Goal: Task Accomplishment & Management: Use online tool/utility

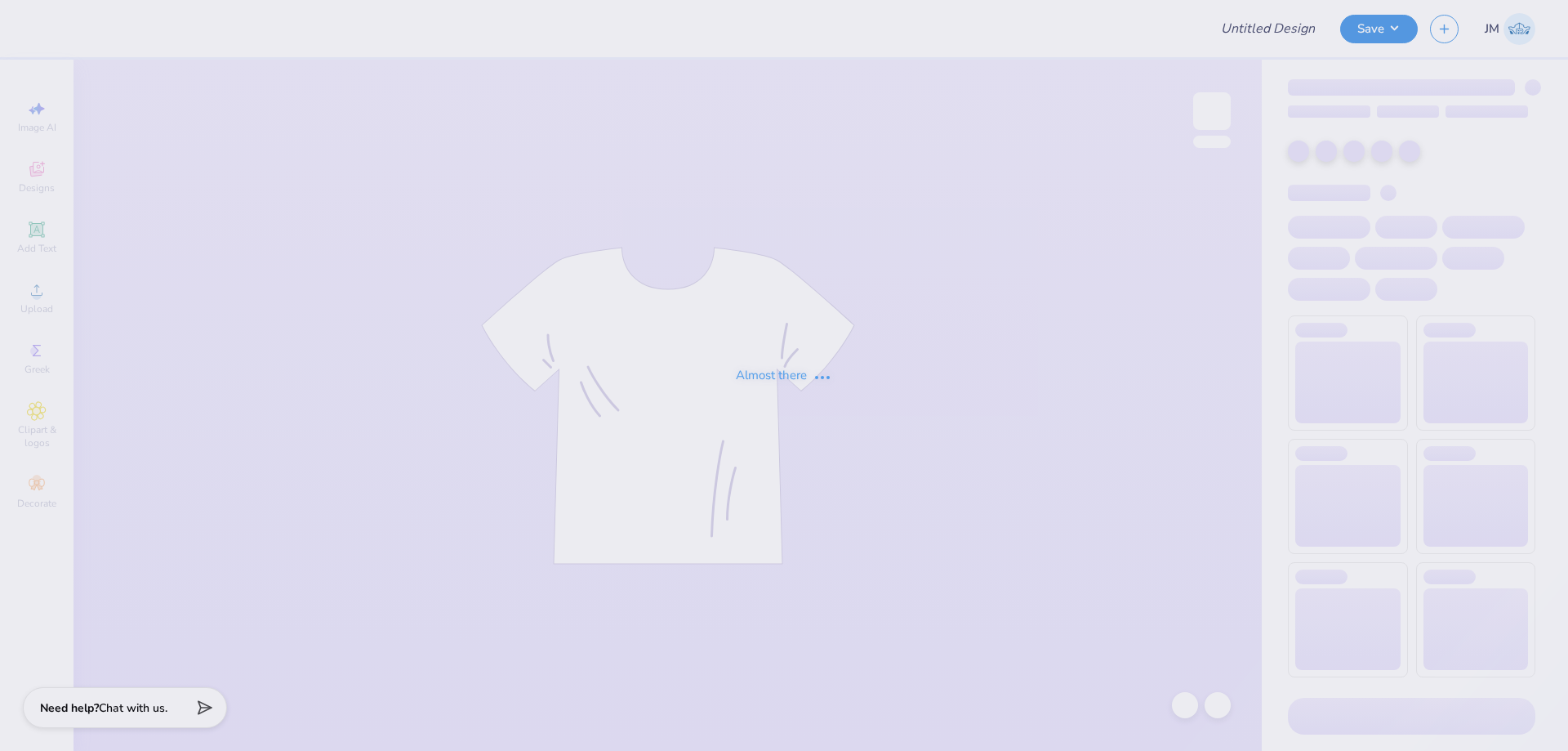
type input "Phi Delta Rush 2025"
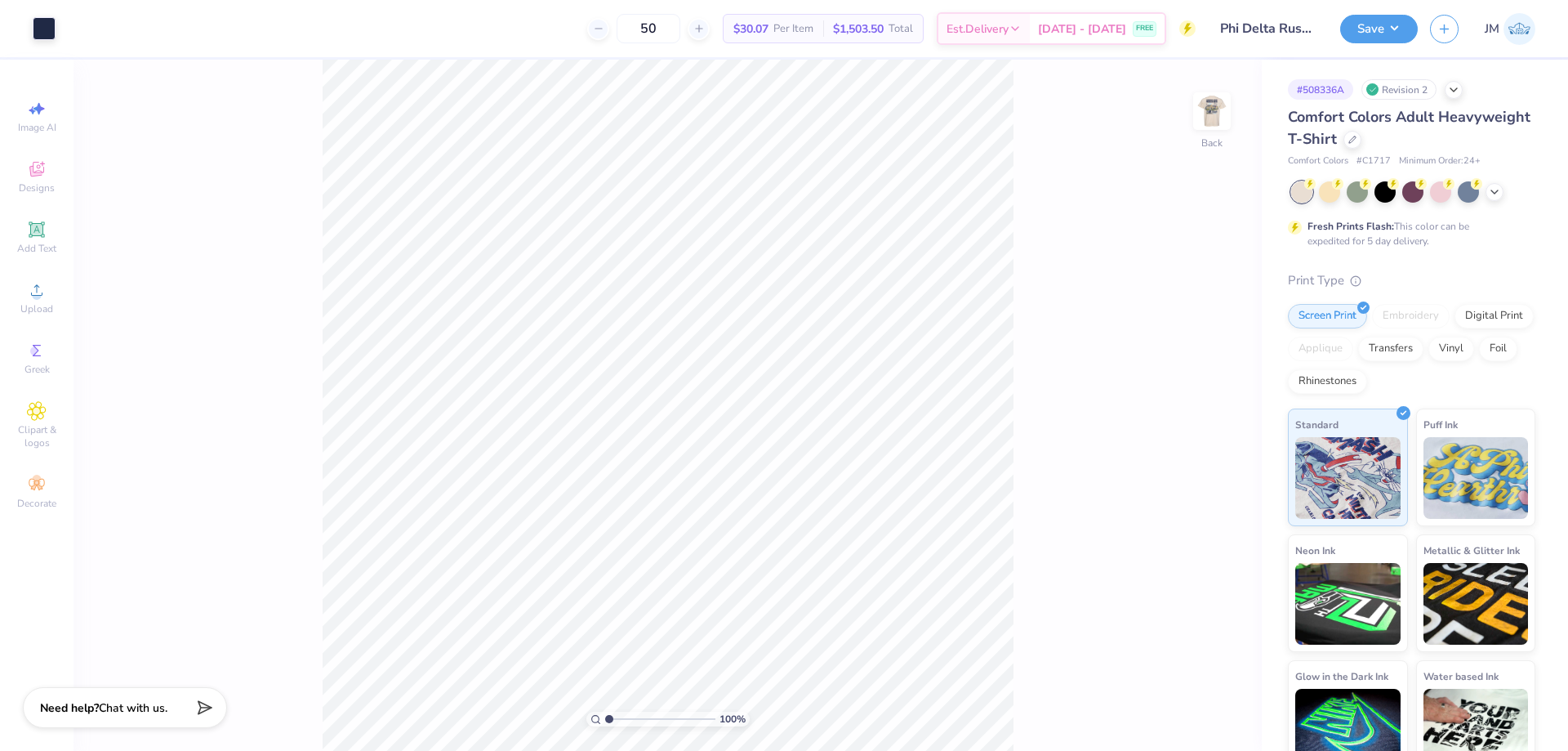
click at [1231, 113] on div "100 % Back" at bounding box center [668, 405] width 1189 height 691
click at [1221, 109] on img at bounding box center [1212, 111] width 65 height 65
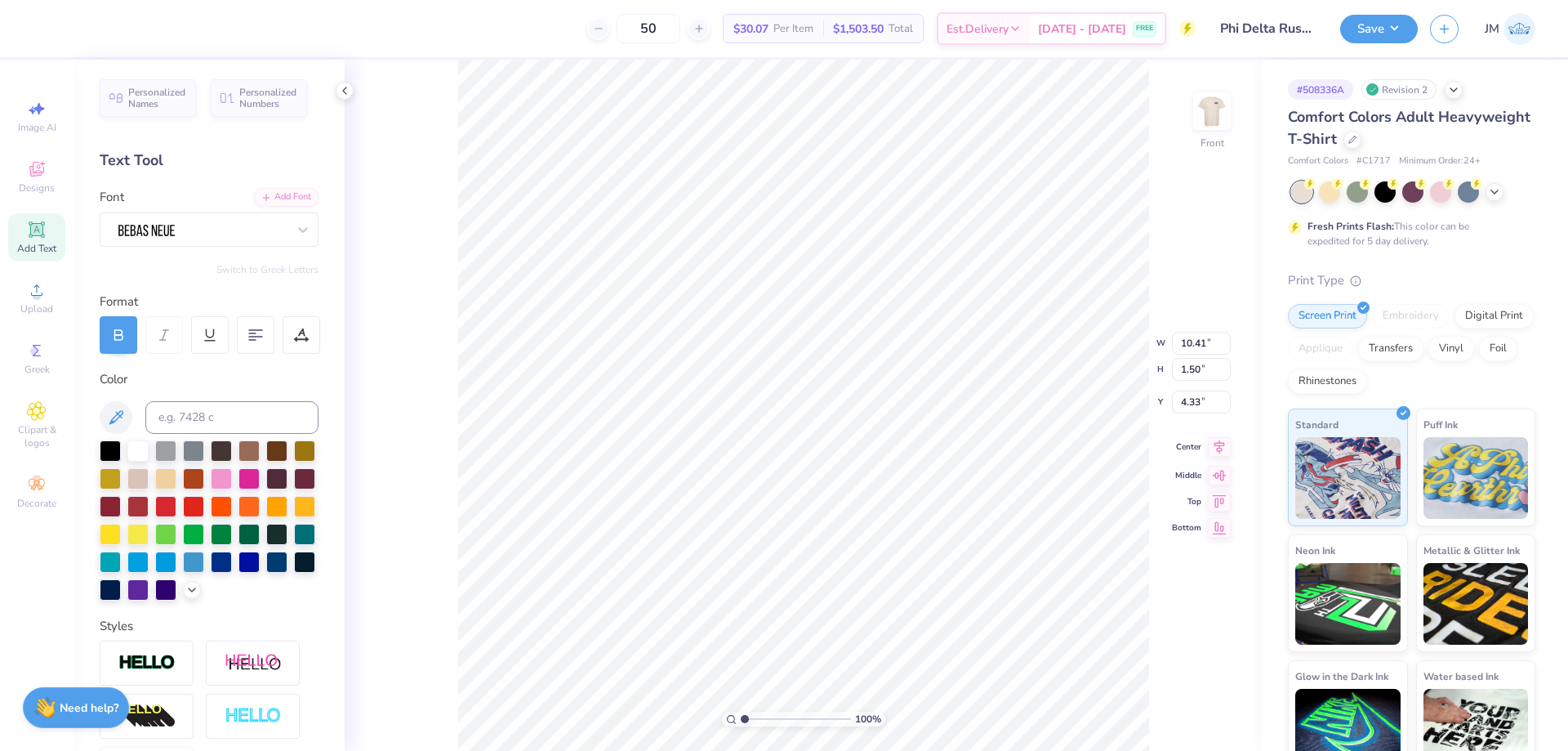
click at [1219, 449] on icon at bounding box center [1219, 447] width 23 height 20
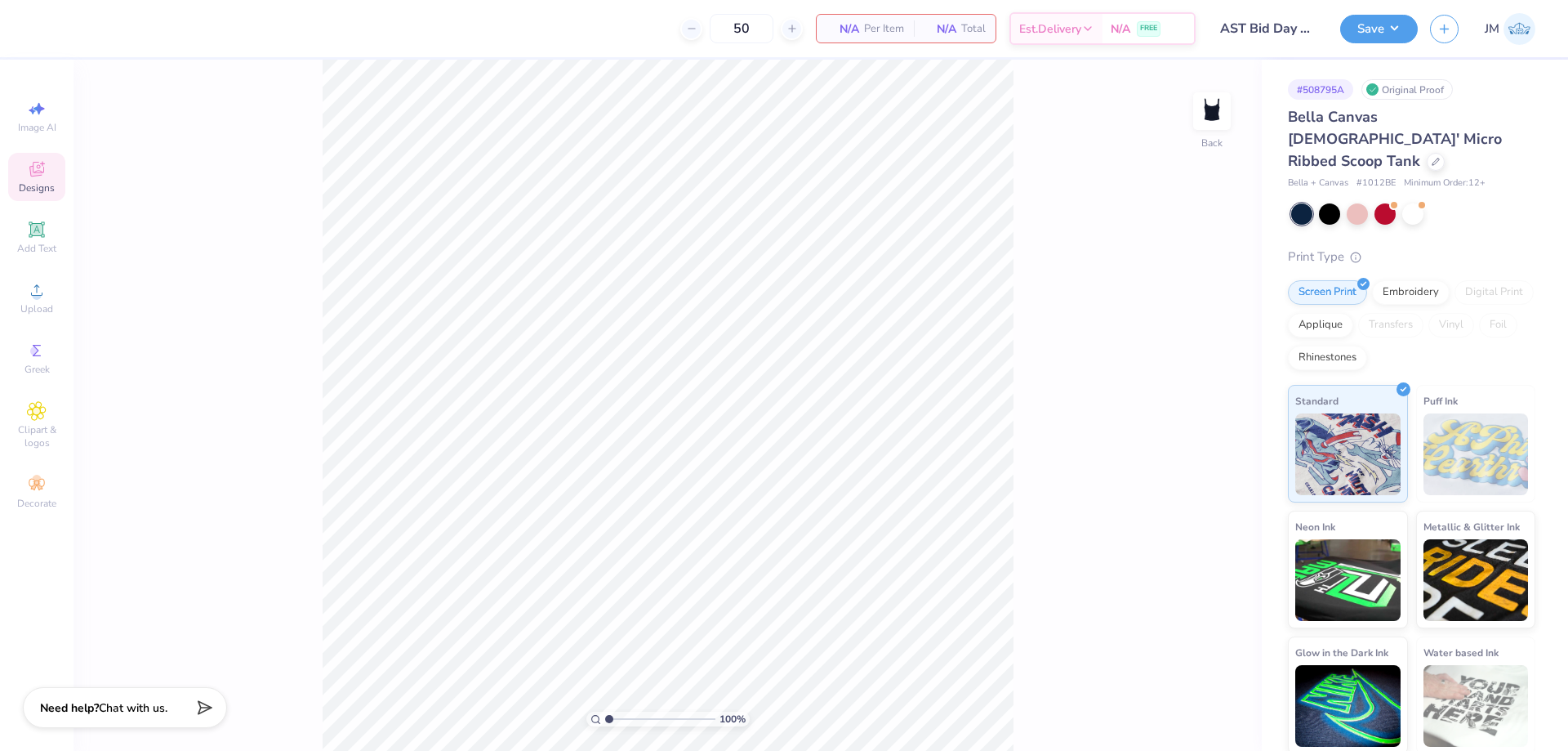
click at [38, 169] on icon at bounding box center [36, 169] width 20 height 20
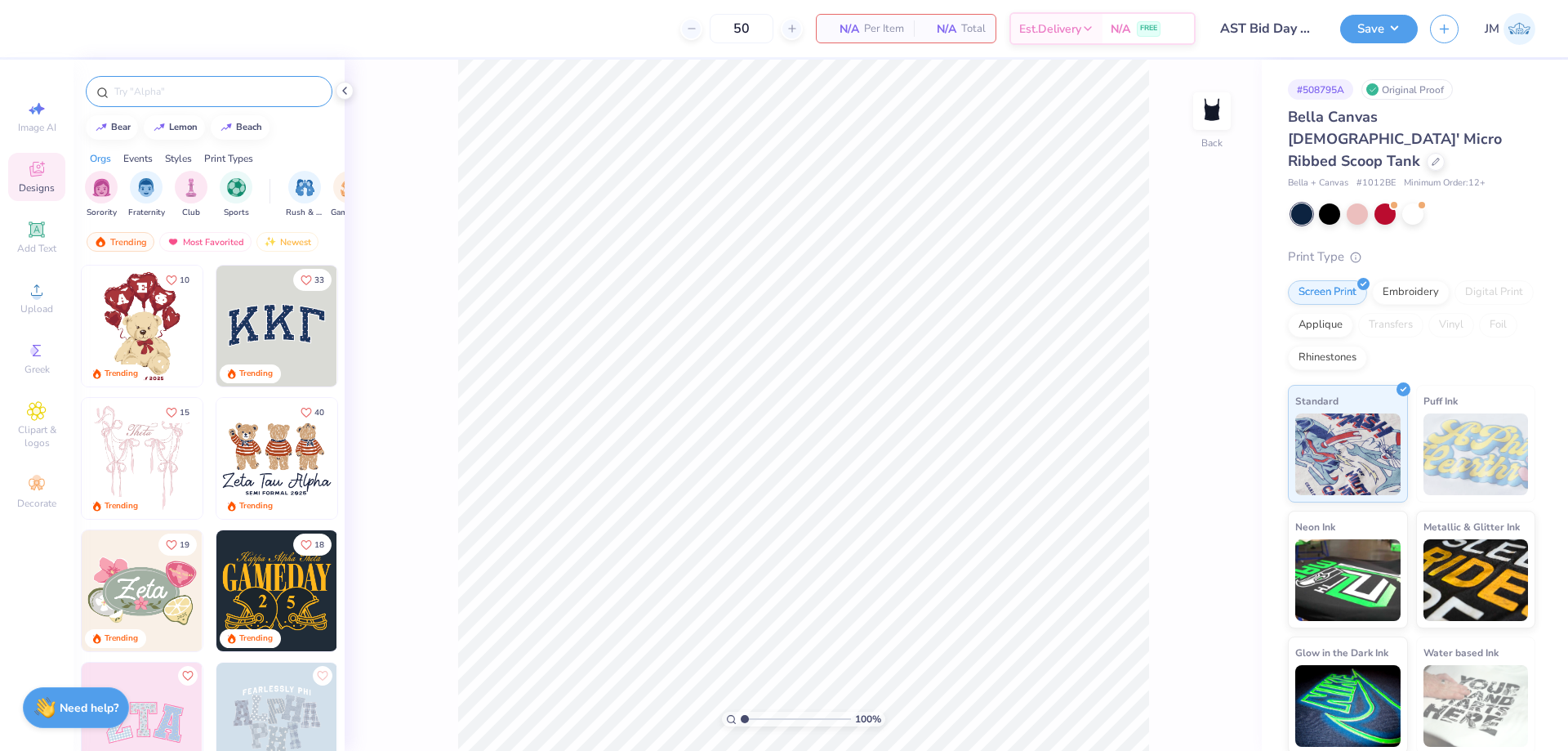
click at [220, 96] on input "text" at bounding box center [217, 91] width 209 height 17
type input "delta gamma"
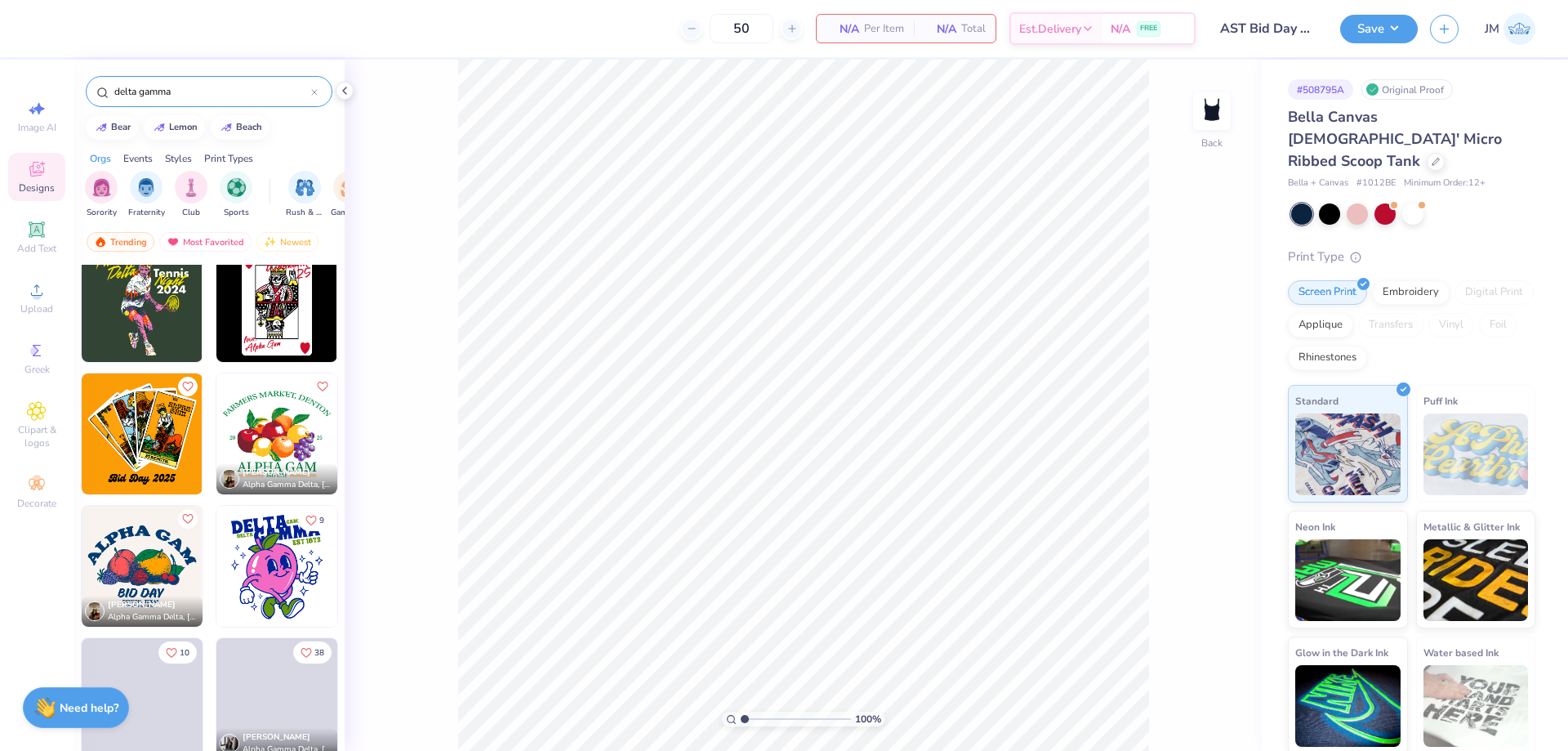
scroll to position [13874, 0]
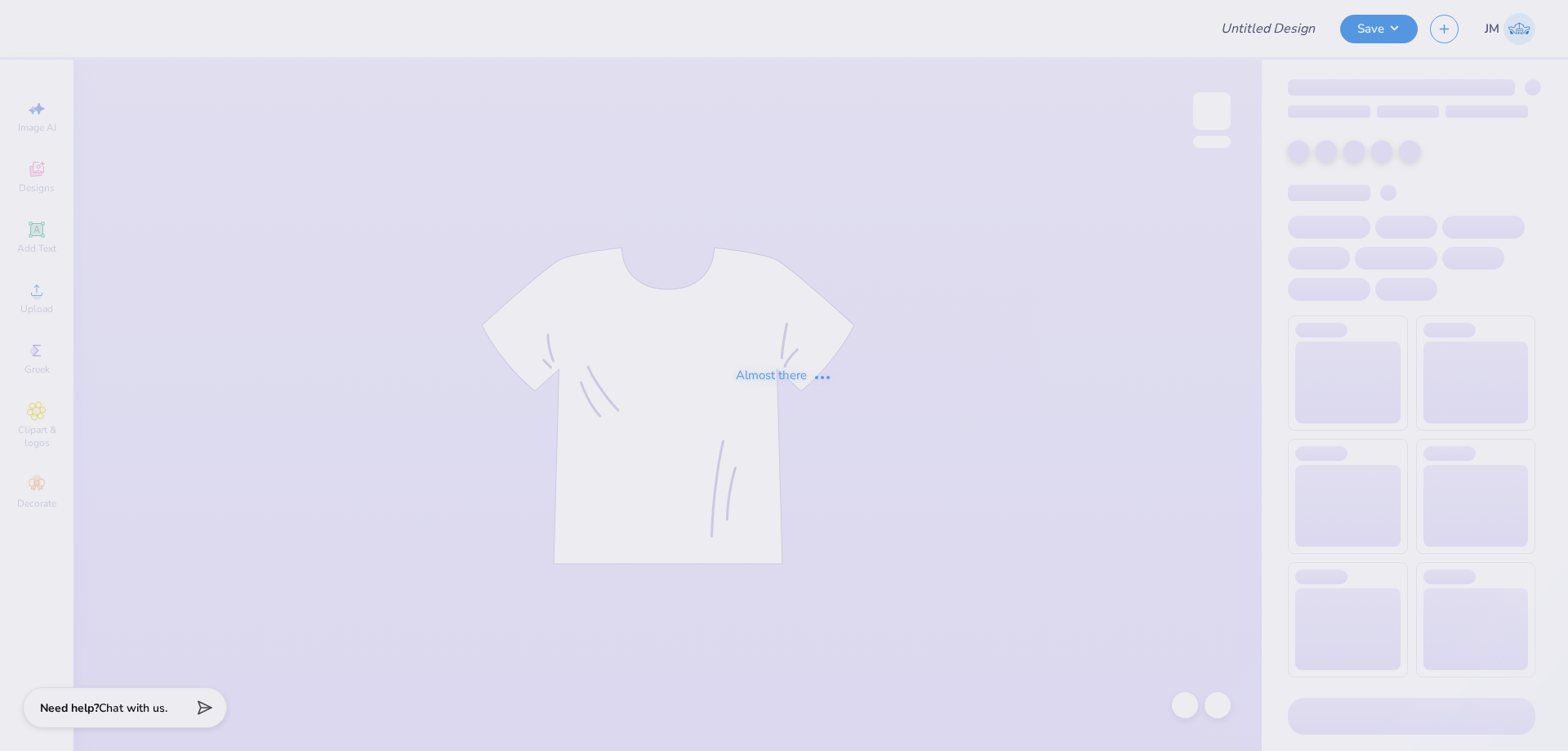
type input "SigEp RFall Rush"
type input "80"
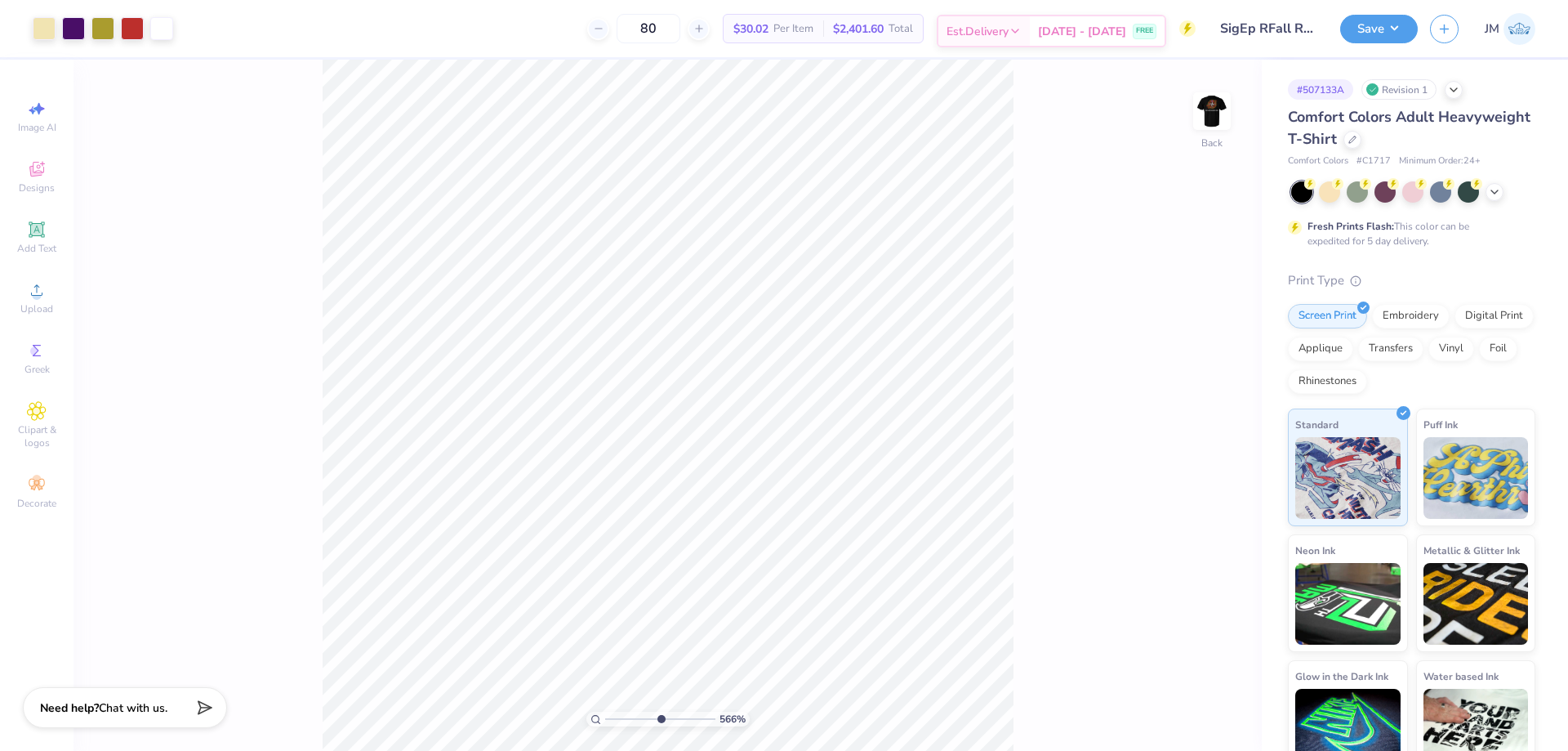
type input "3.79619934512219"
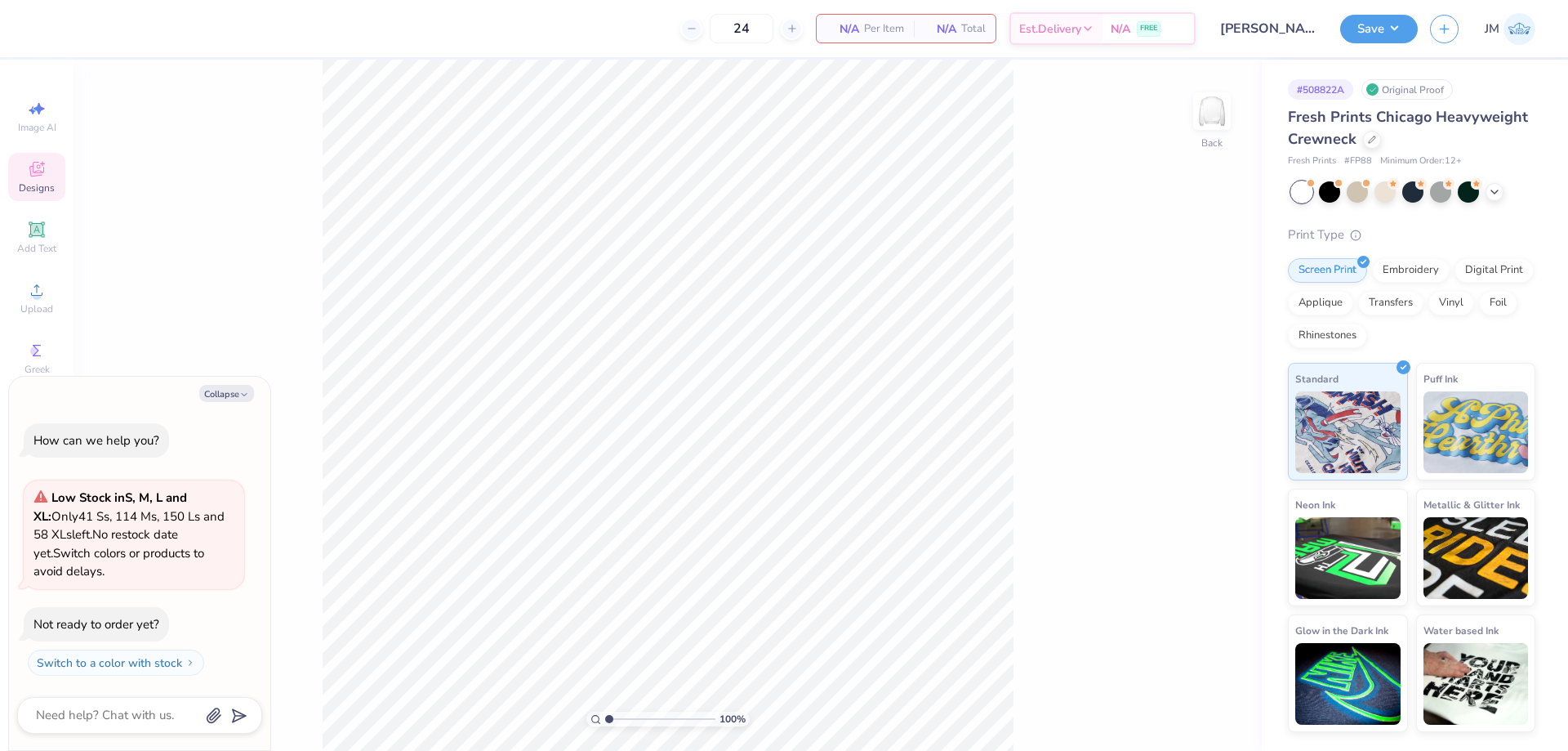
click at [39, 178] on icon at bounding box center [36, 169] width 20 height 20
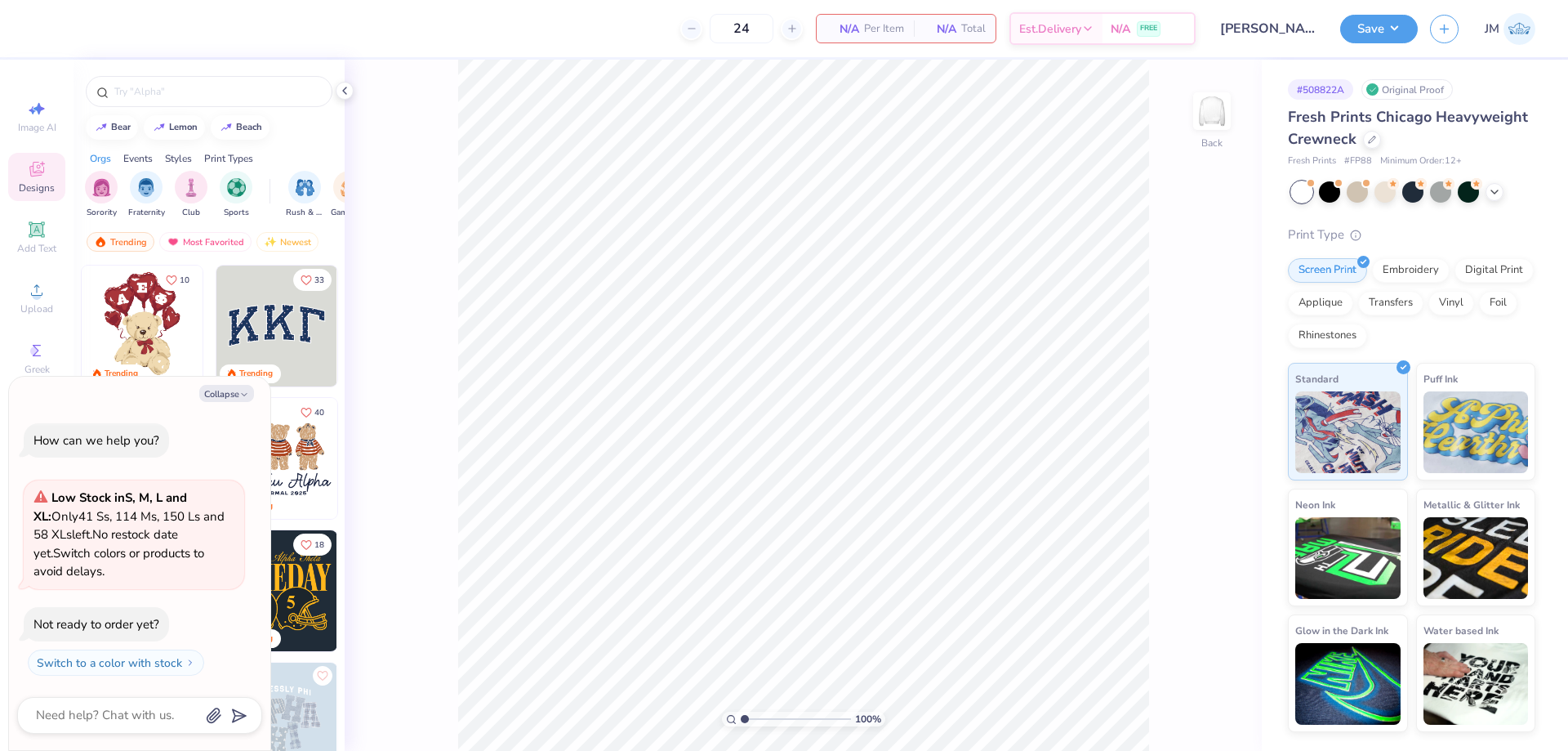
click at [223, 405] on div "Collapse How can we help you? Low Stock in S, M, L and XL : Only 41 Ss, 114 Ms,…" at bounding box center [140, 563] width 261 height 375
click at [229, 392] on button "Collapse" at bounding box center [227, 392] width 55 height 17
type textarea "x"
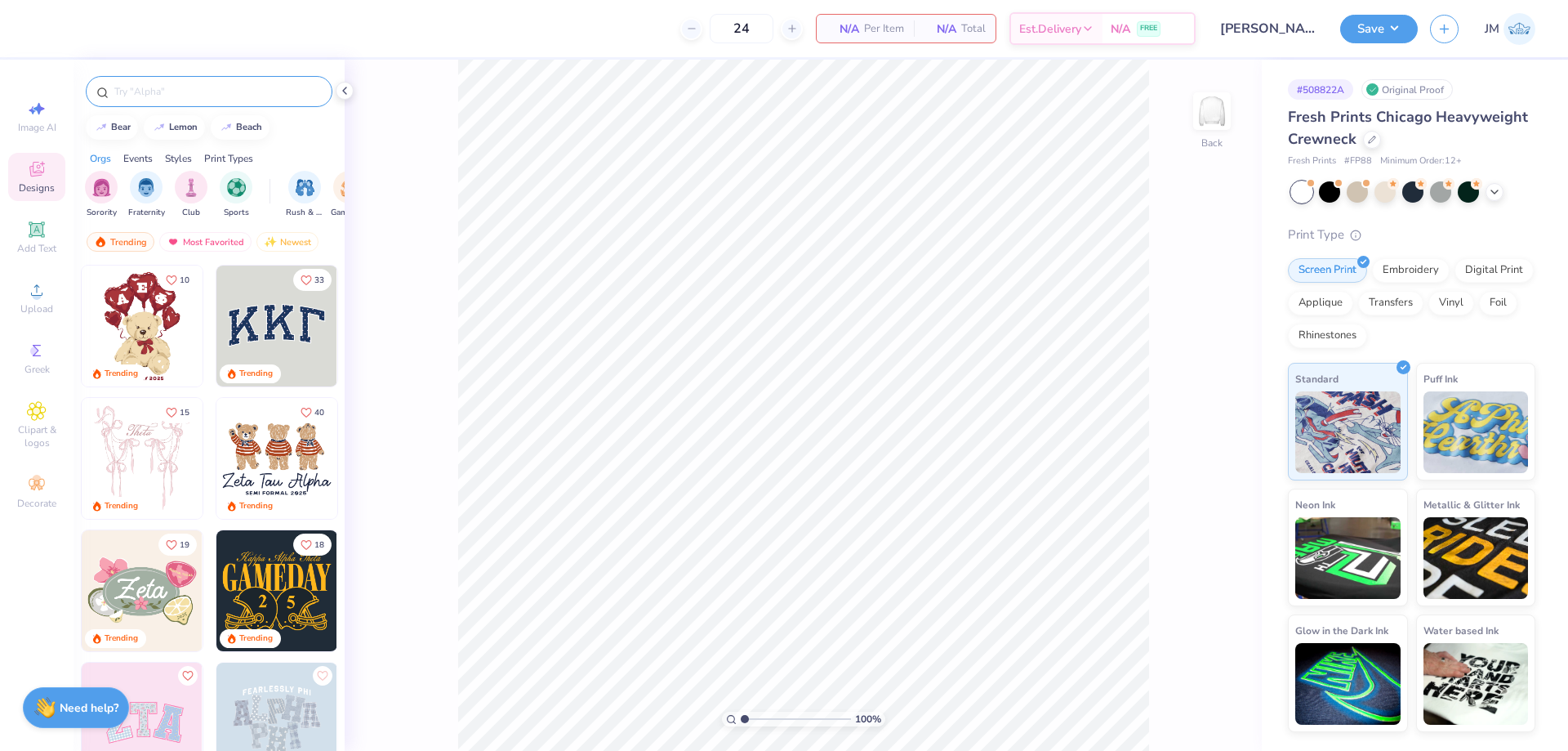
click at [183, 89] on input "text" at bounding box center [217, 91] width 209 height 17
type input "minimalist heart and text"
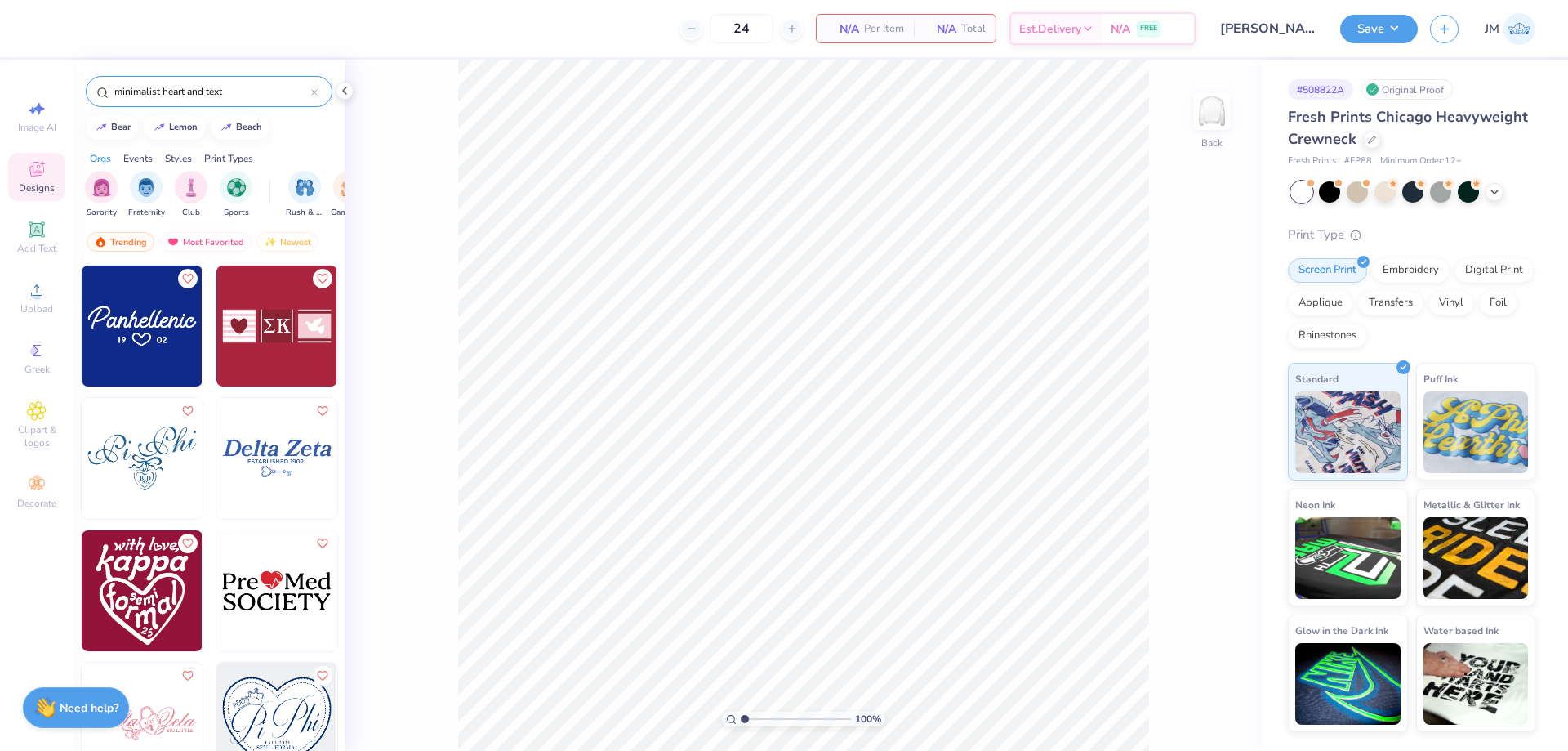
scroll to position [218, 0]
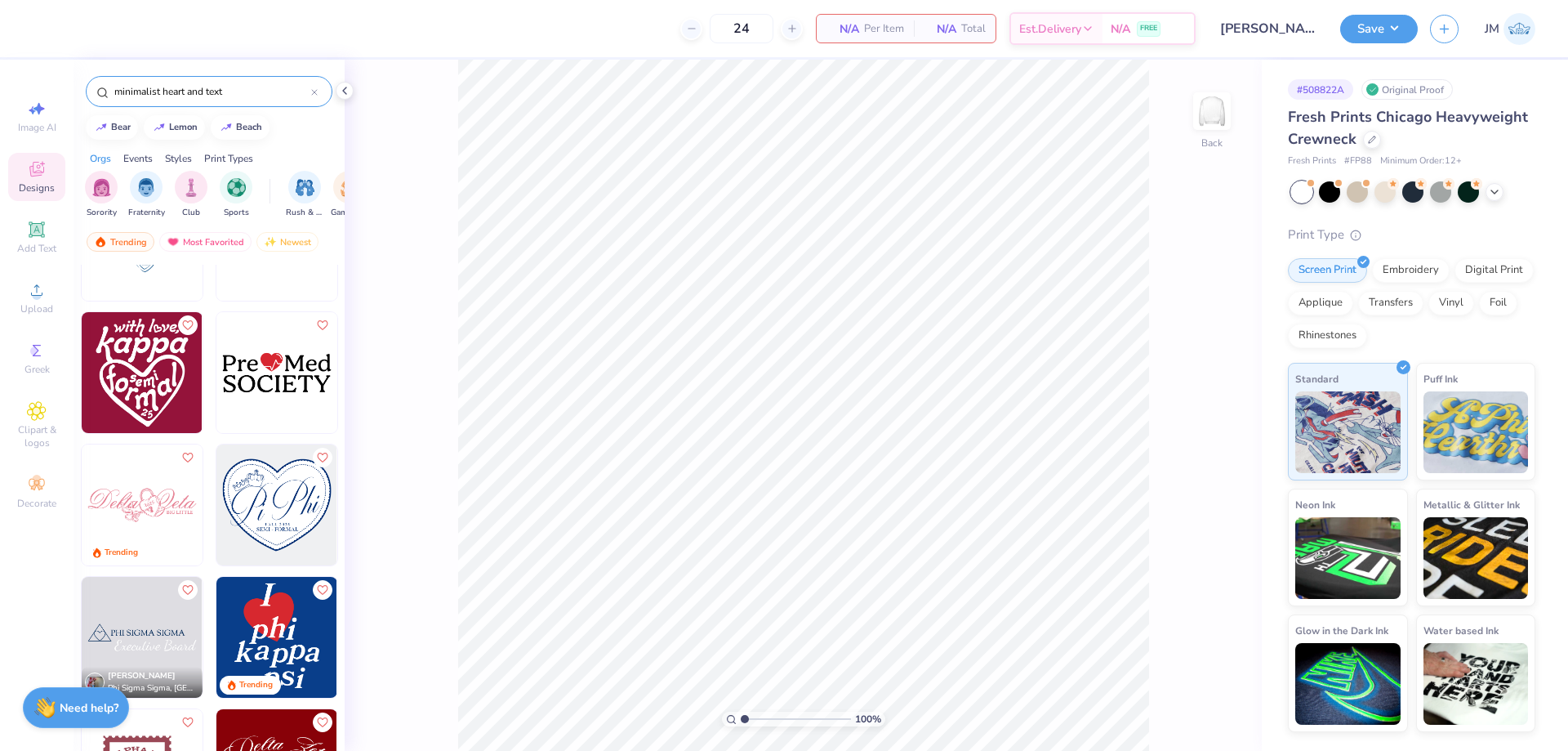
click at [217, 647] on img at bounding box center [276, 637] width 121 height 121
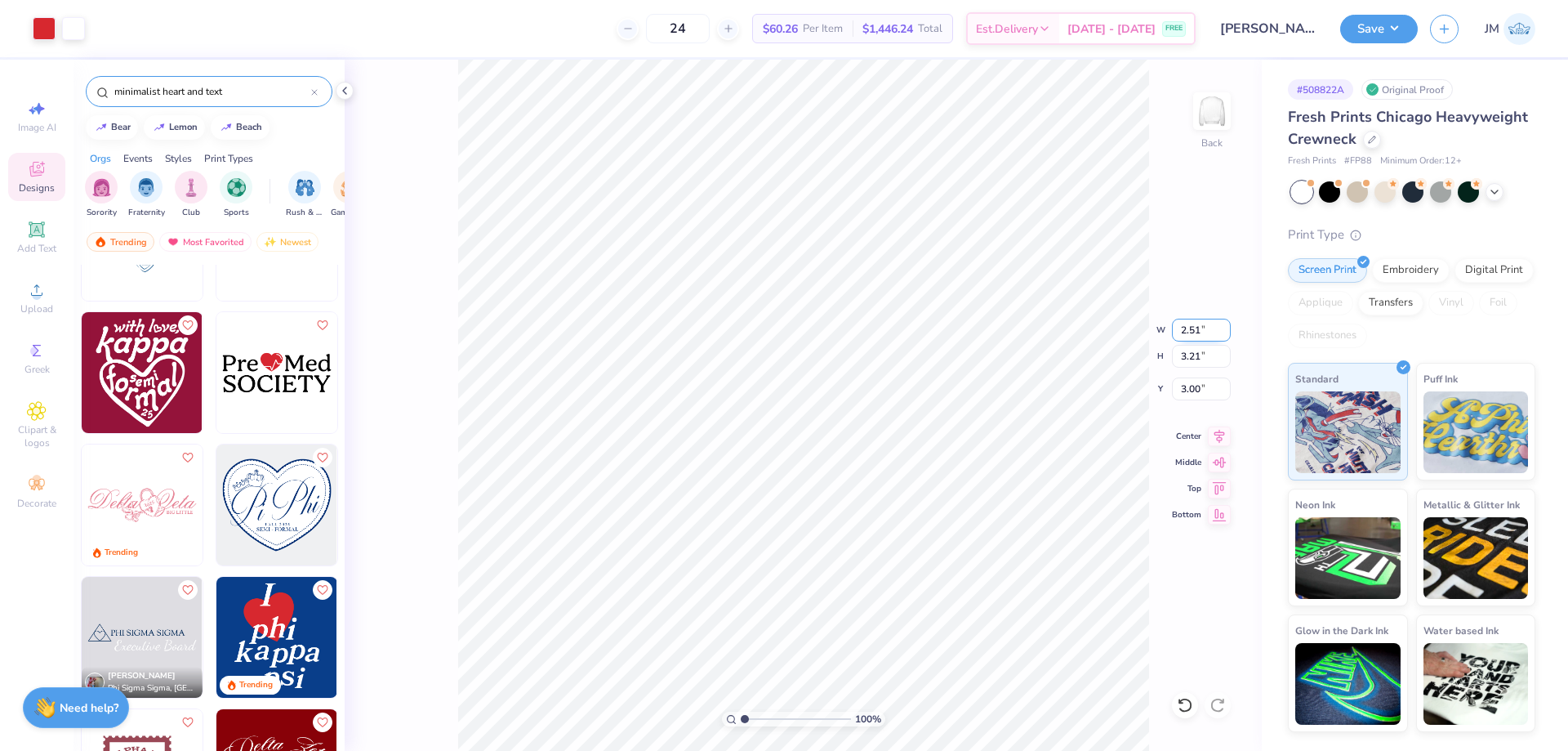
click at [1201, 318] on input "2.51" at bounding box center [1201, 329] width 59 height 23
type input "10.00"
type input "12.78"
click at [1203, 398] on input "0.50" at bounding box center [1201, 388] width 59 height 23
type input "3.00"
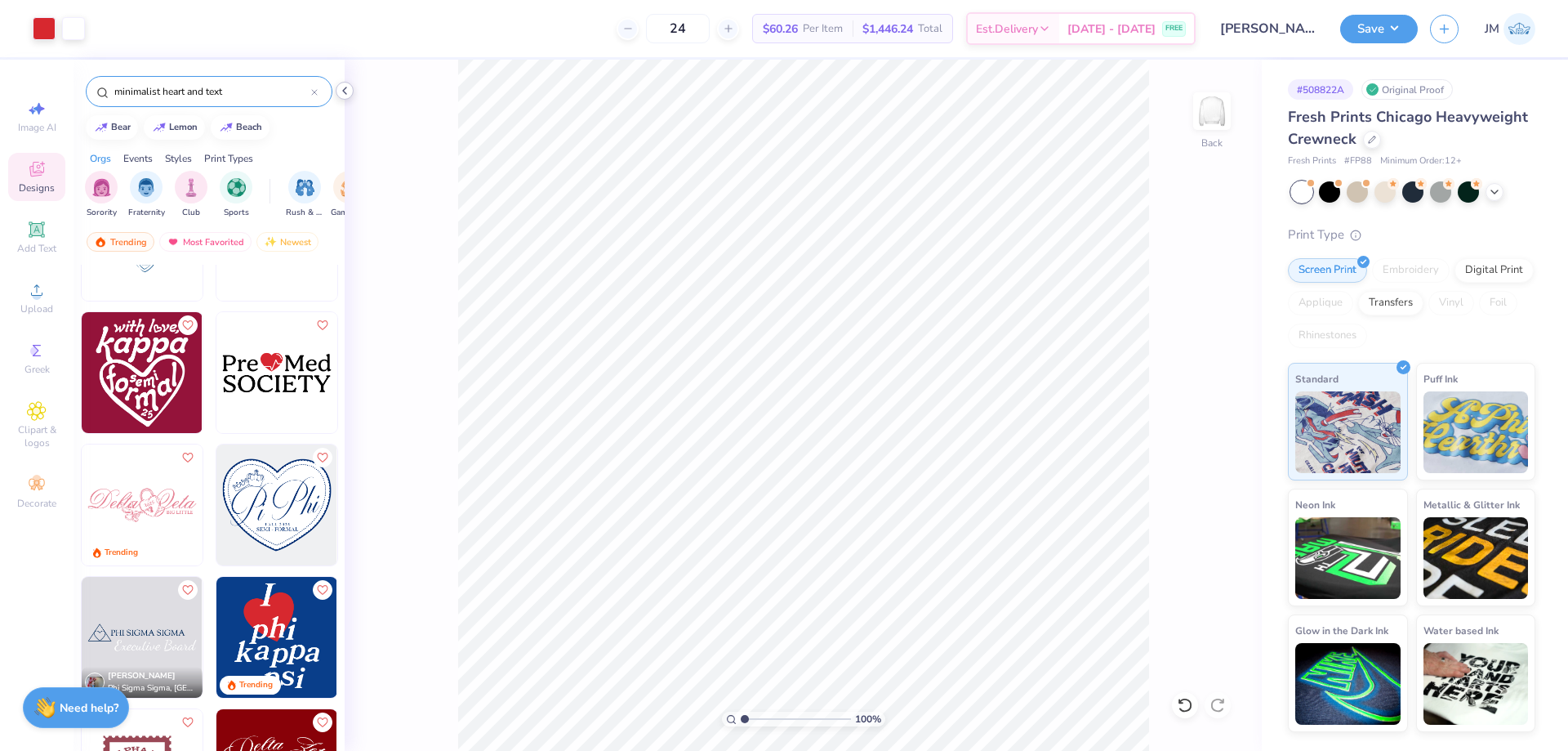
click at [343, 94] on icon at bounding box center [344, 90] width 13 height 13
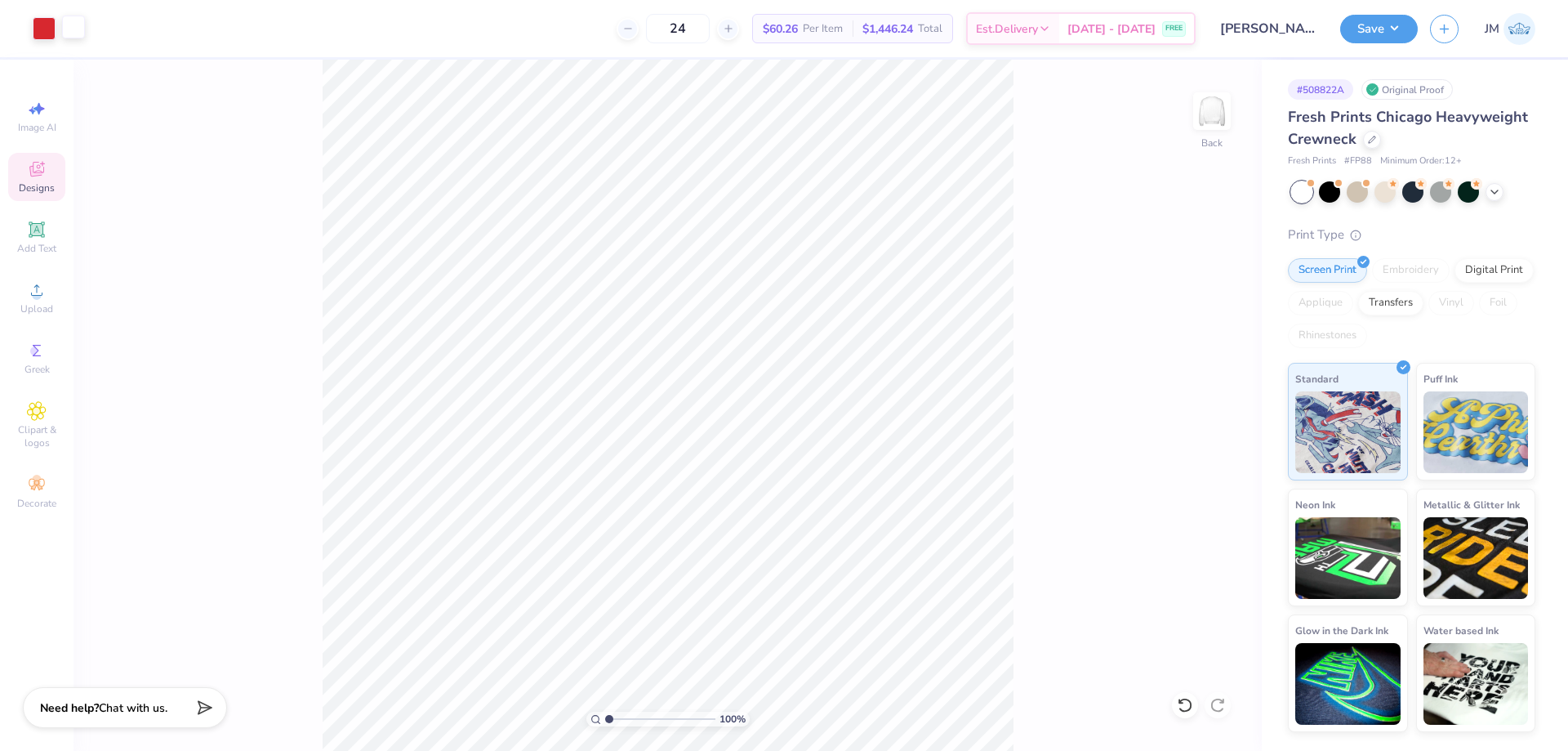
click at [72, 36] on div at bounding box center [73, 27] width 23 height 23
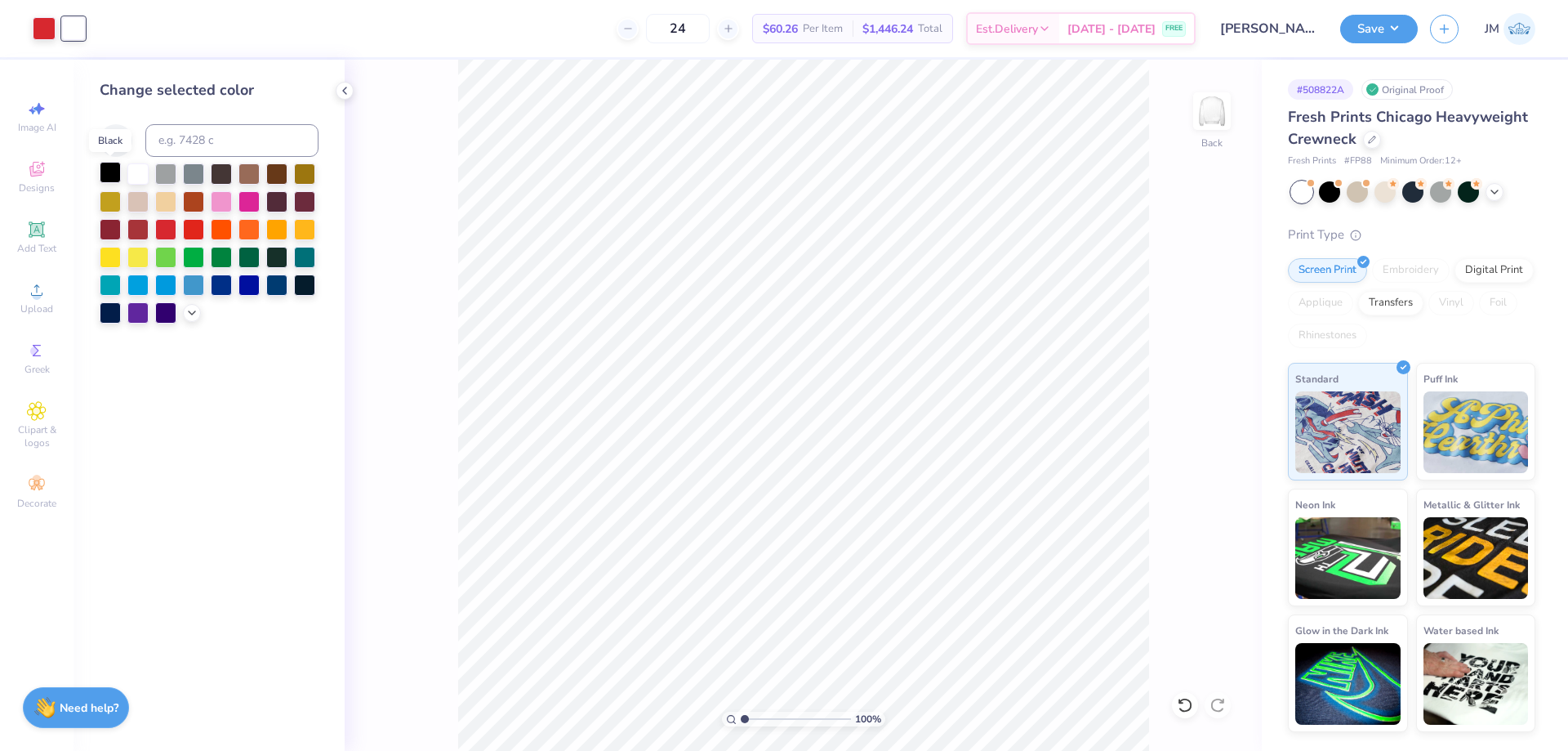
click at [115, 171] on div at bounding box center [110, 173] width 22 height 22
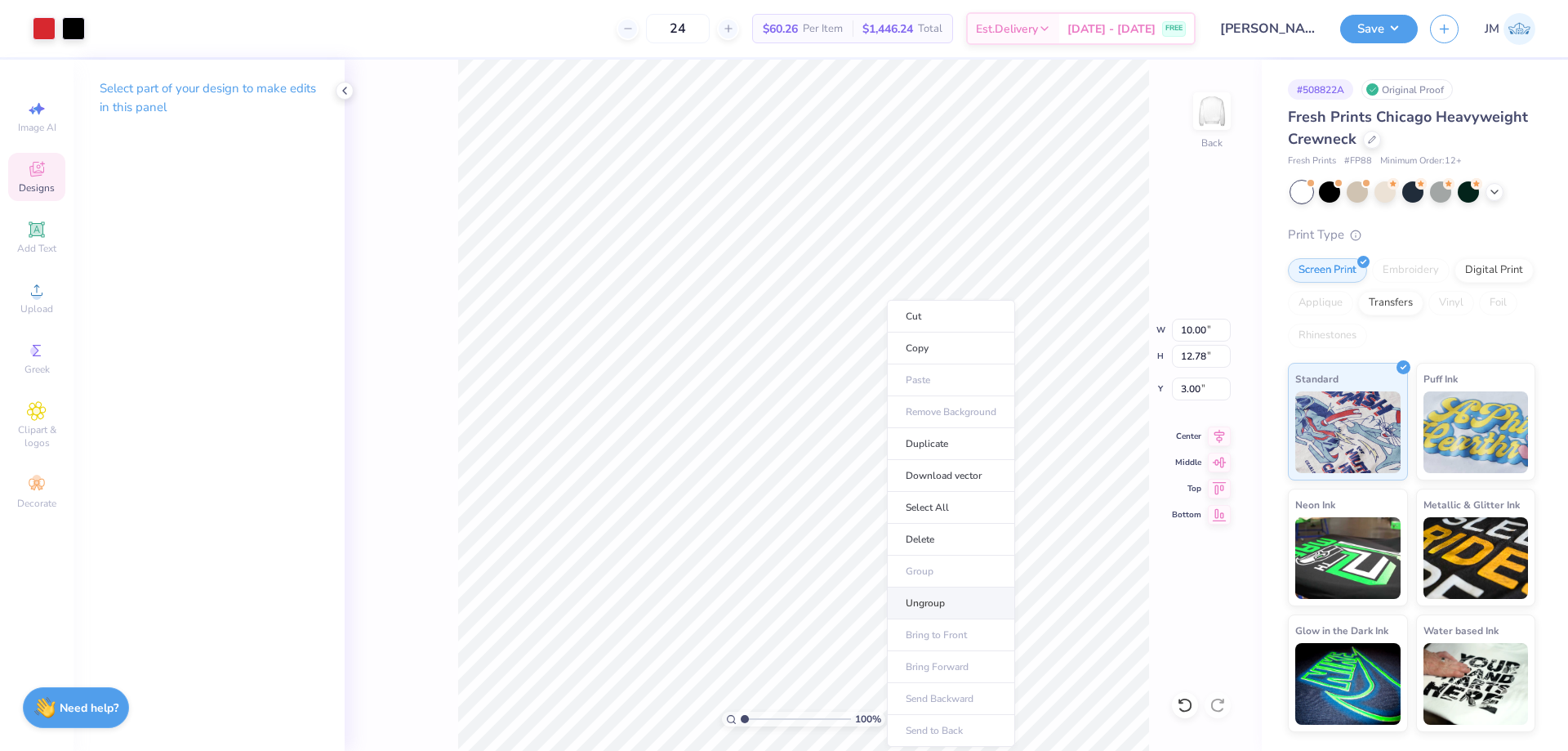
click at [923, 604] on li "Ungroup" at bounding box center [951, 603] width 128 height 31
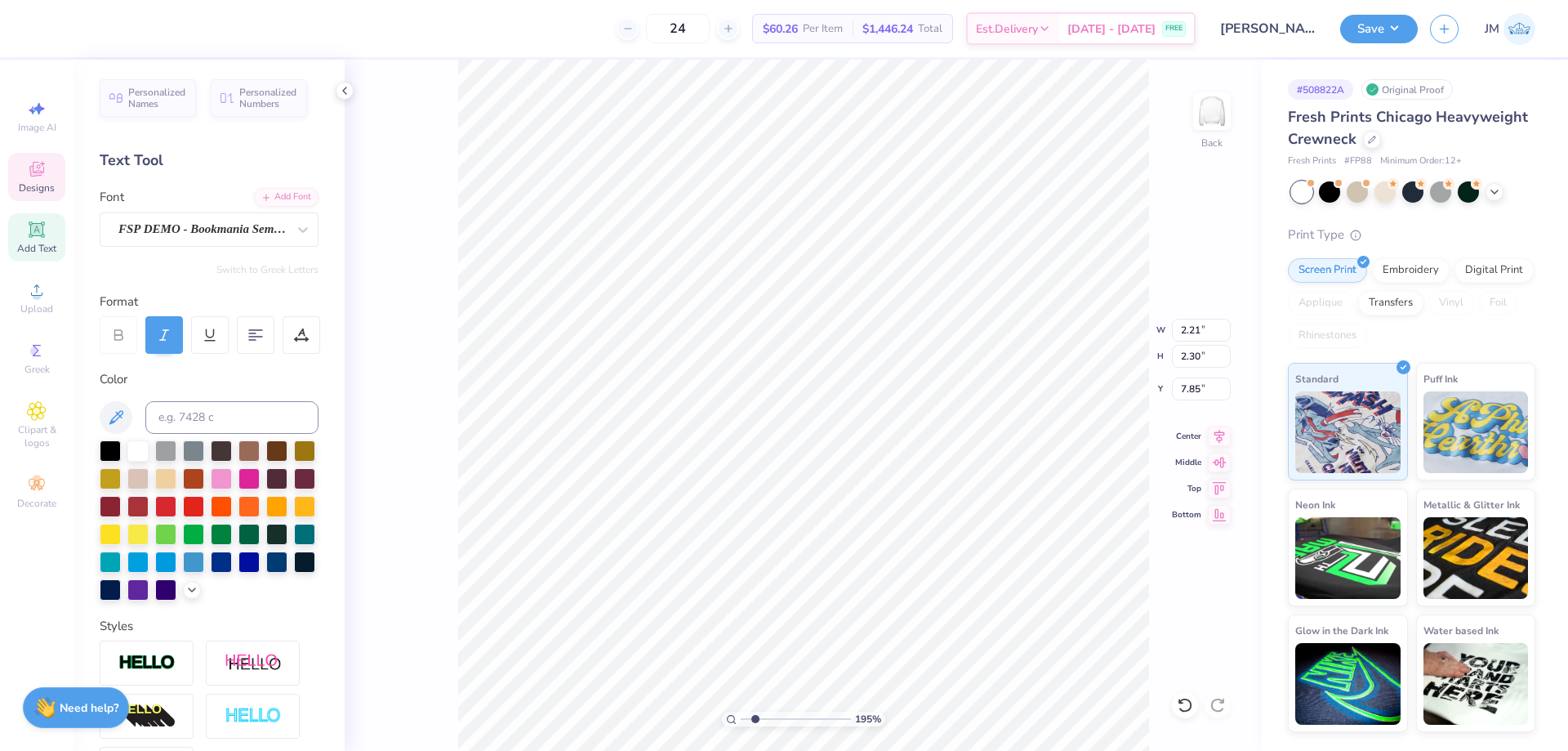
scroll to position [14, 2]
type input "1.94838377767887"
type textarea "A"
type input "1.94838377767887"
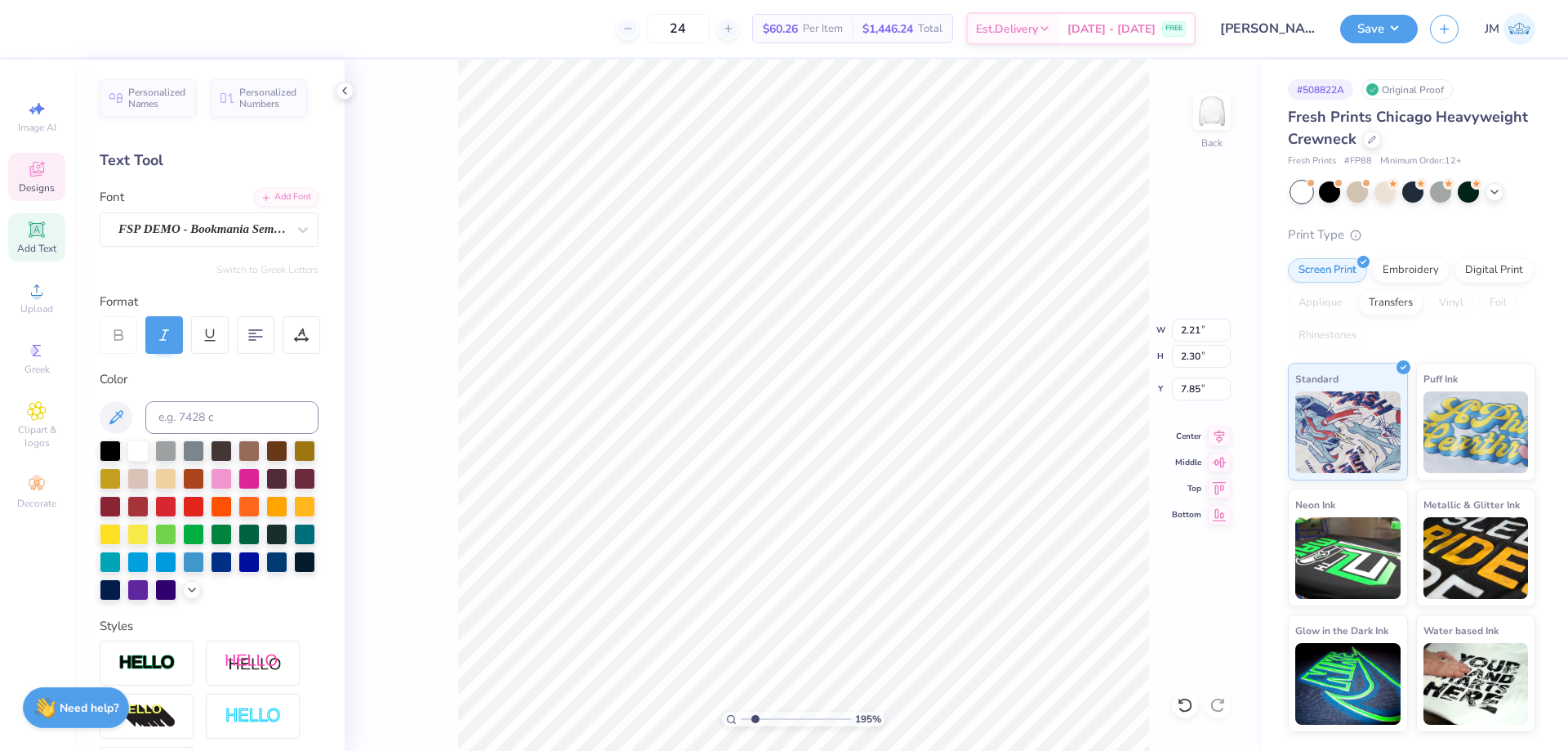
type textarea "T"
type input "1.94838377767887"
type input "2.31"
type input "2.53"
type input "7.73"
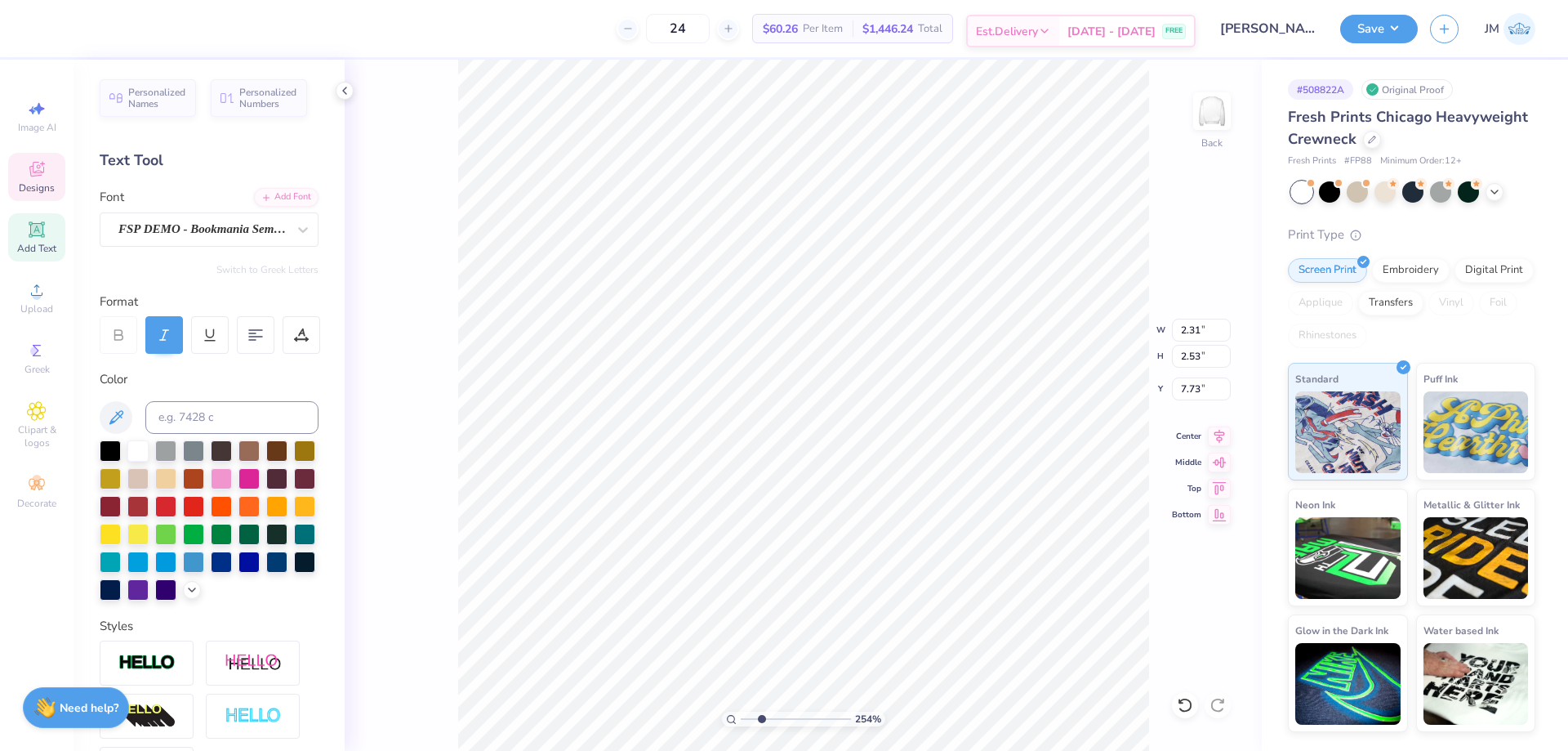
type input "2.54415933633312"
type input "7.56"
type input "2.54415933633312"
type input "2.01"
type input "2.51"
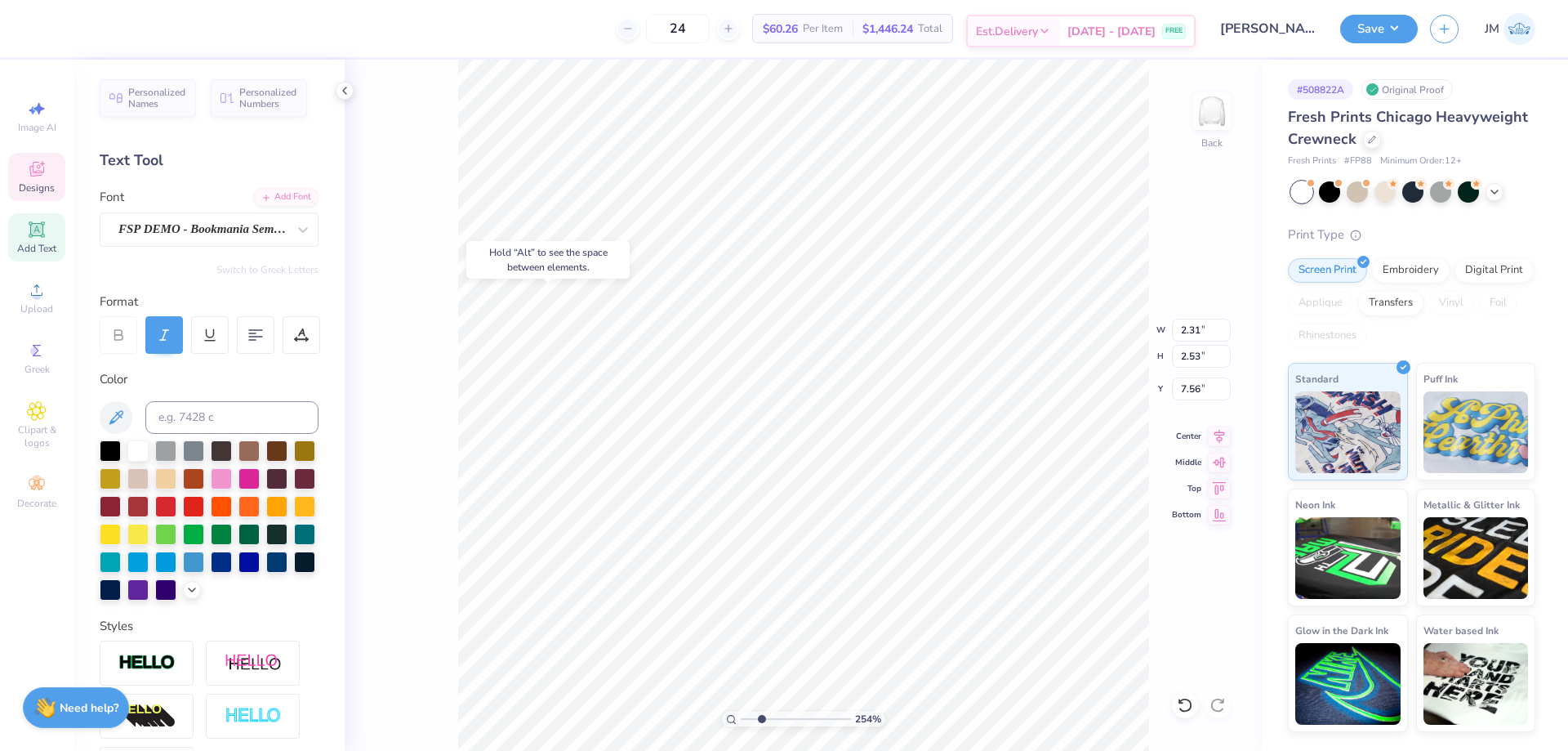
type input "6.90"
type input "2.54415933633312"
type textarea "R"
type input "2.54415933633312"
type input "2.76"
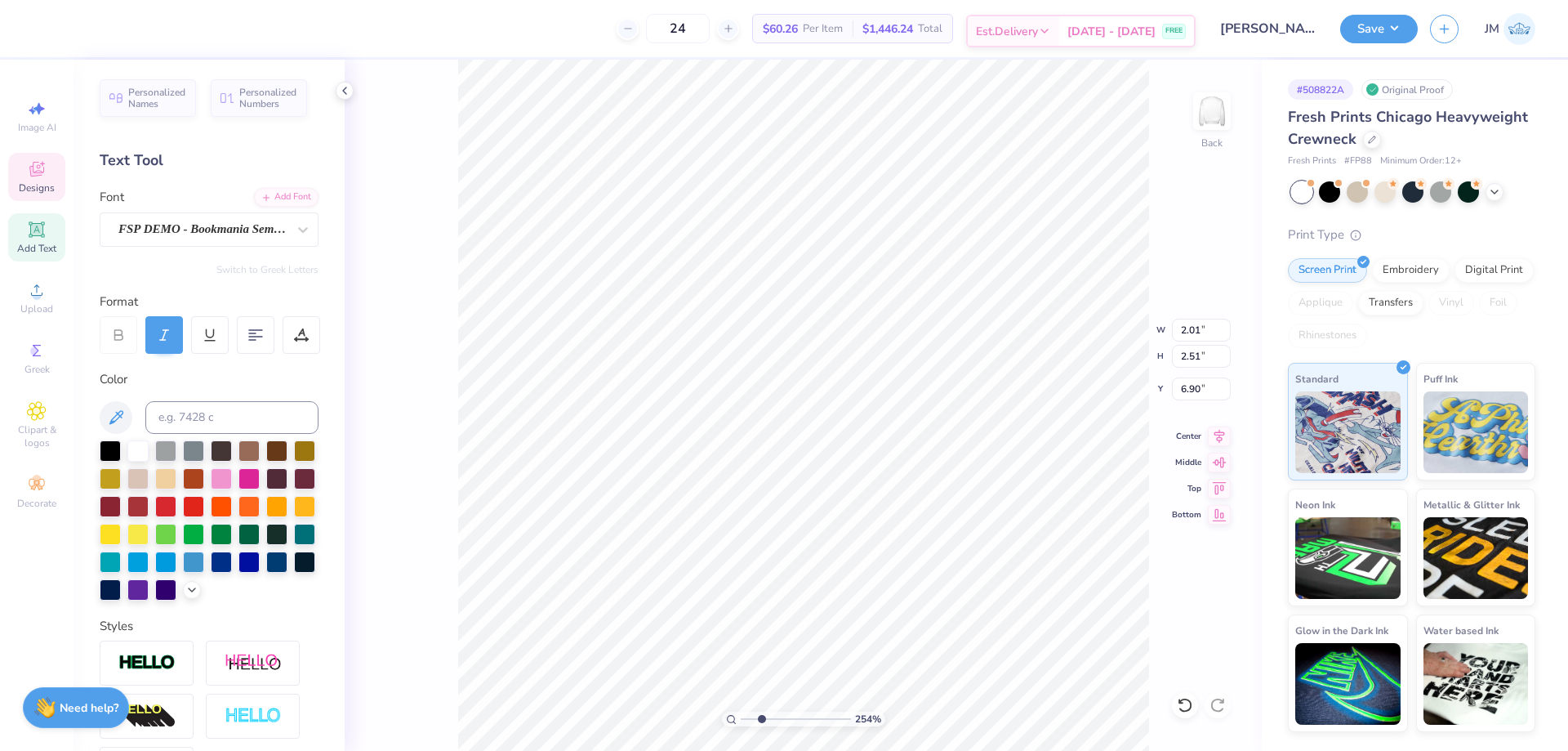
type input "2.46"
type input "6.93"
type input "2.54415933633312"
type input "6.98"
type input "2.54415933633312"
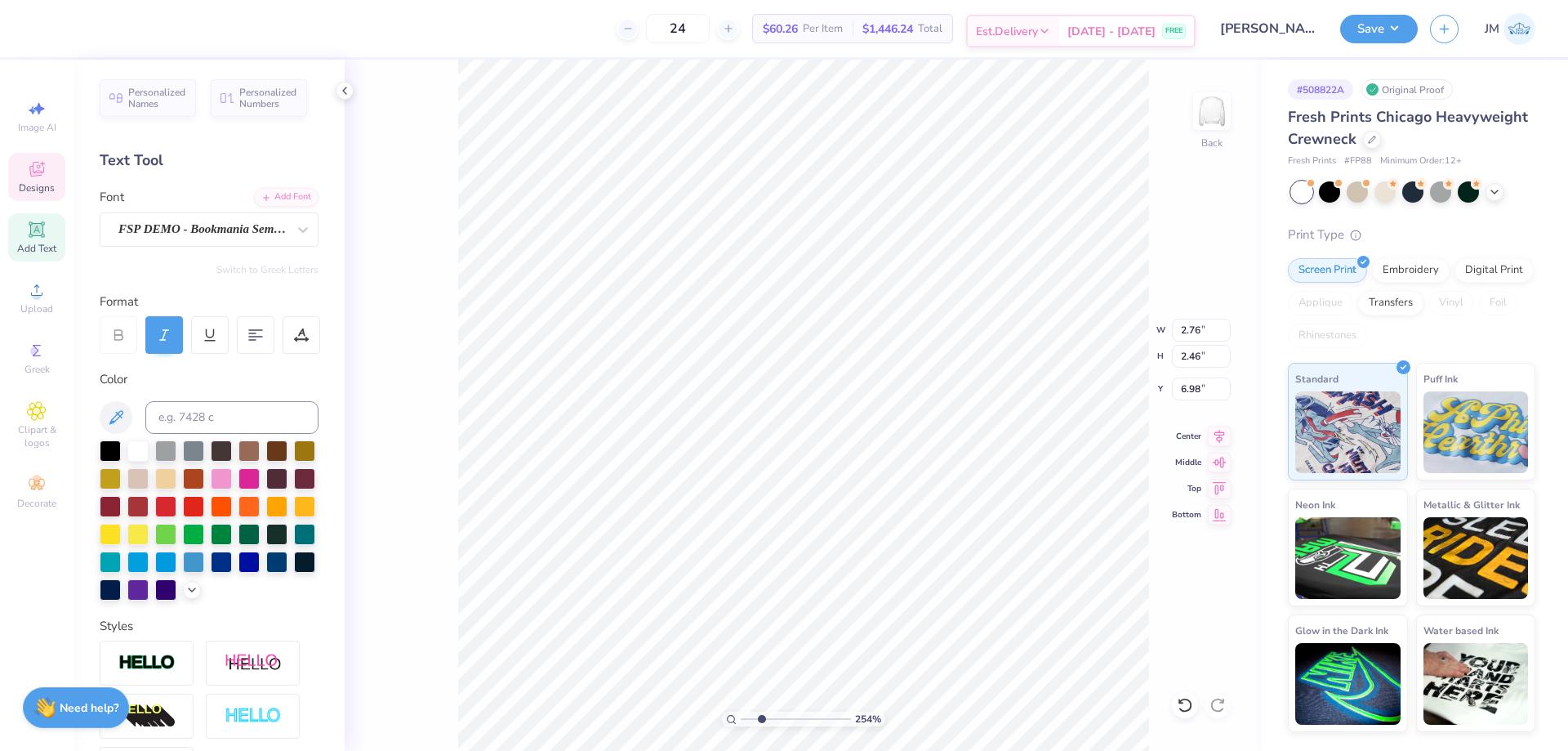
type input "1.33"
type input "2.62"
type input "7.04"
type input "2.54415933633312"
type textarea "I"
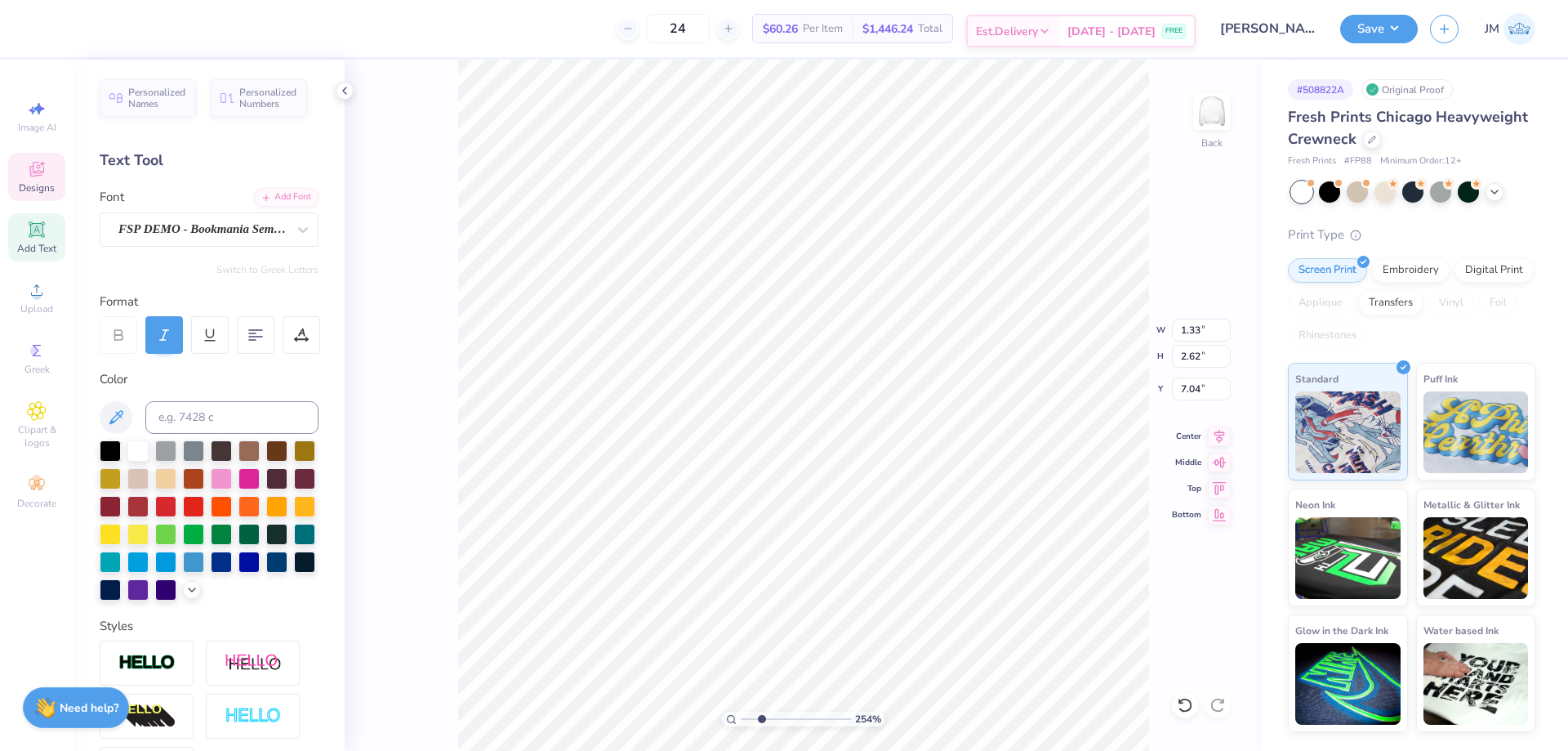
type input "2.54415933633312"
type input "1.84"
type input "2.64"
type input "7.03"
type input "2.54415933633312"
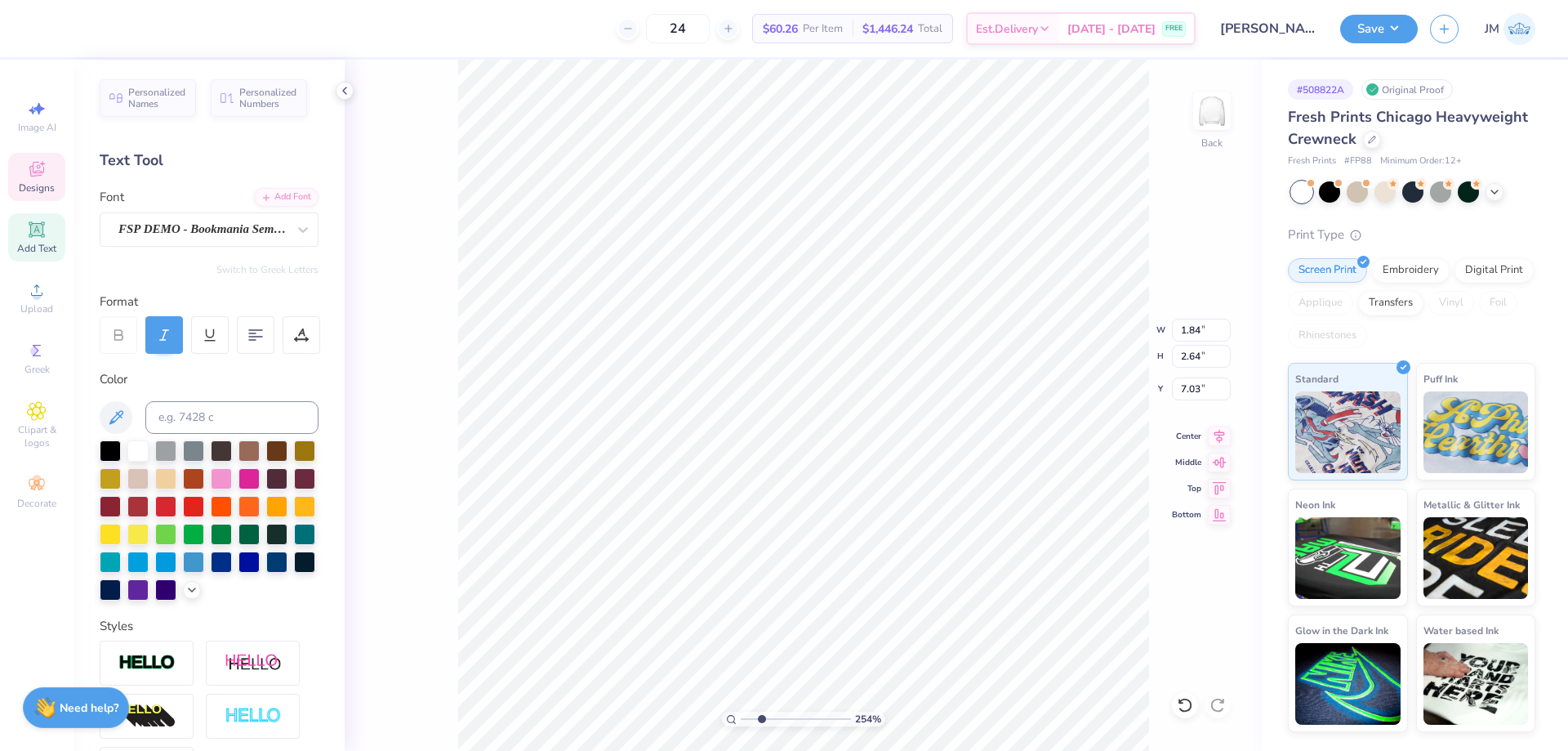
type input "7.25"
type input "2.54415933633312"
type input "6.86"
type input "2.54415933633312"
type input "1.84"
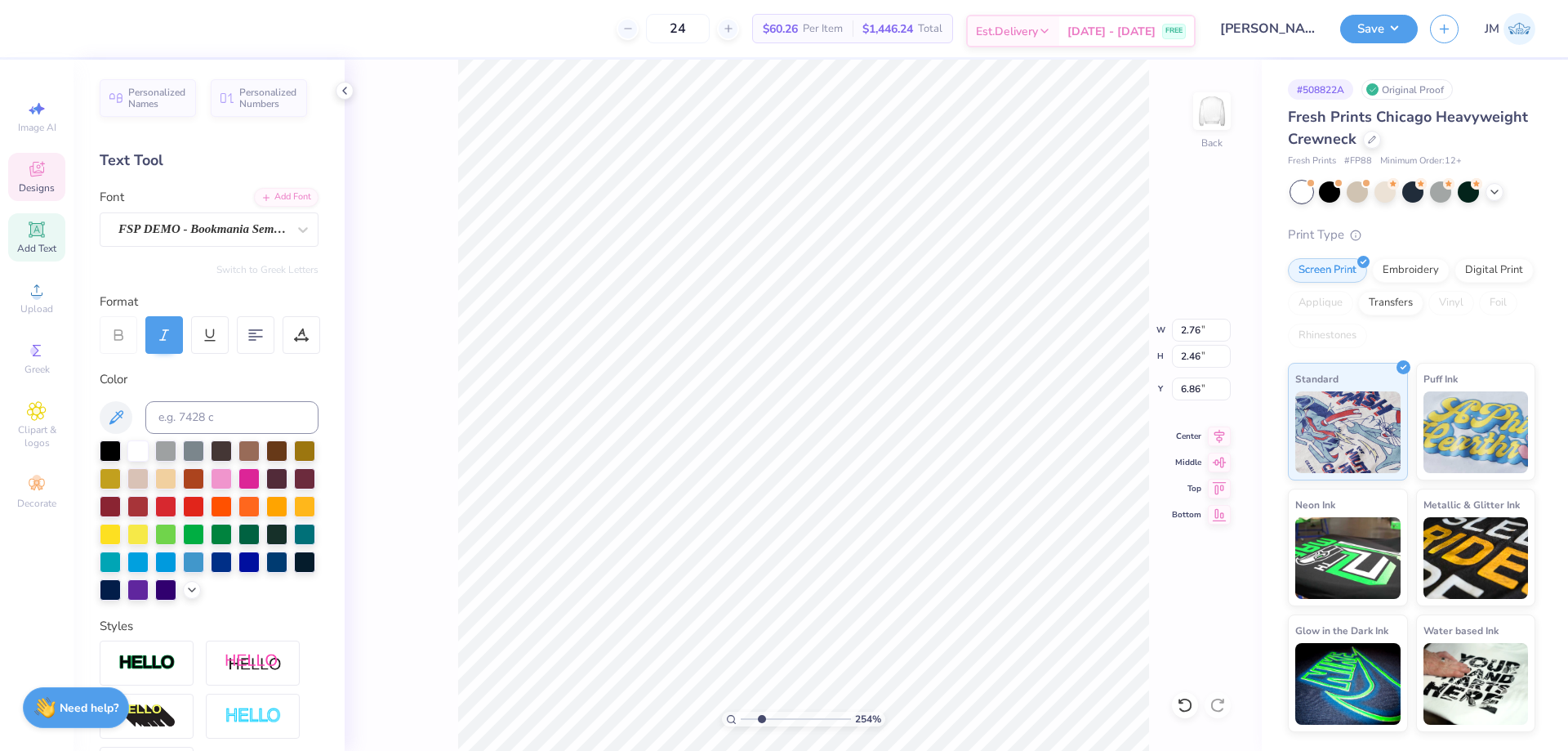
type input "2.64"
type input "7.25"
type input "2.54415933633312"
type input "7.12"
type input "2.54415933633312"
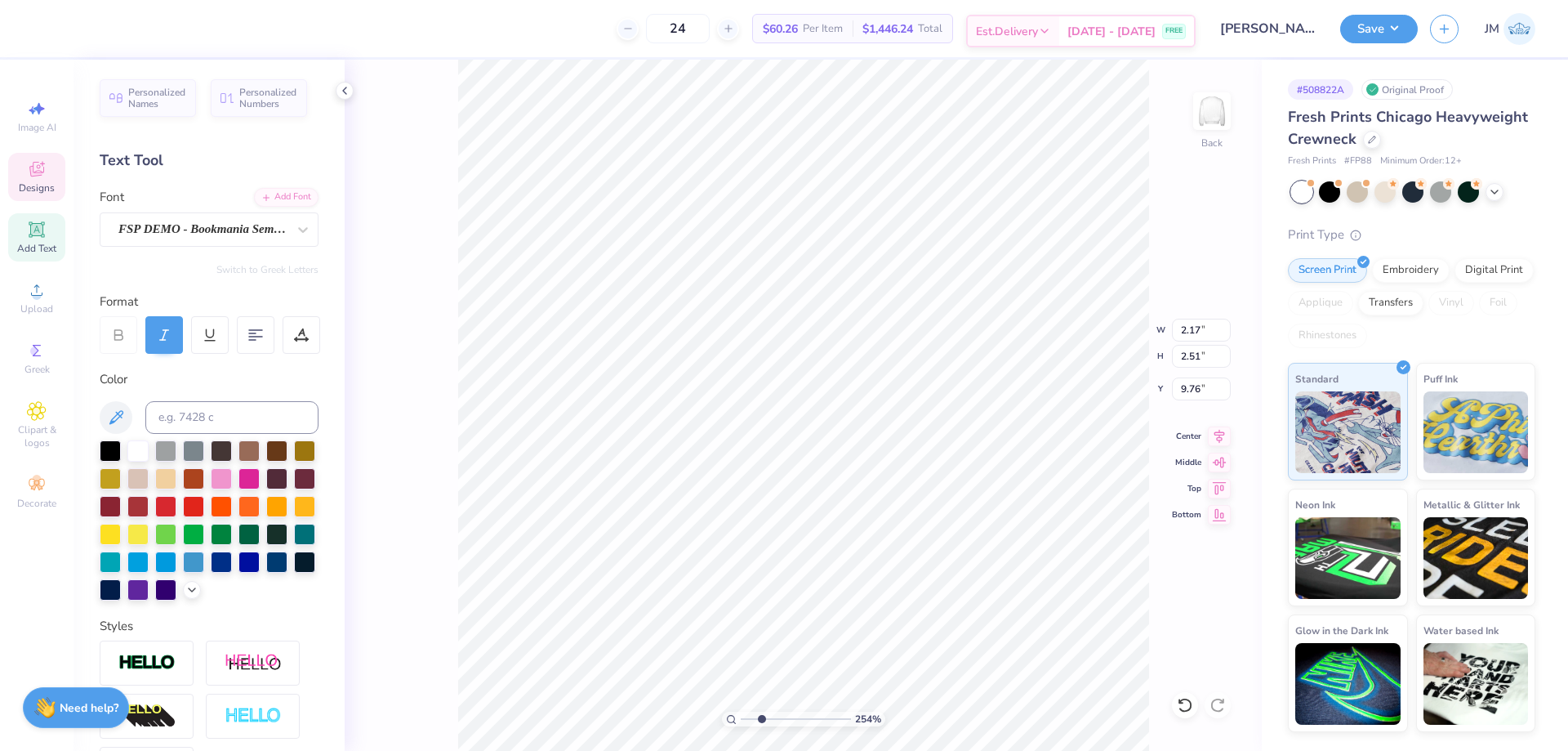
type textarea "D"
type input "2.54415933633312"
type input "2.83"
type input "2.46"
type input "9.78"
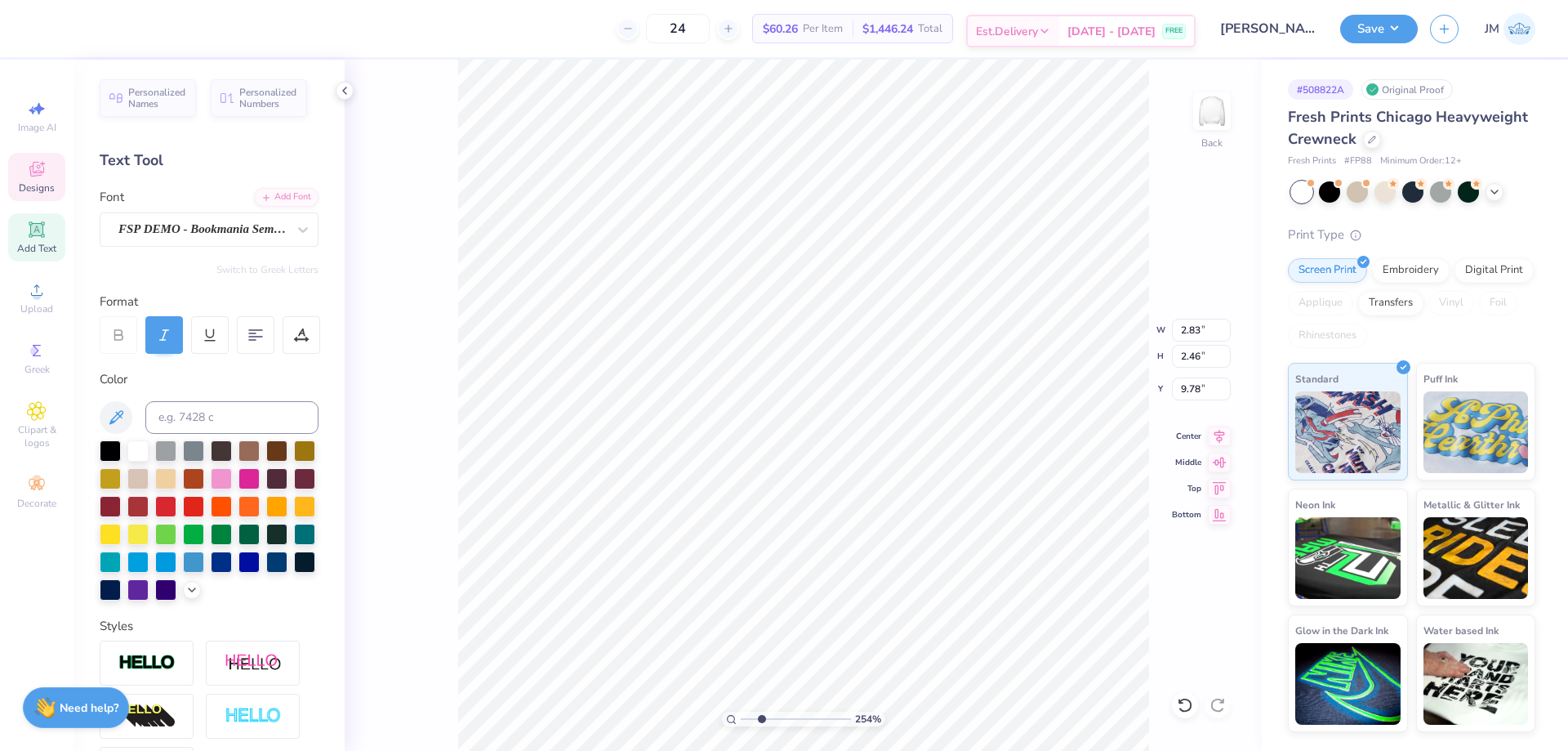
type input "2.54415933633312"
type input "10.50"
type input "2.54415933633312"
type textarea "E"
type input "2.54415933633312"
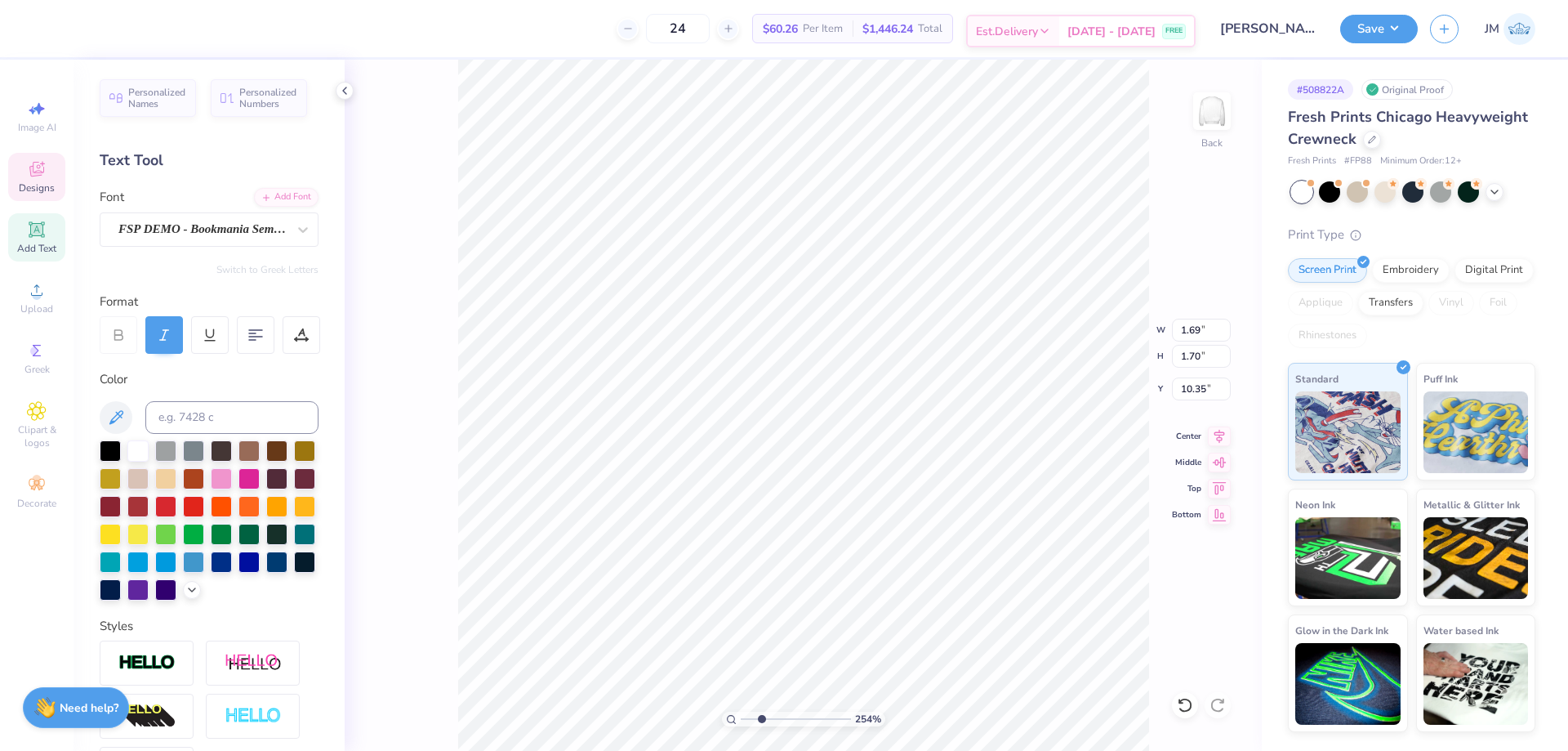
type input "2.65"
type input "2.46"
type input "9.97"
type input "2.54415933633312"
type input "2.83"
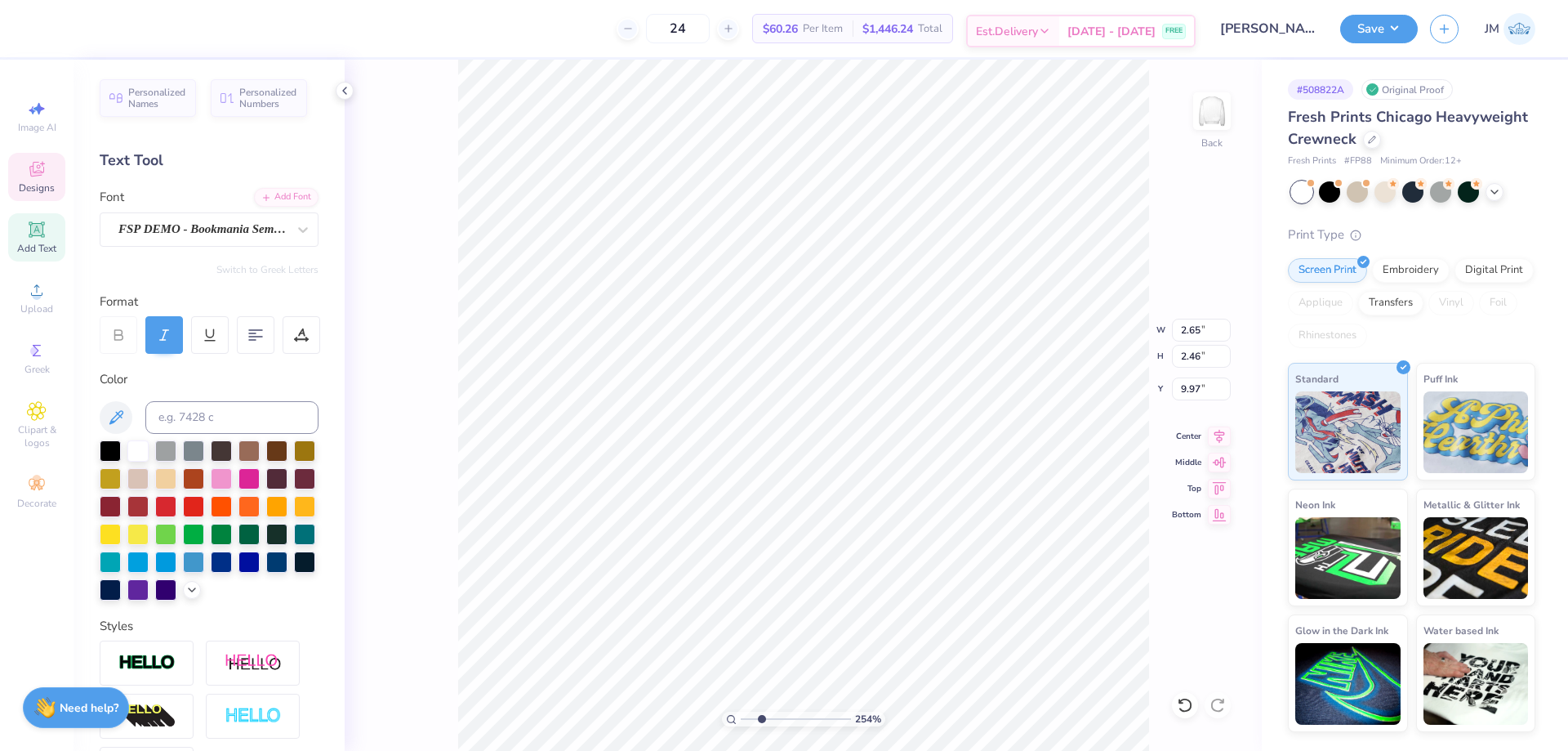
type input "10.50"
type input "2.54415933633312"
type input "11.03"
type input "2.54415933633312"
type input "10.50"
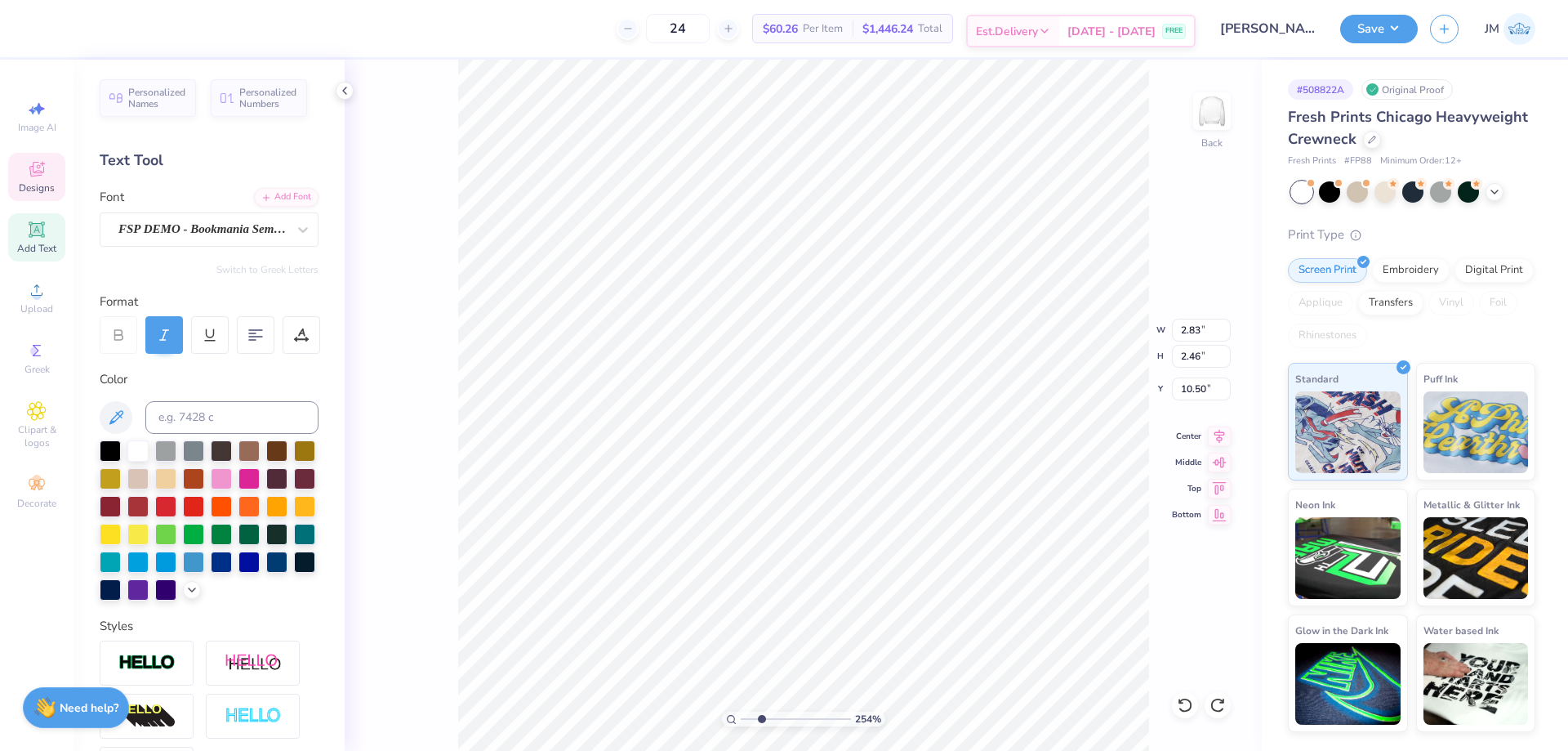
type input "2.54415933633312"
type input "2.65"
type input "9.97"
type input "2.54415933633312"
type input "9.76"
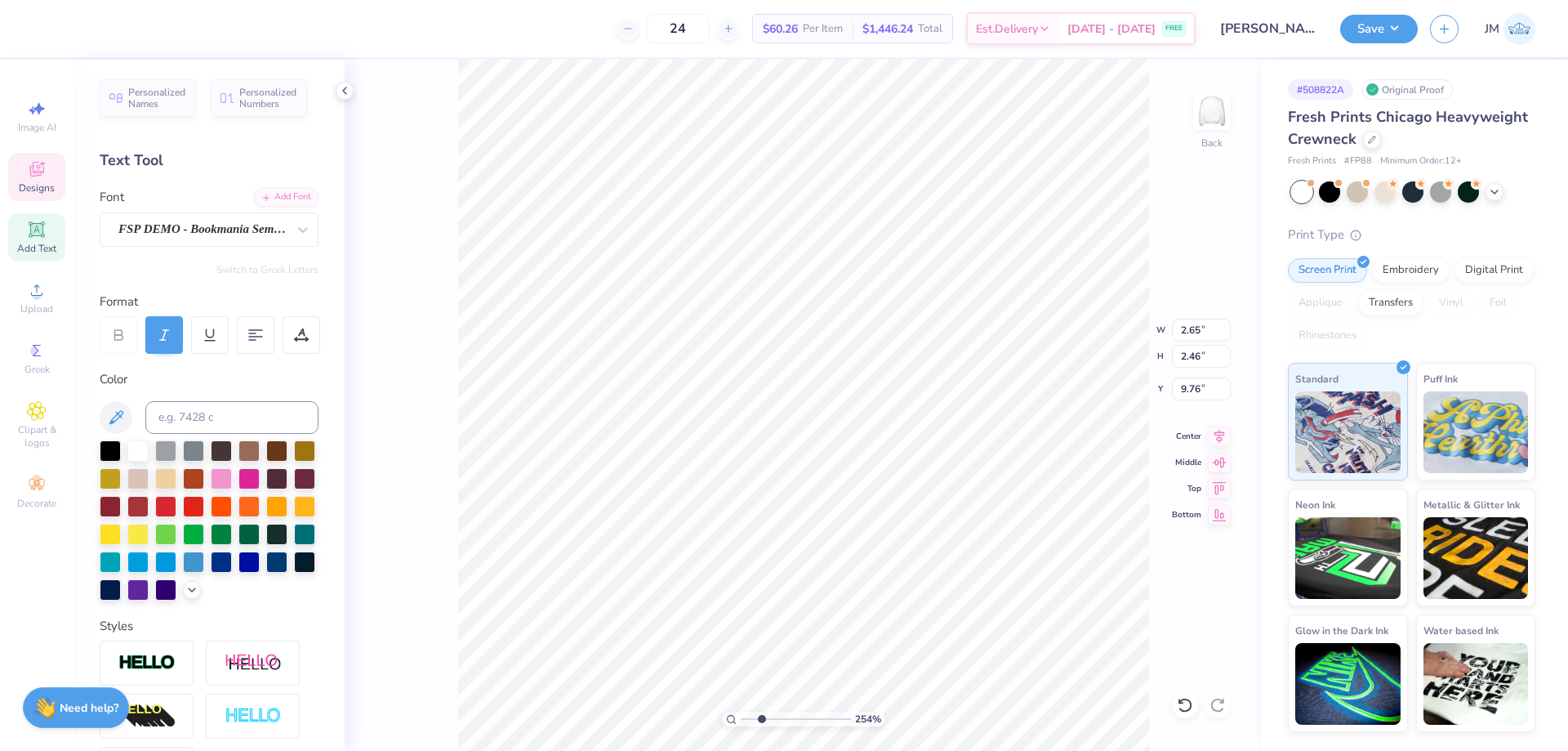
type input "2.54415933633312"
type input "2.21"
type input "2.30"
type input "10.65"
type input "2.54415933633312"
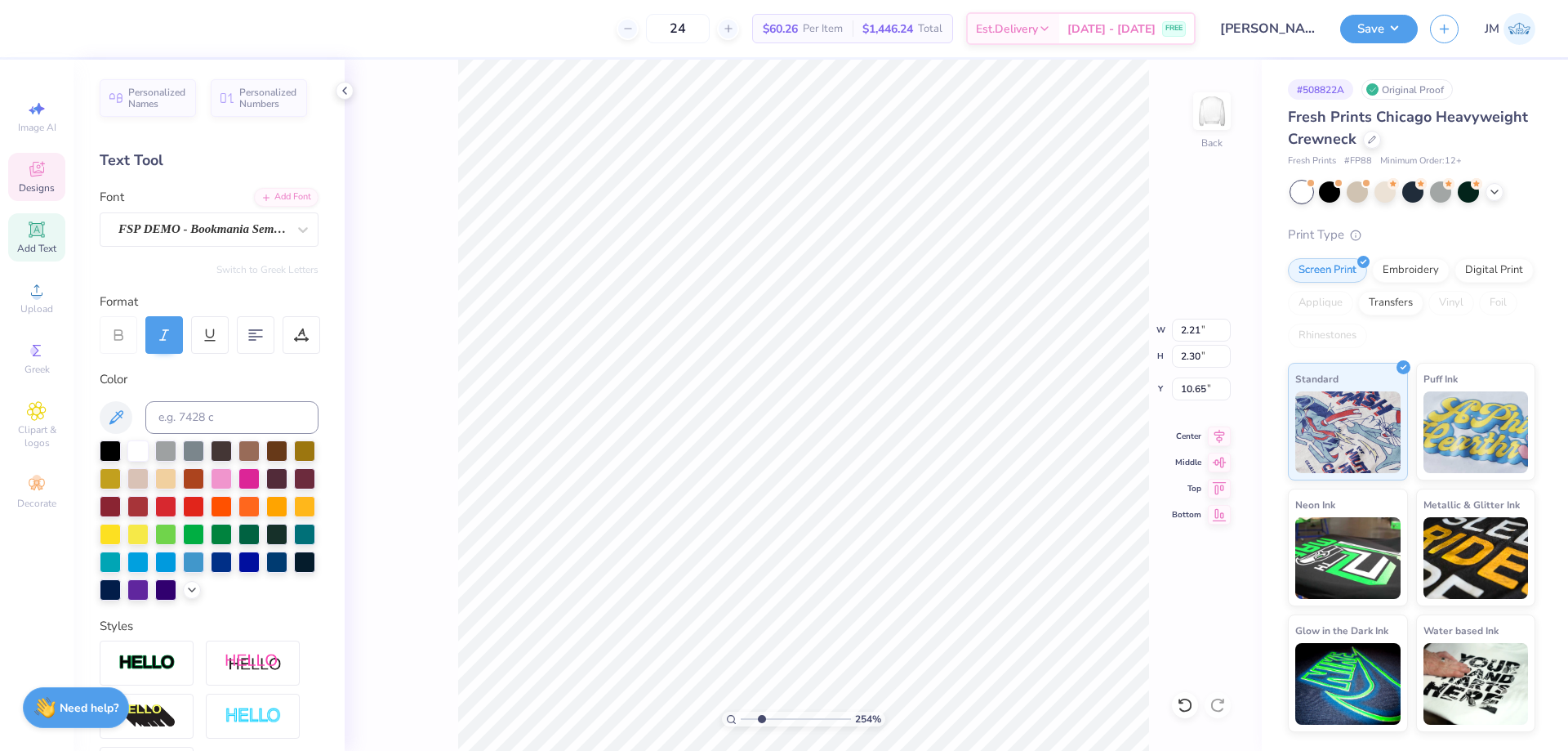
type textarea "L"
type input "2.54415933633312"
type input "2.30"
type input "2.46"
type input "10.57"
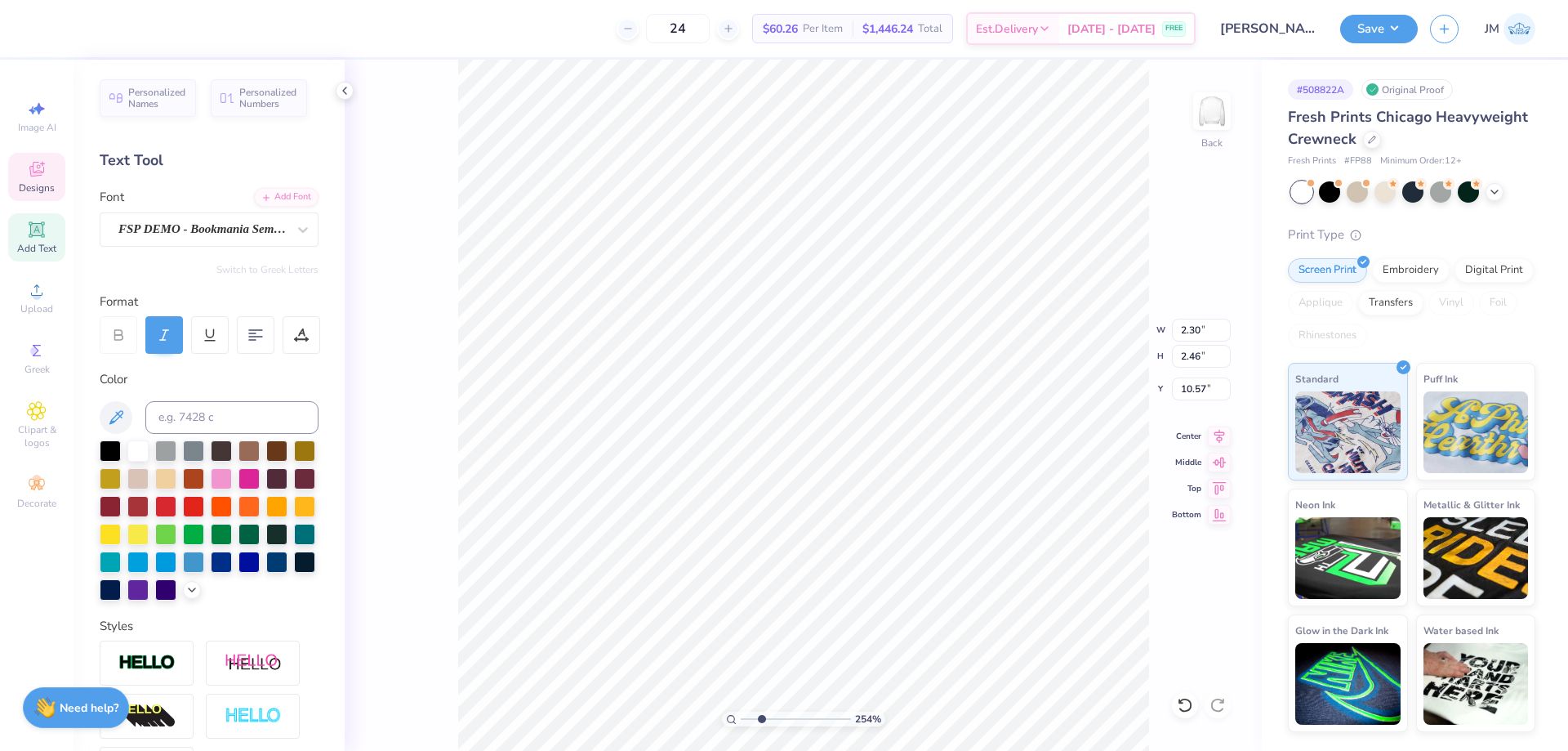
type input "2.54415933633312"
type input "2.21"
type input "2.30"
type input "10.25"
type input "2.54415933633312"
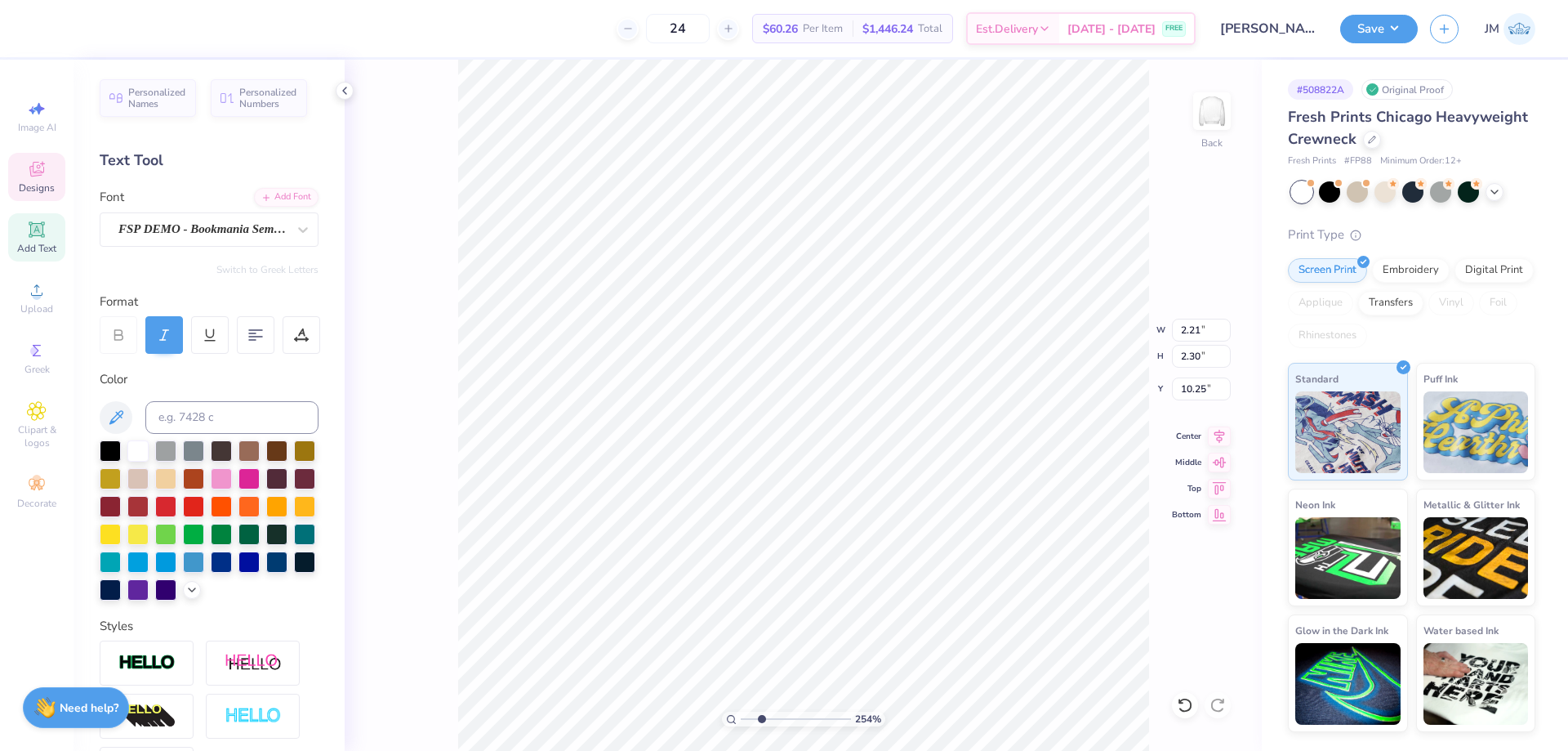
type textarea "T"
type input "2.54415933633312"
type input "2.31"
type input "2.53"
type input "10.14"
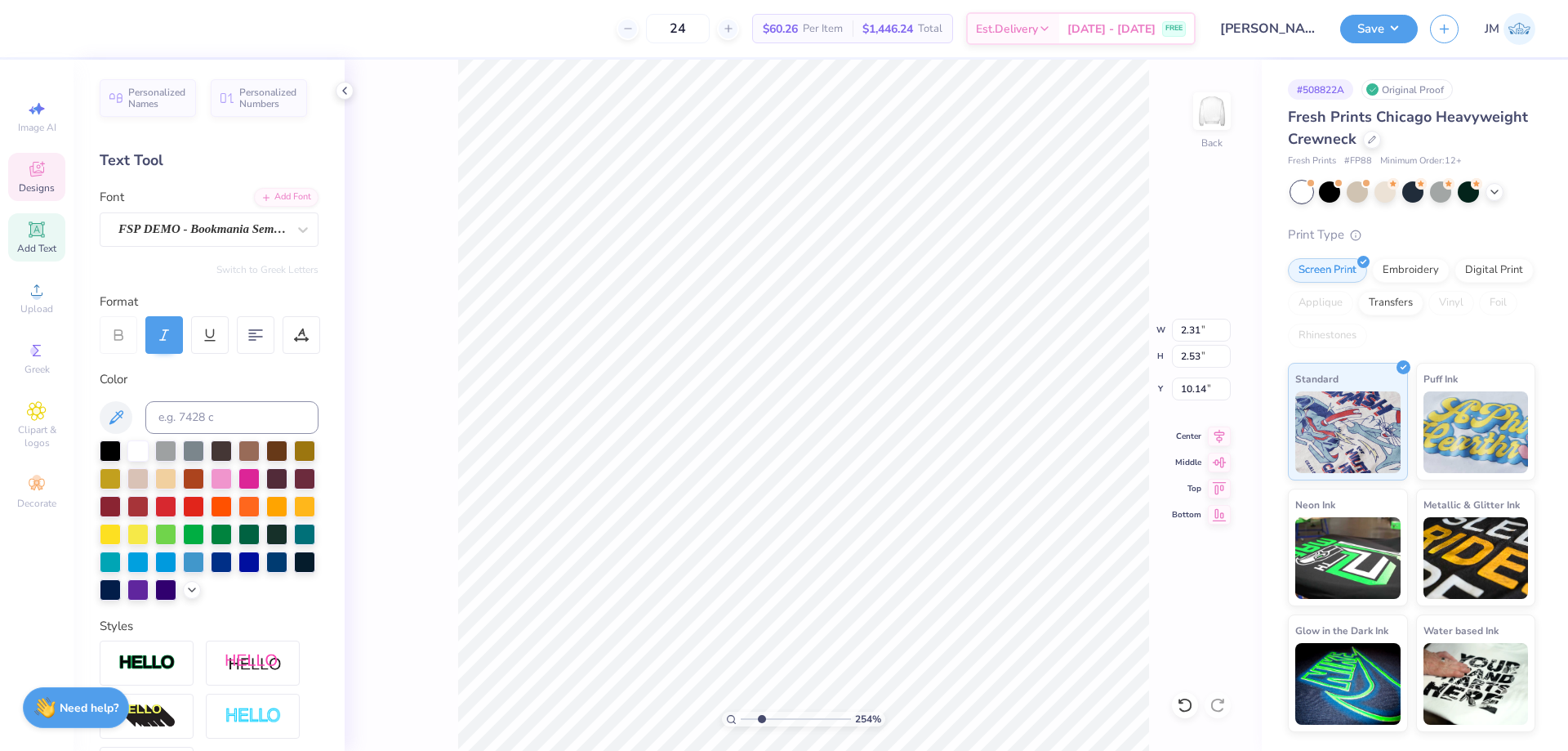
type input "2.54415933633312"
type input "10.10"
type input "2.54415933633312"
type textarea "A"
type input "2.54415933633312"
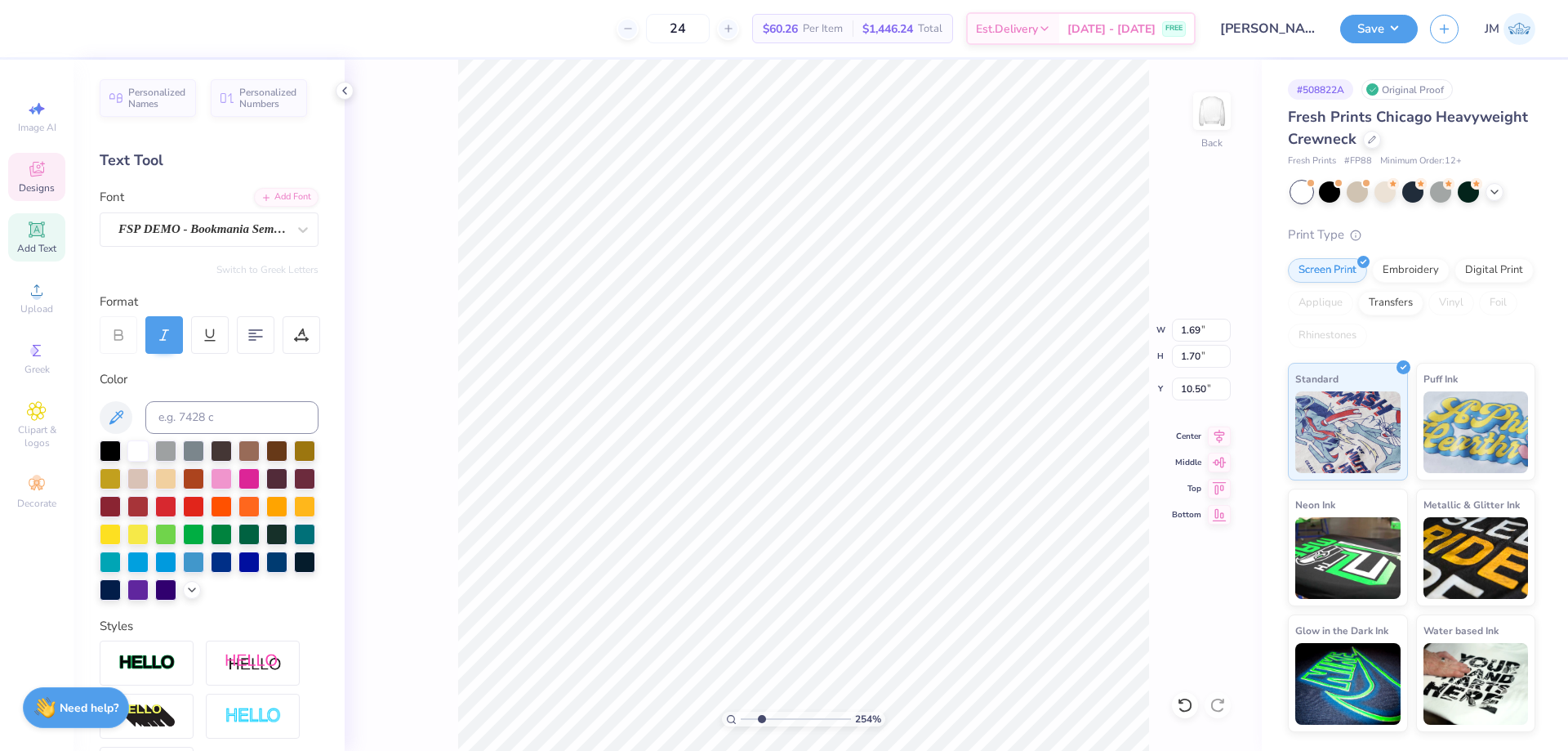
type input "2.53"
type input "2.46"
type input "10.12"
type input "2.54415933633312"
type input "10.65"
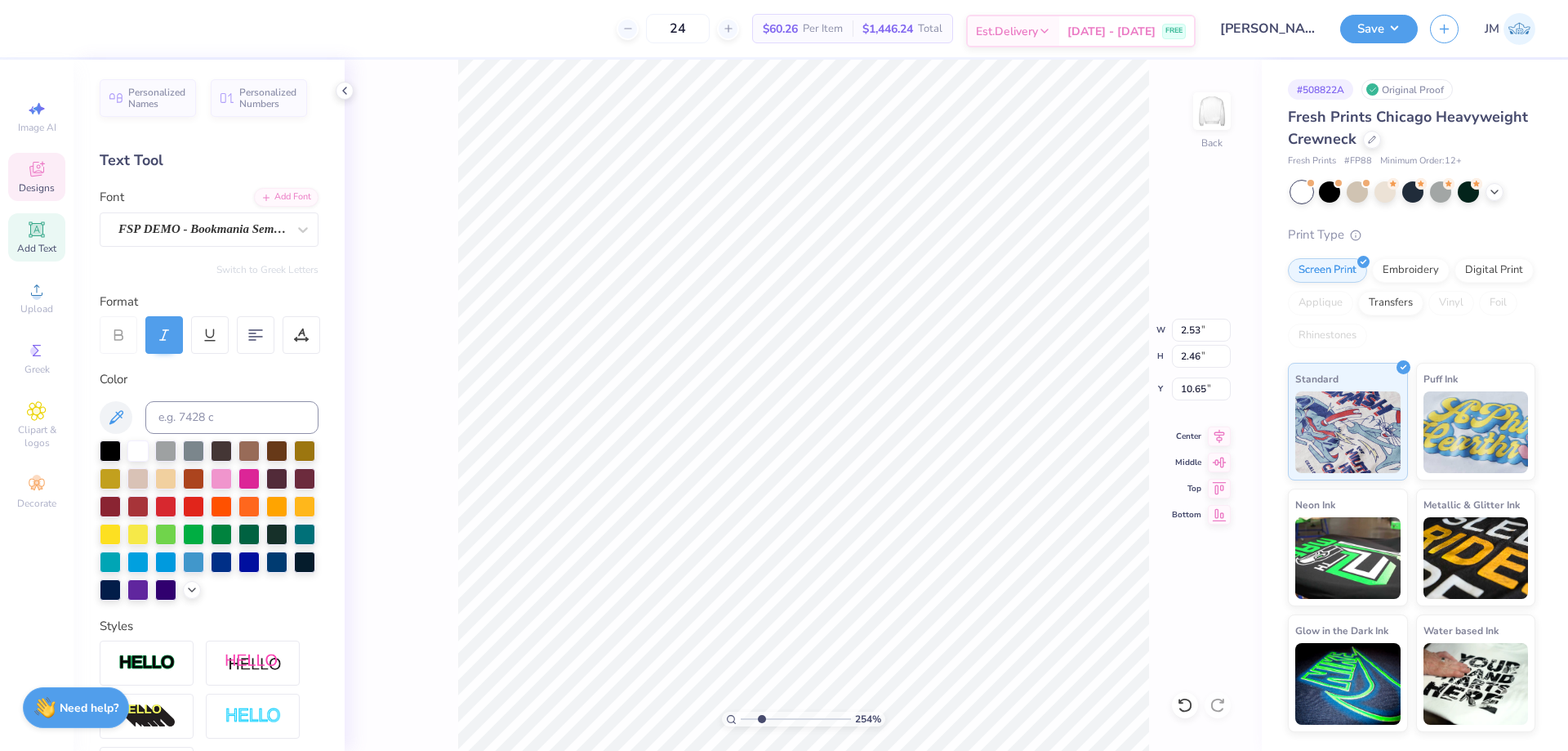
type input "2.54415933633312"
type input "10.50"
type input "3.32211076832206"
type input "2.30"
type input "2.46"
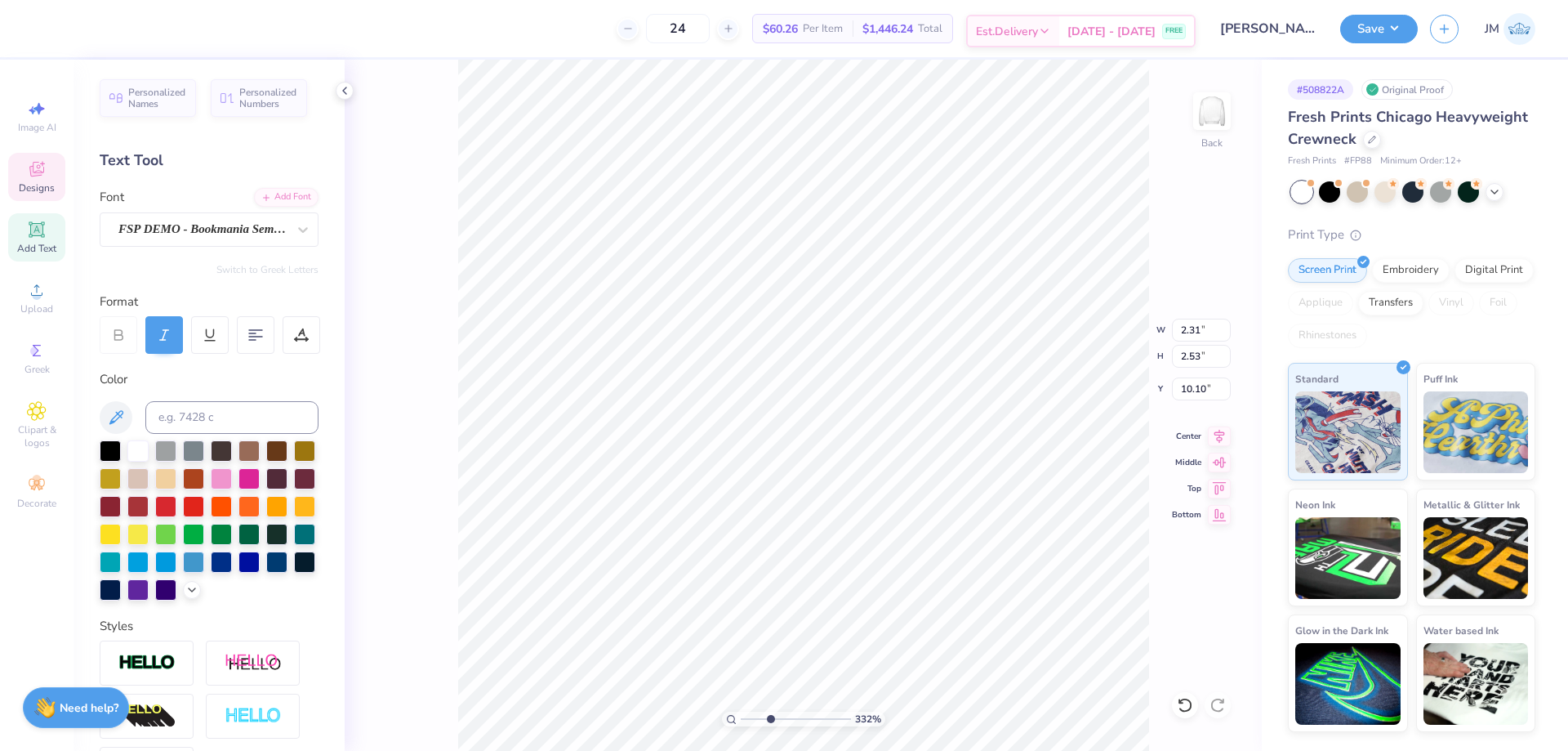
type input "10.73"
type input "3.32211076832206"
type input "2.31"
type input "2.53"
type input "10.10"
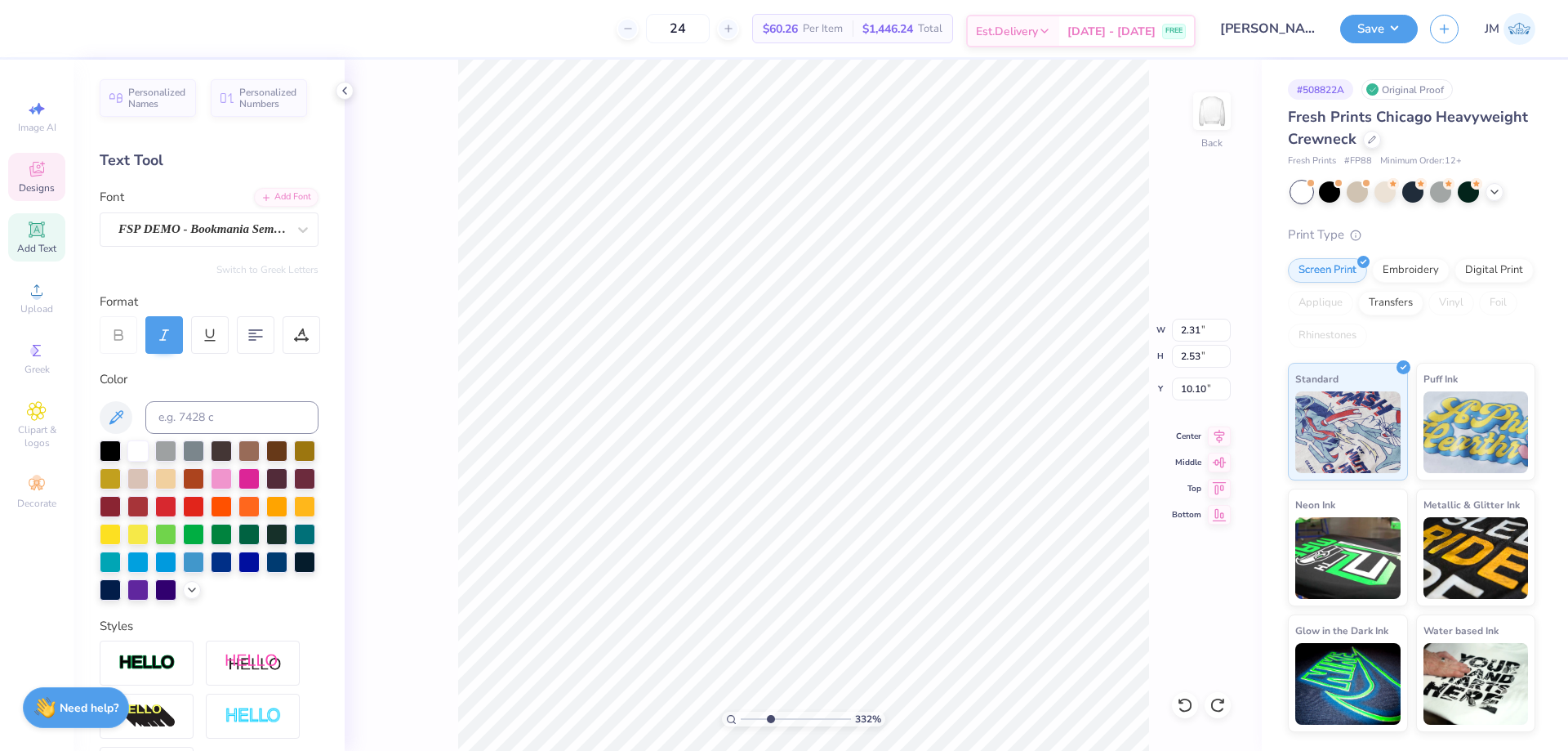
type input "3.32211076832206"
type input "9.99"
type input "3.32211076832206"
type input "2.30"
type input "2.46"
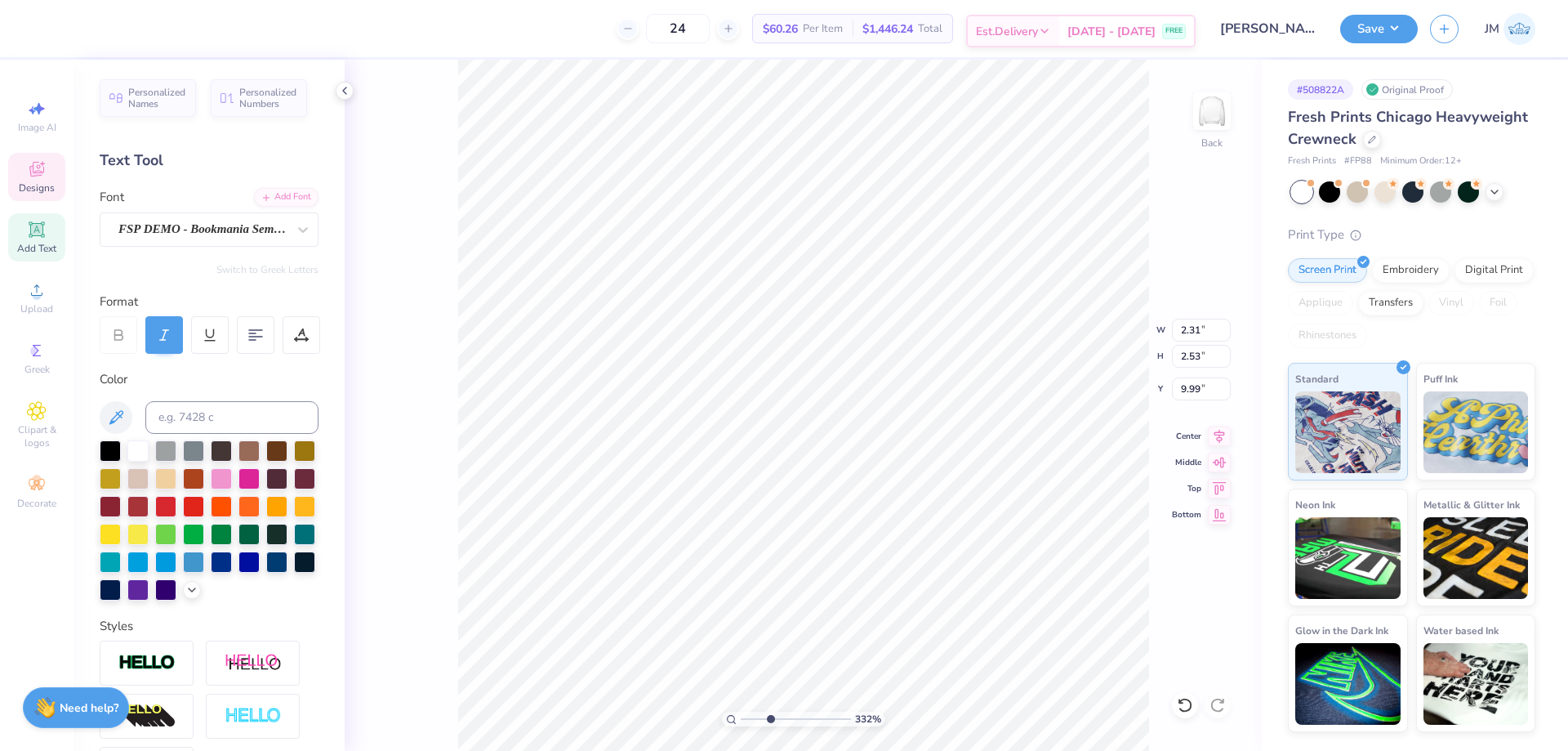
type input "10.73"
type input "3.32211076832206"
type input "10.99"
type input "3.32211076832206"
type input "2.65"
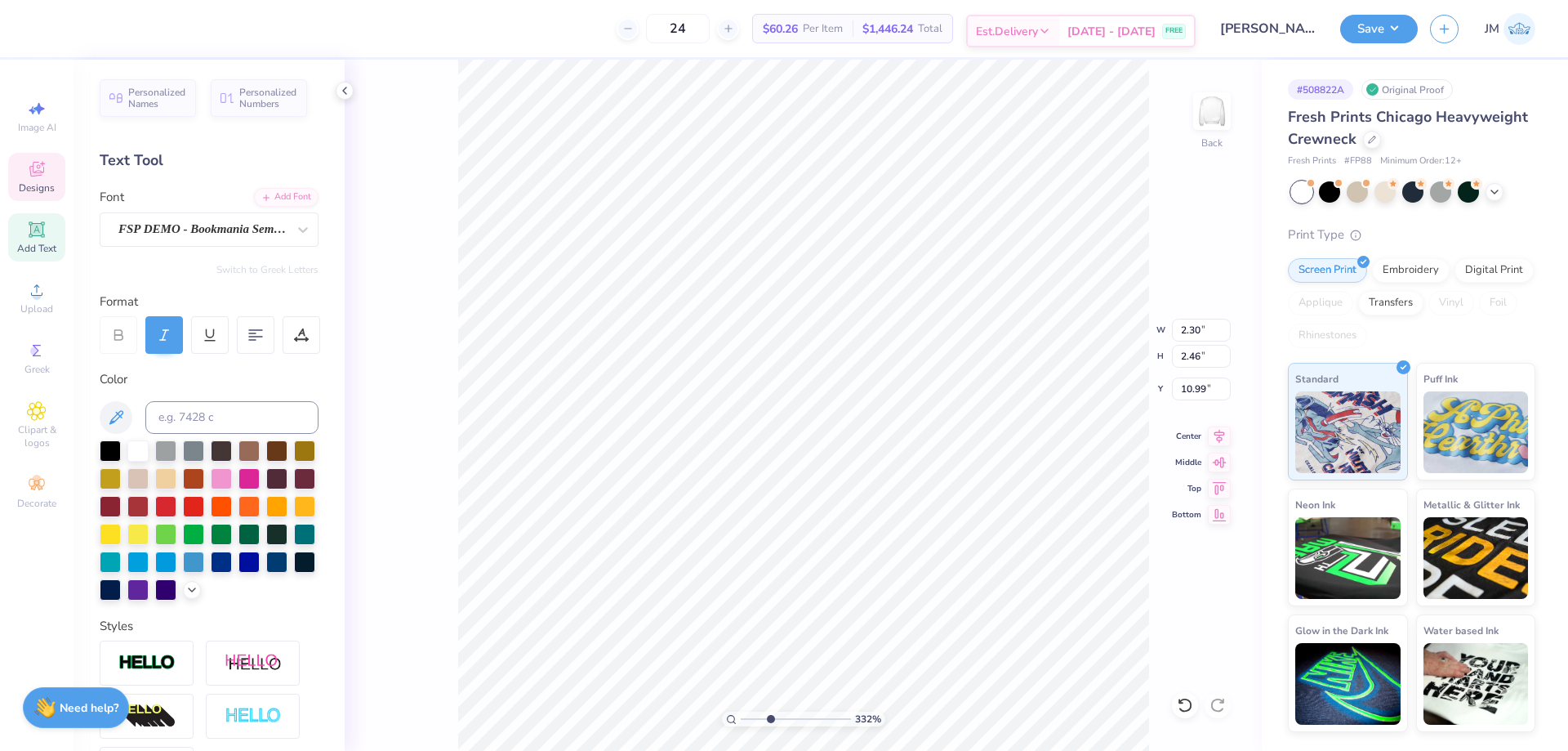
type input "9.76"
type input "3.32211076832206"
type input "2.65"
type input "9.76"
type input "2.90722877110821"
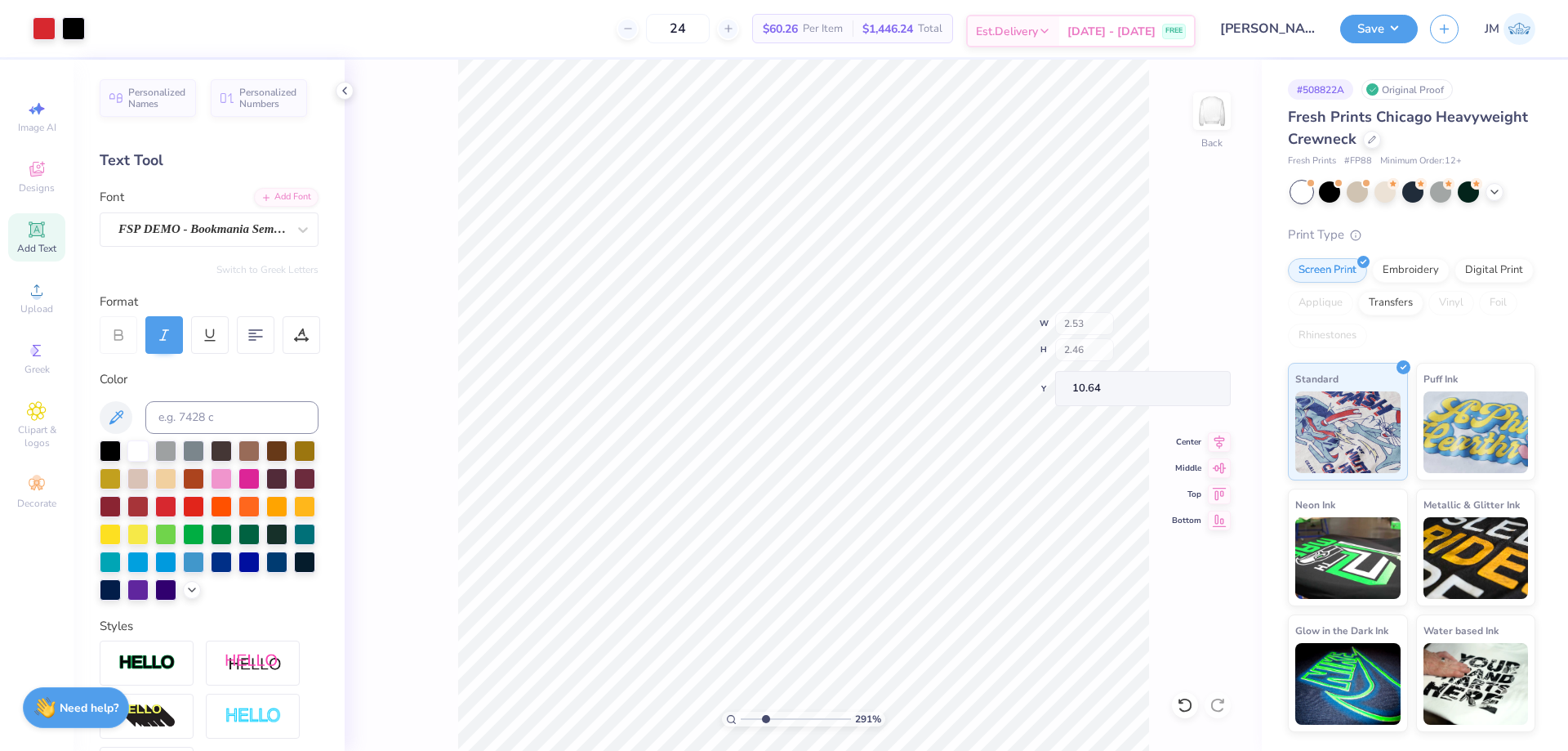
type input "10.64"
type input "2.76"
type input "2.46"
type input "6.70"
type input "1"
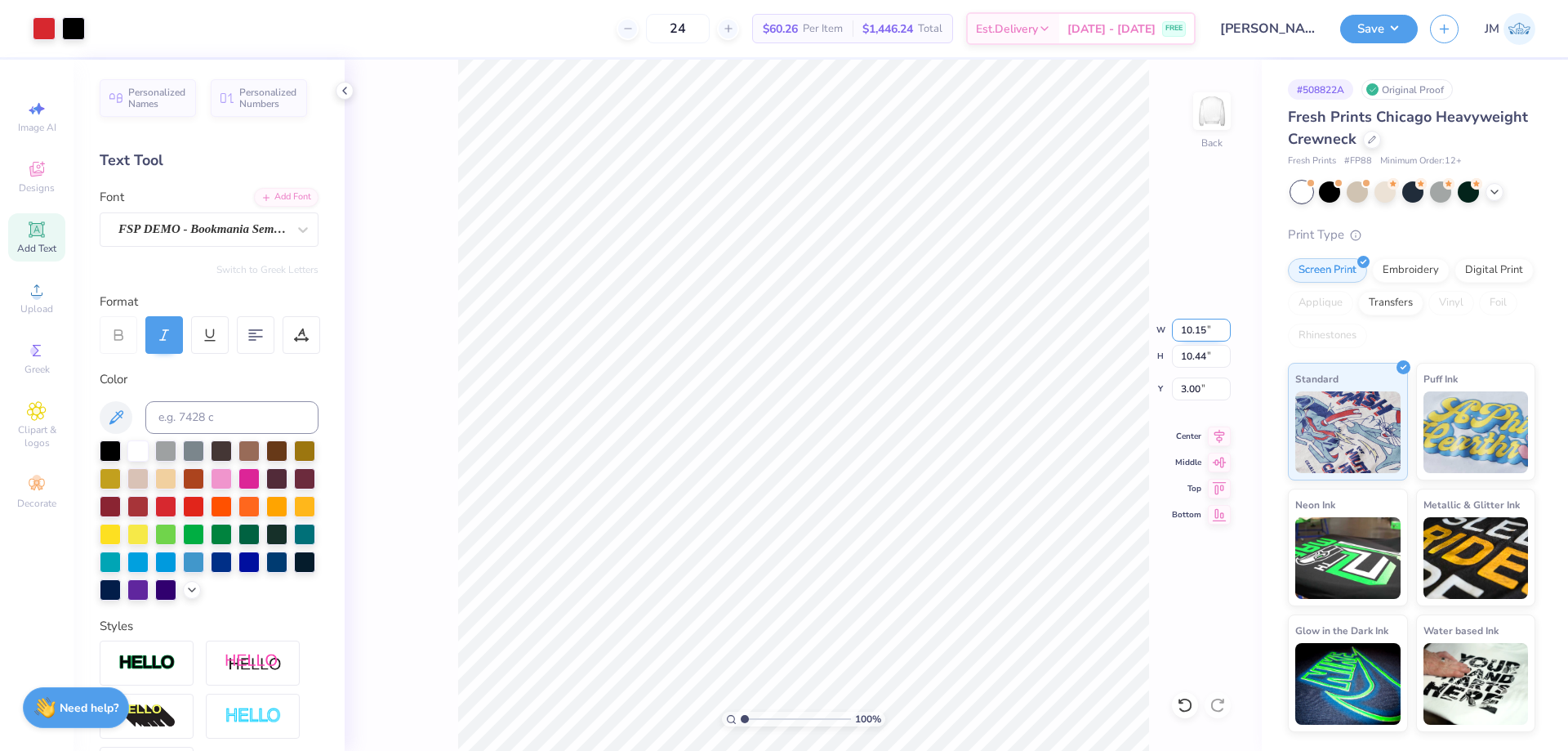
click at [1197, 333] on input "10.15" at bounding box center [1201, 329] width 59 height 23
type input "10.00"
type input "10.28"
click at [1196, 383] on input "3.08" at bounding box center [1201, 388] width 59 height 23
type input "3.00"
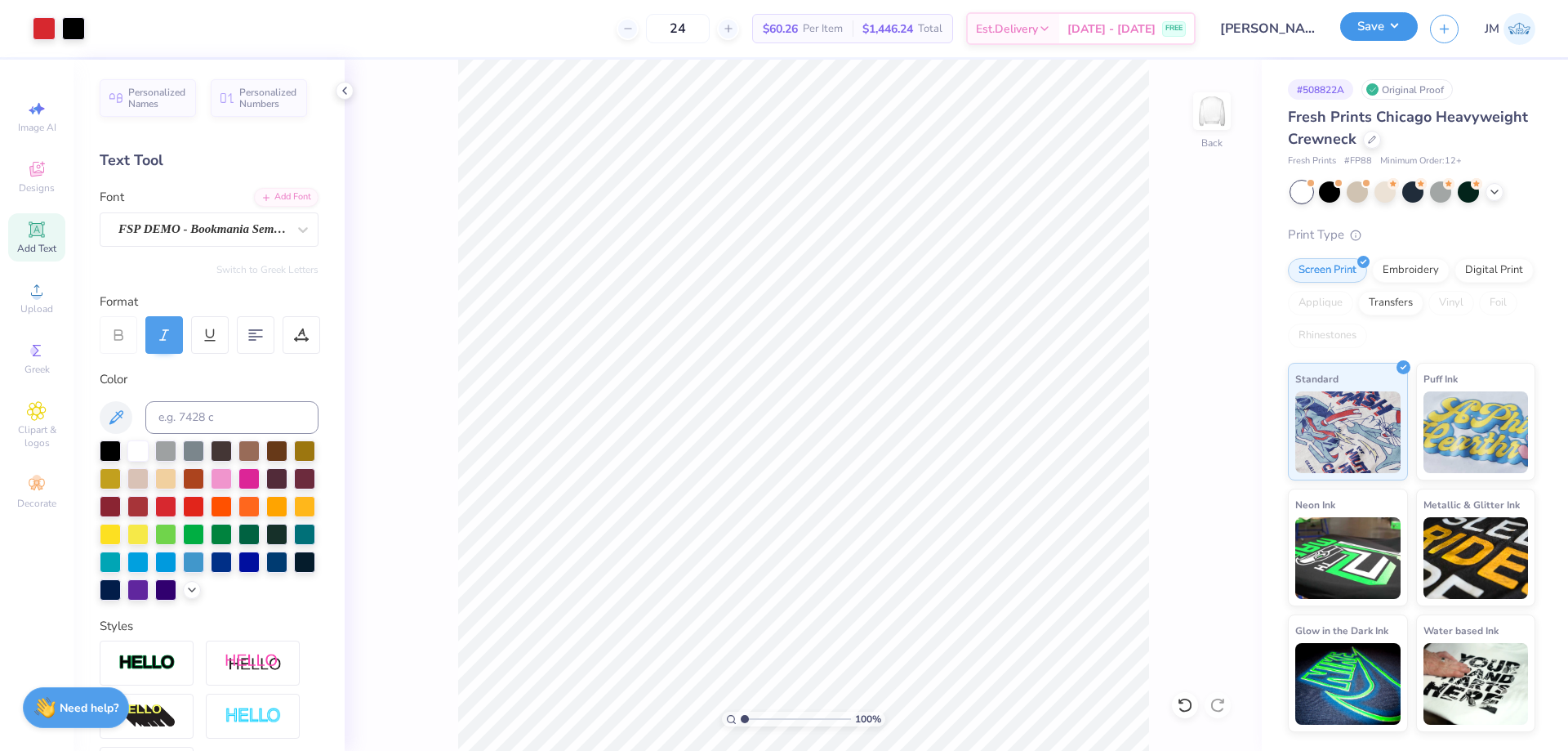
click at [1397, 21] on button "Save" at bounding box center [1378, 26] width 78 height 29
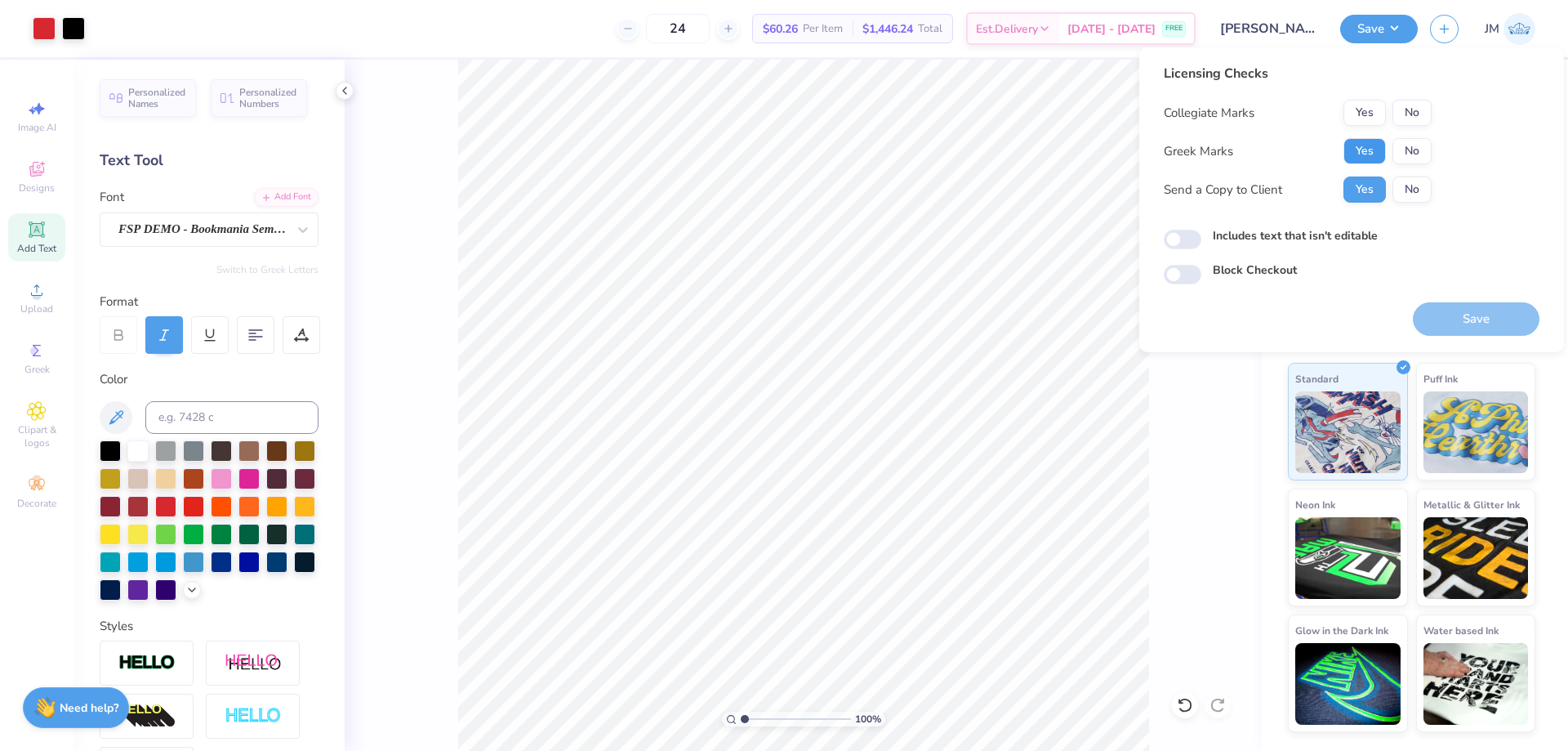
click at [1363, 157] on button "Yes" at bounding box center [1365, 150] width 42 height 27
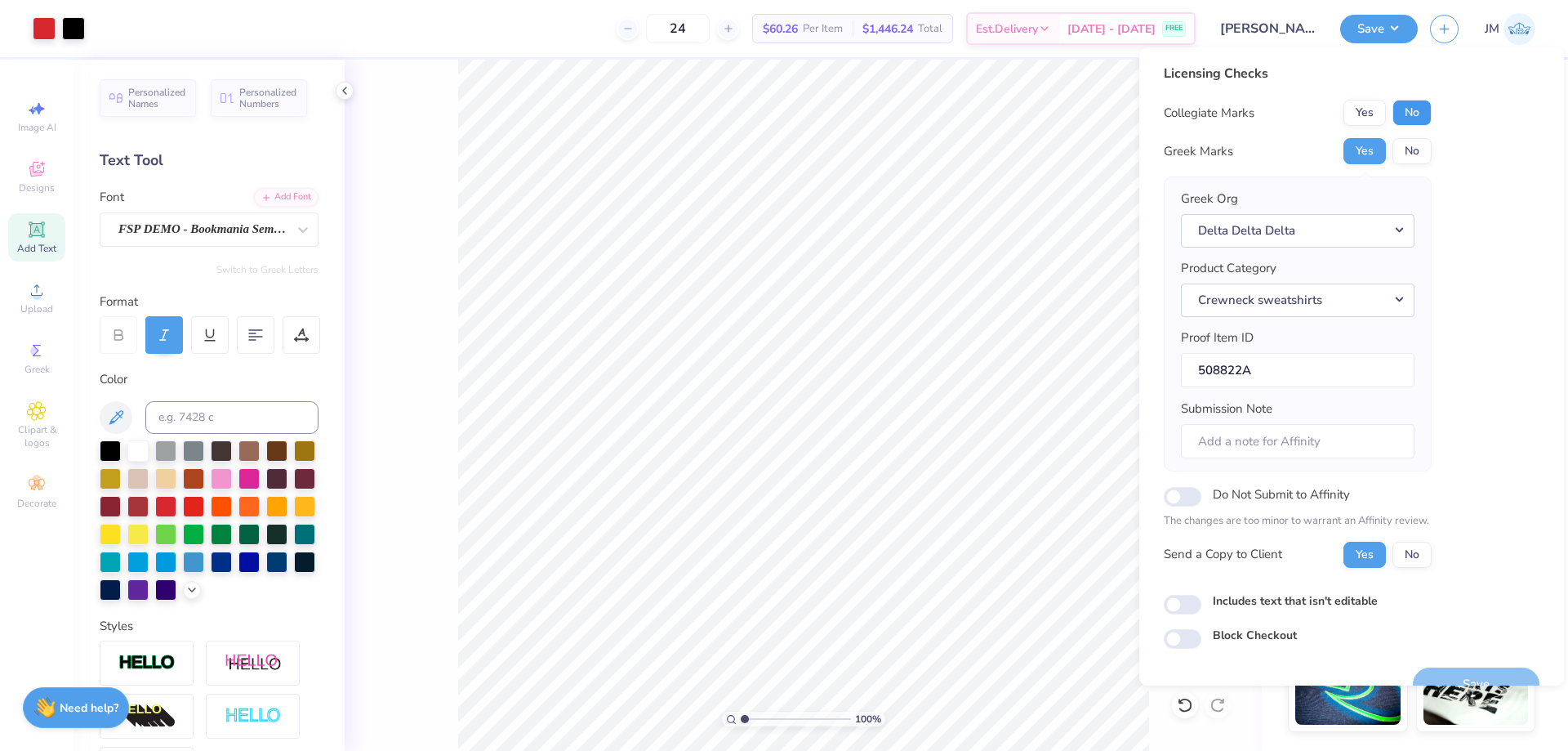
click at [1412, 114] on button "No" at bounding box center [1413, 112] width 39 height 27
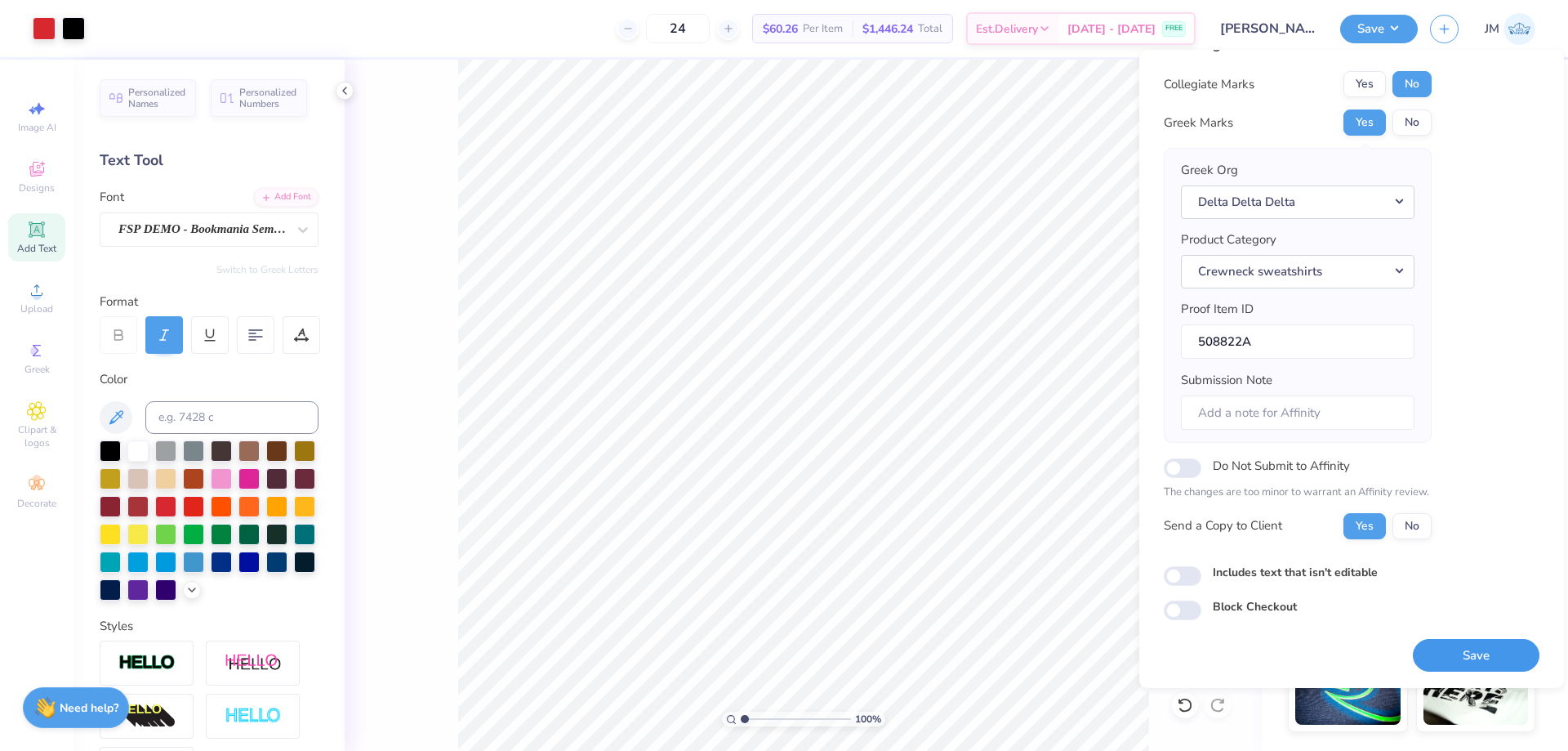
click at [1456, 655] on button "Save" at bounding box center [1476, 656] width 127 height 33
click at [1398, 21] on button "Save" at bounding box center [1378, 26] width 78 height 29
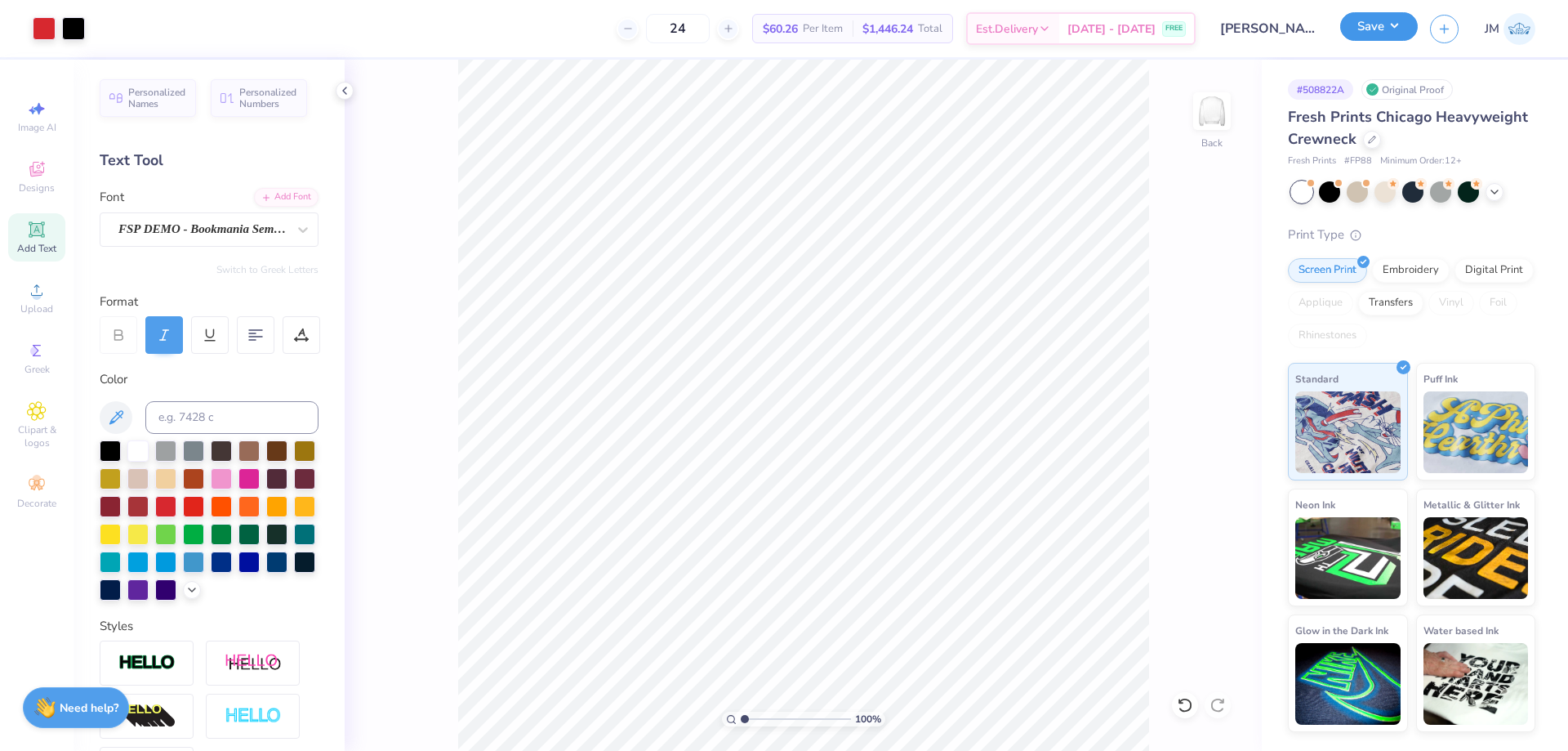
click at [1399, 23] on button "Save" at bounding box center [1378, 26] width 78 height 29
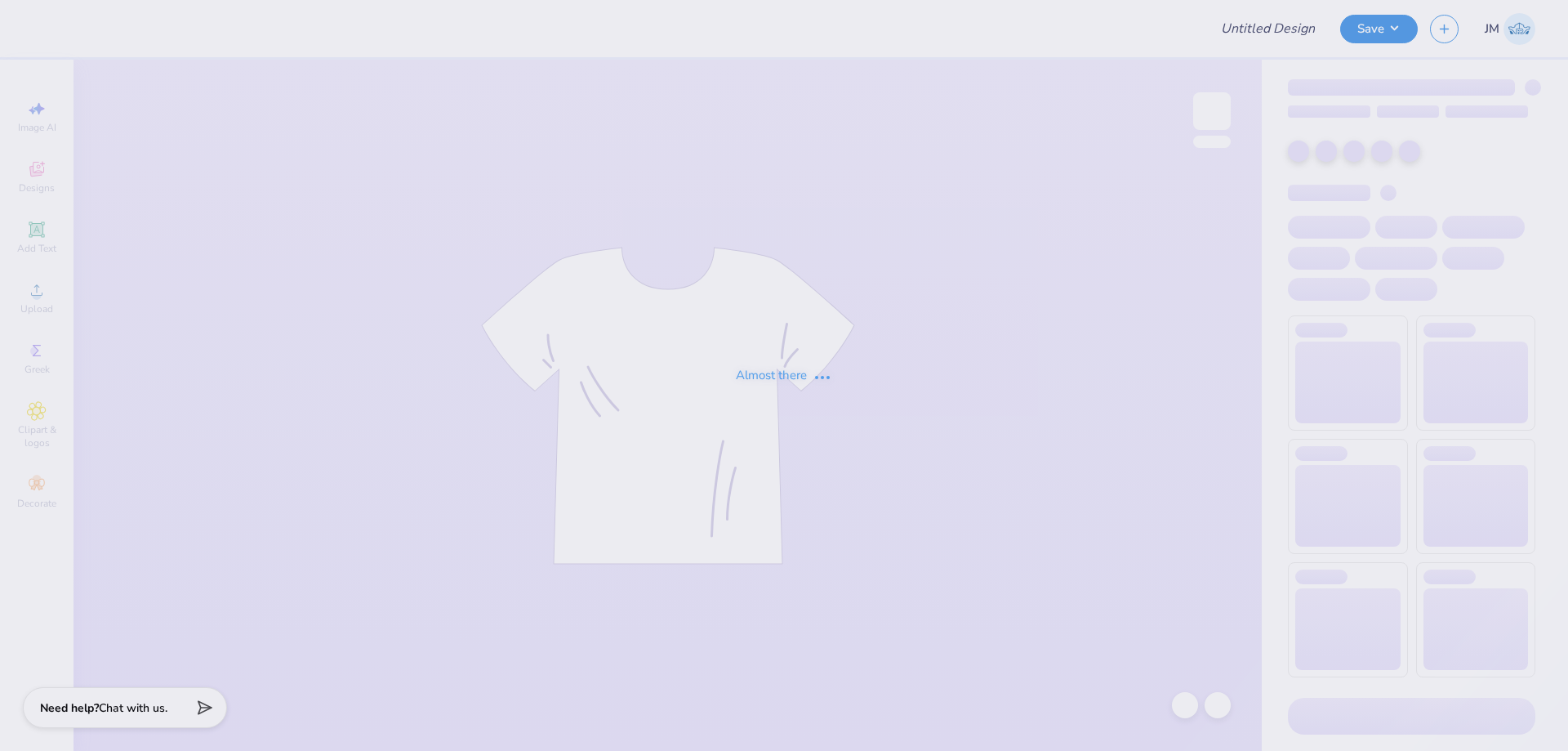
type input "heart"
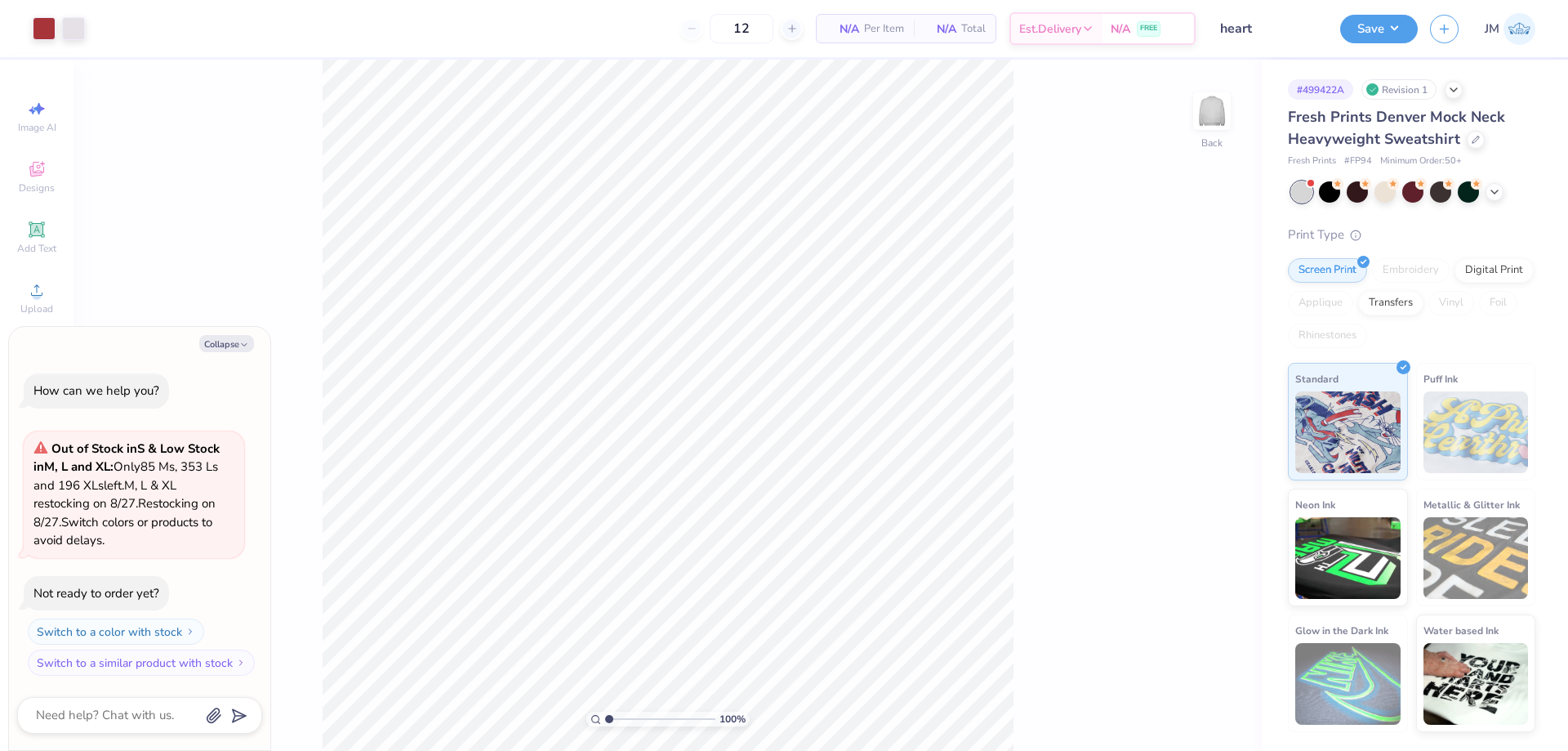
type textarea "x"
click at [1191, 339] on input "8.48" at bounding box center [1201, 342] width 59 height 23
type input "10"
type textarea "x"
type input "10.00"
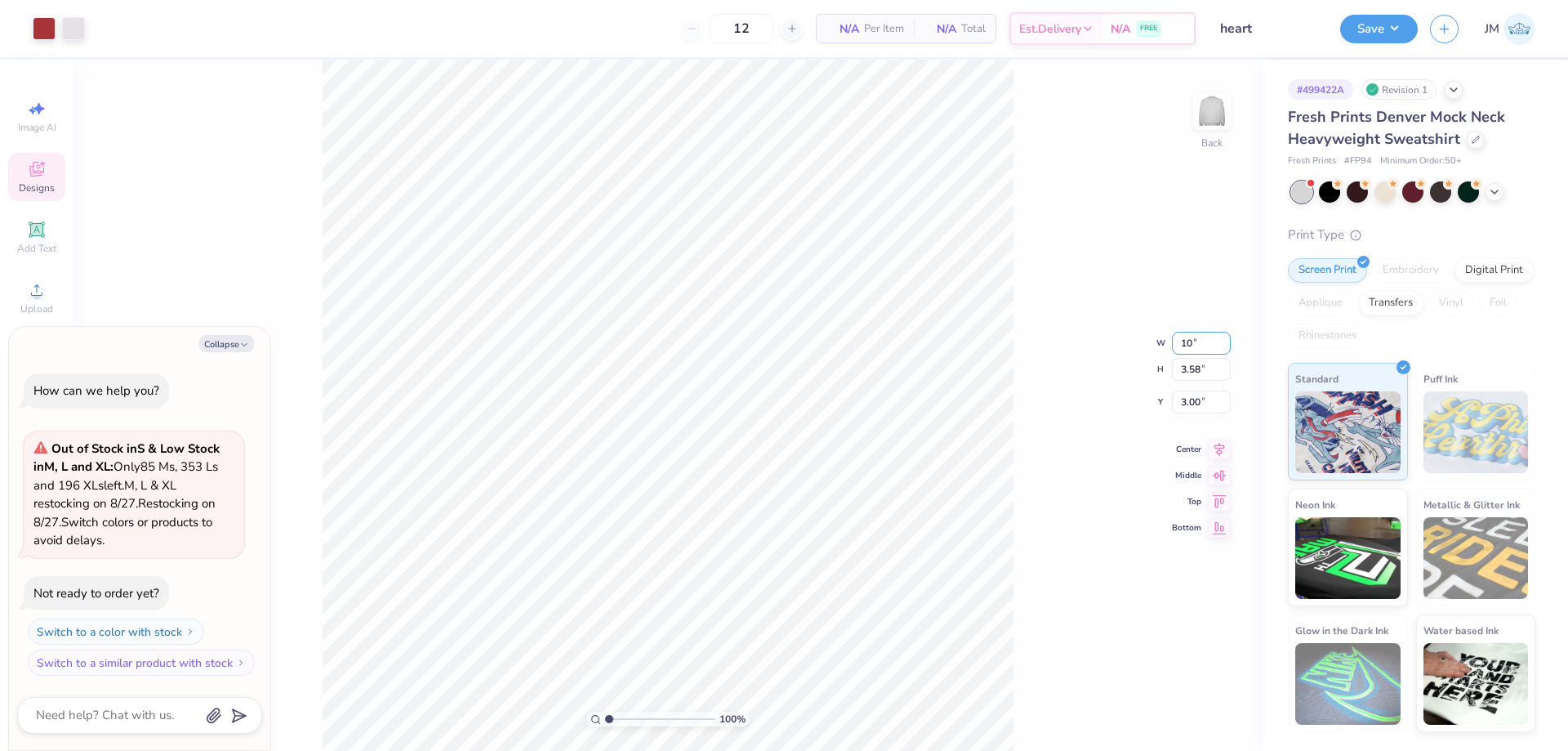
type input "4.22"
click at [1184, 393] on input "2.68" at bounding box center [1201, 388] width 59 height 23
type input "3"
type textarea "x"
type input "3.00"
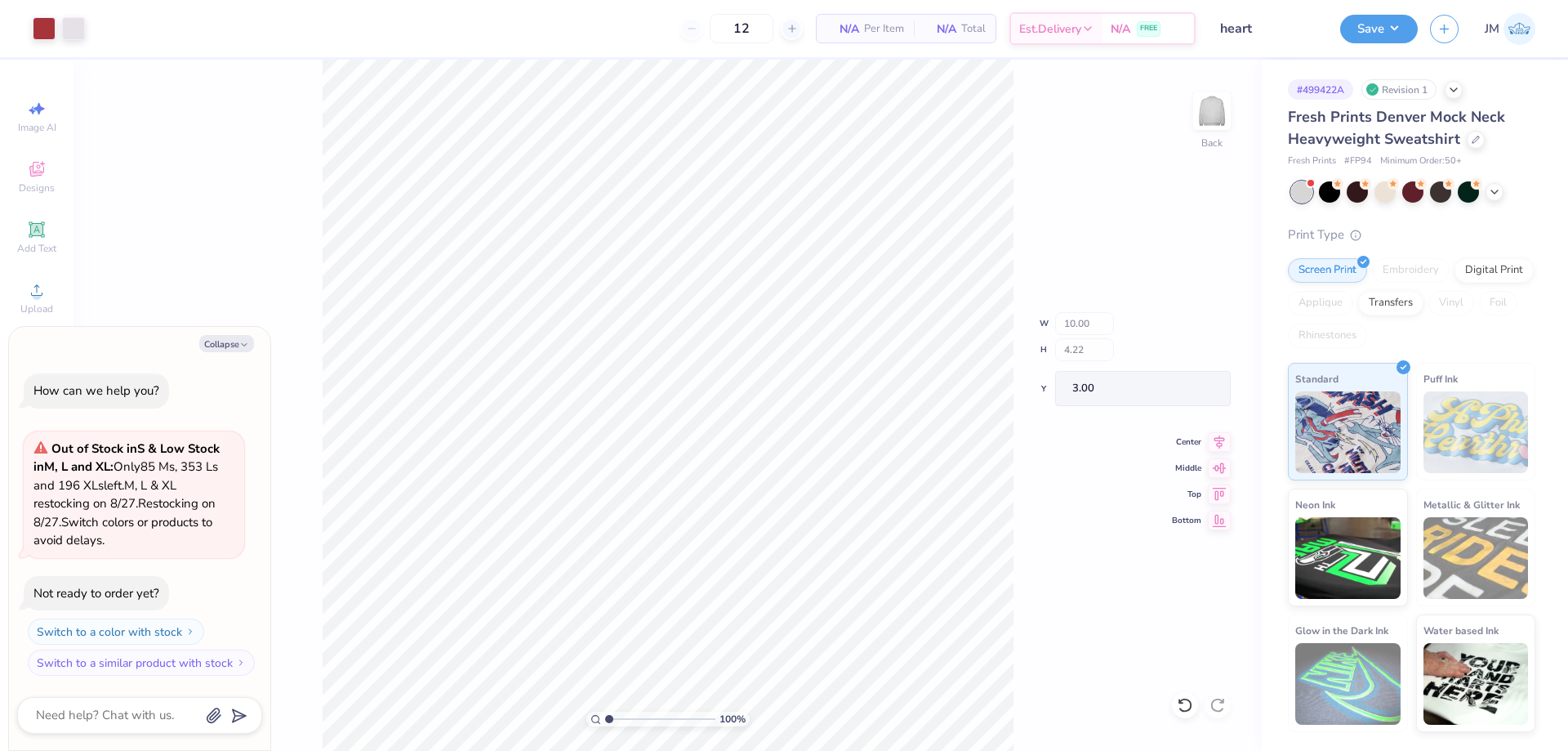
type textarea "x"
type input "2.22643184911232"
type textarea "x"
click at [717, 607] on li "Ungroup" at bounding box center [741, 603] width 128 height 31
type input "2.22643184911232"
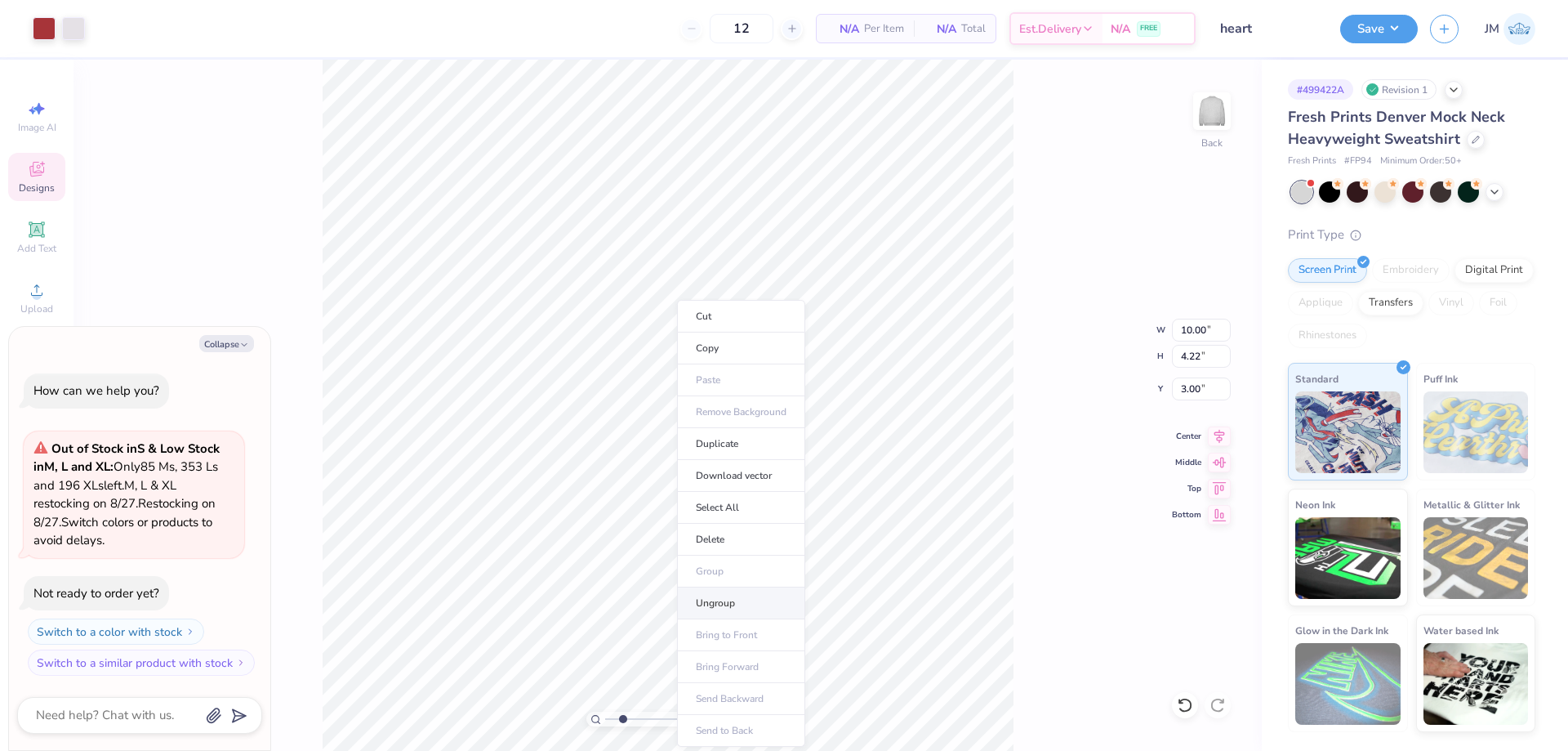
type textarea "x"
type input "2.22643184911232"
type textarea "x"
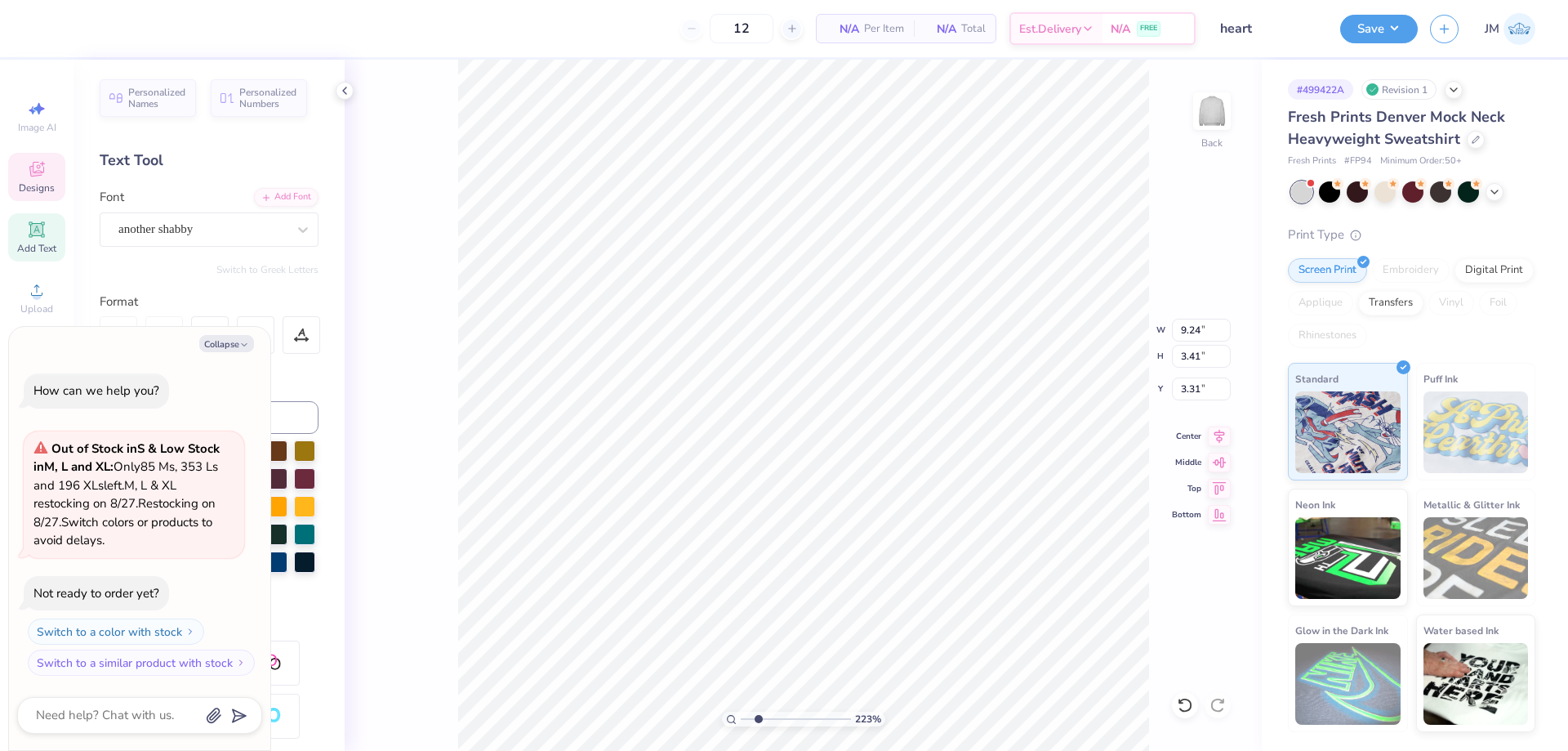
type input "2.22643184911232"
type textarea "x"
type input "2.22643184911232"
type textarea "x"
type input "2.22643184911232"
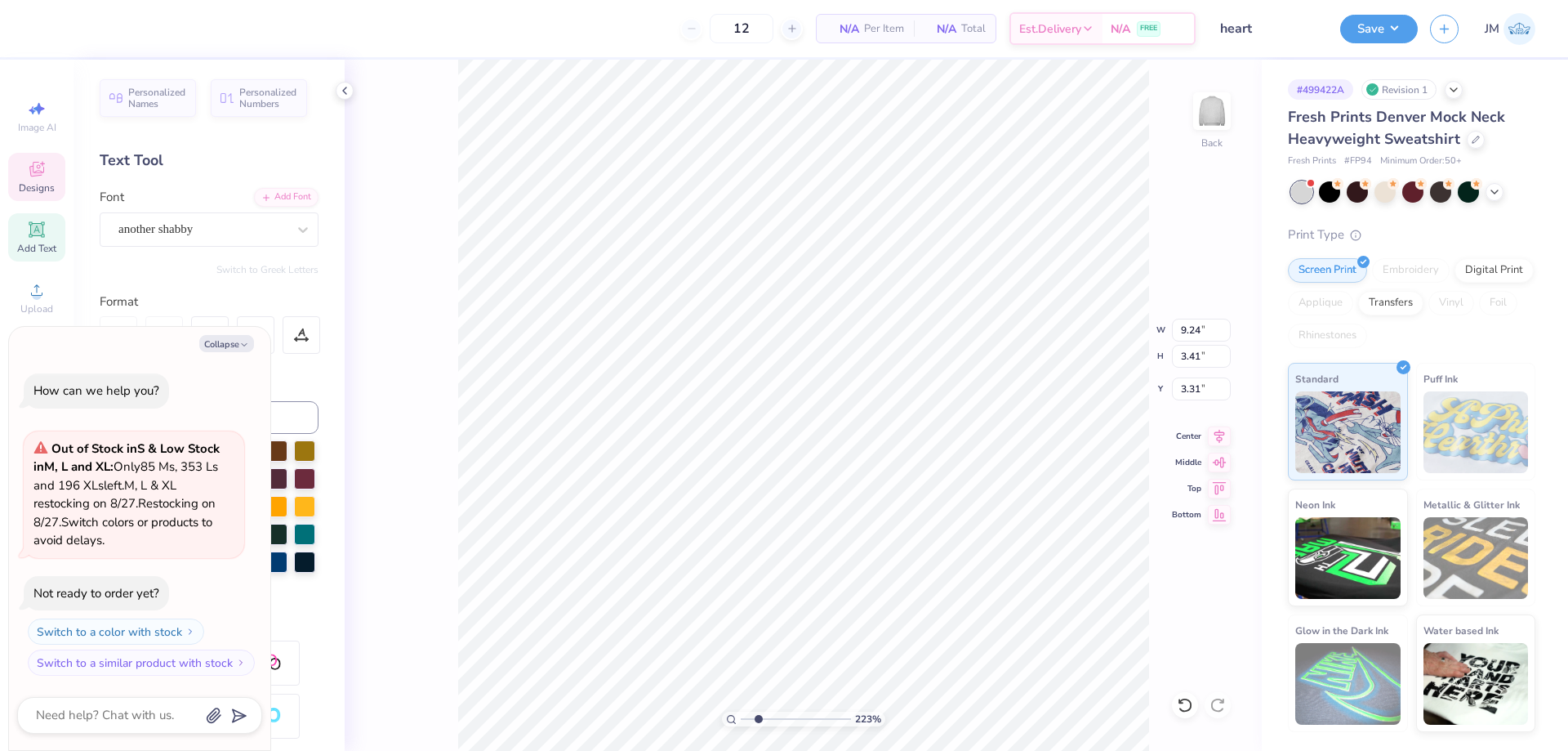
type textarea "x"
type input "2.22643184911232"
type textarea "x"
type textarea "tr"
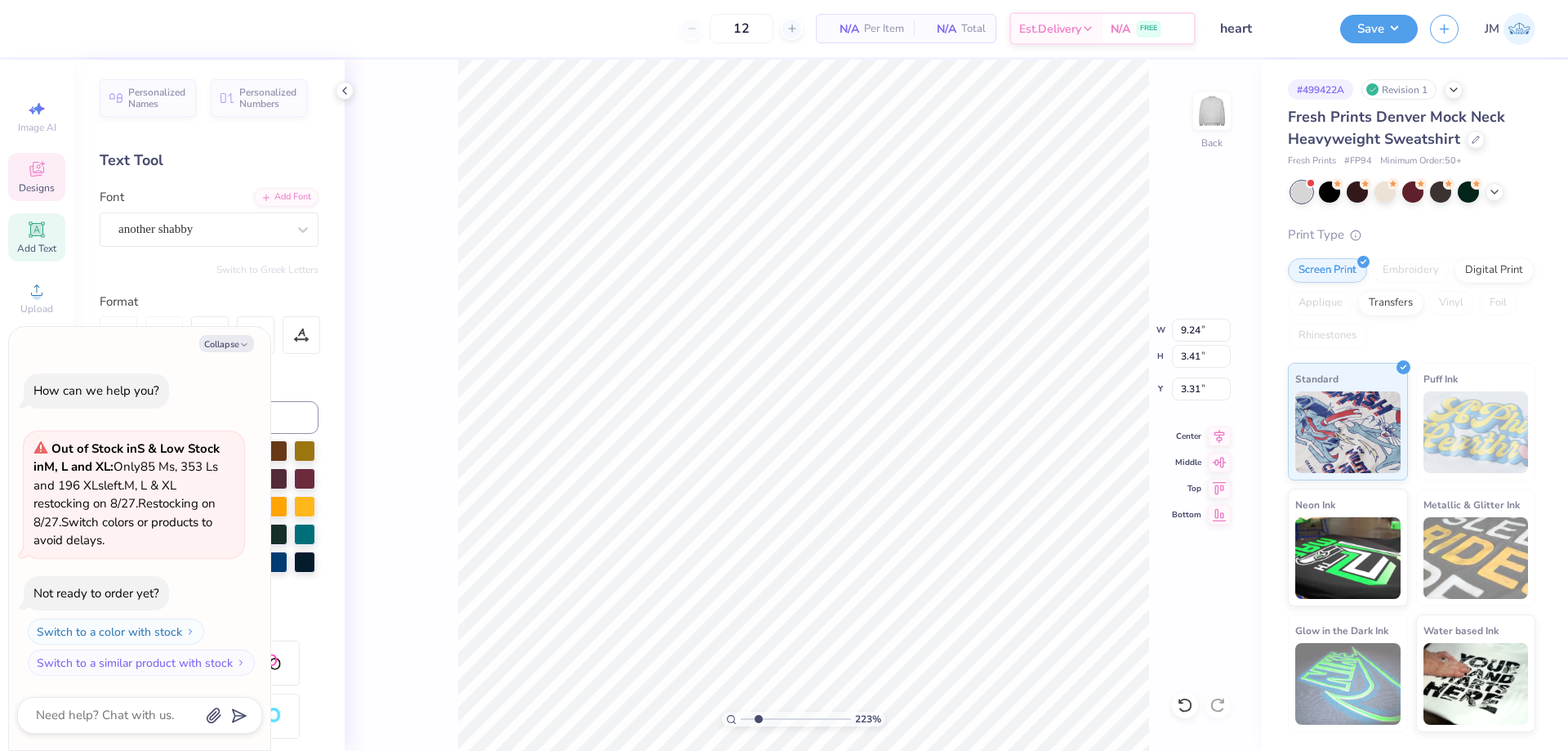
type input "2.22643184911232"
type textarea "x"
type textarea "tri"
type input "2.22643184911232"
type textarea "x"
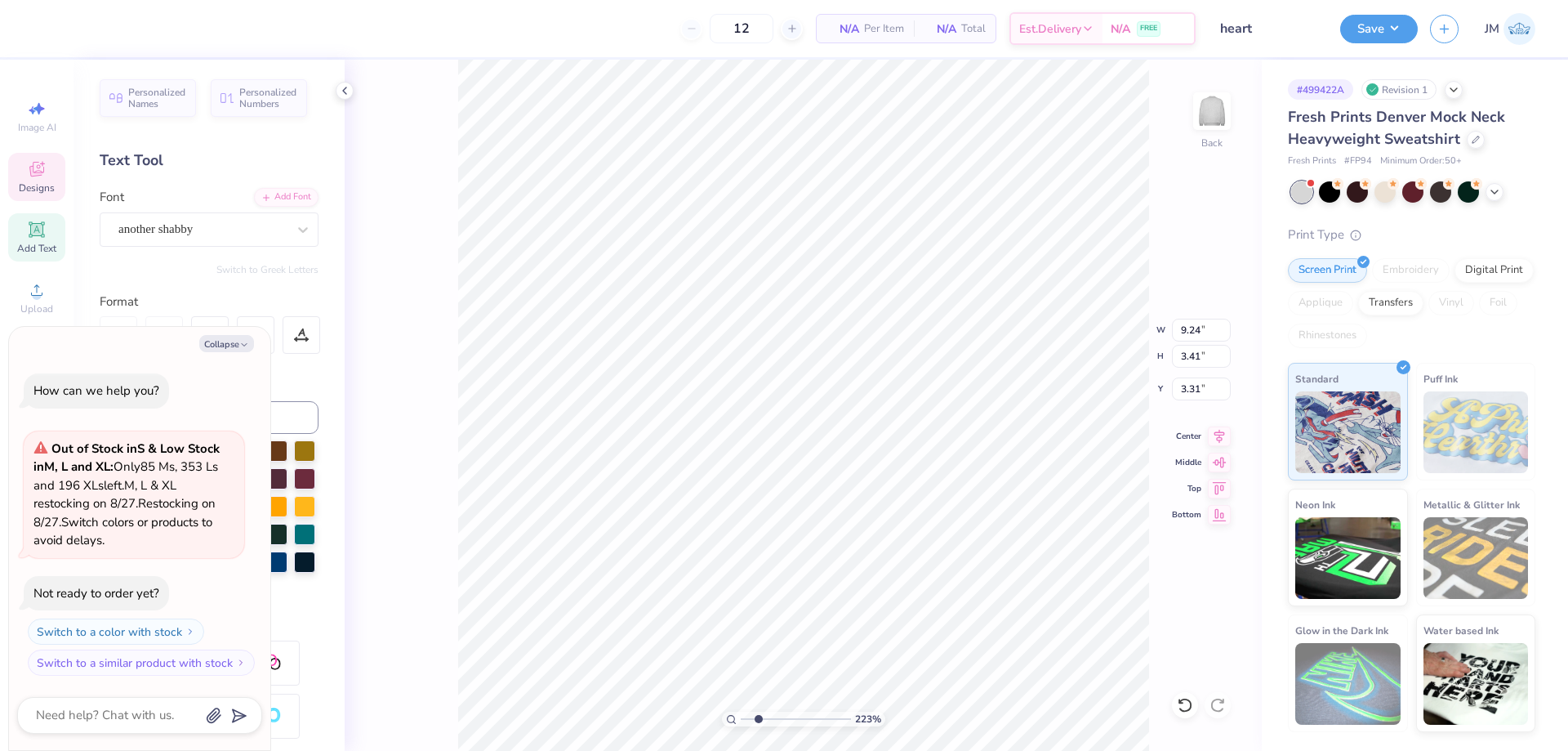
type textarea "tri d"
type input "2.22643184911232"
type textarea "x"
type input "2.22643184911232"
type textarea "x"
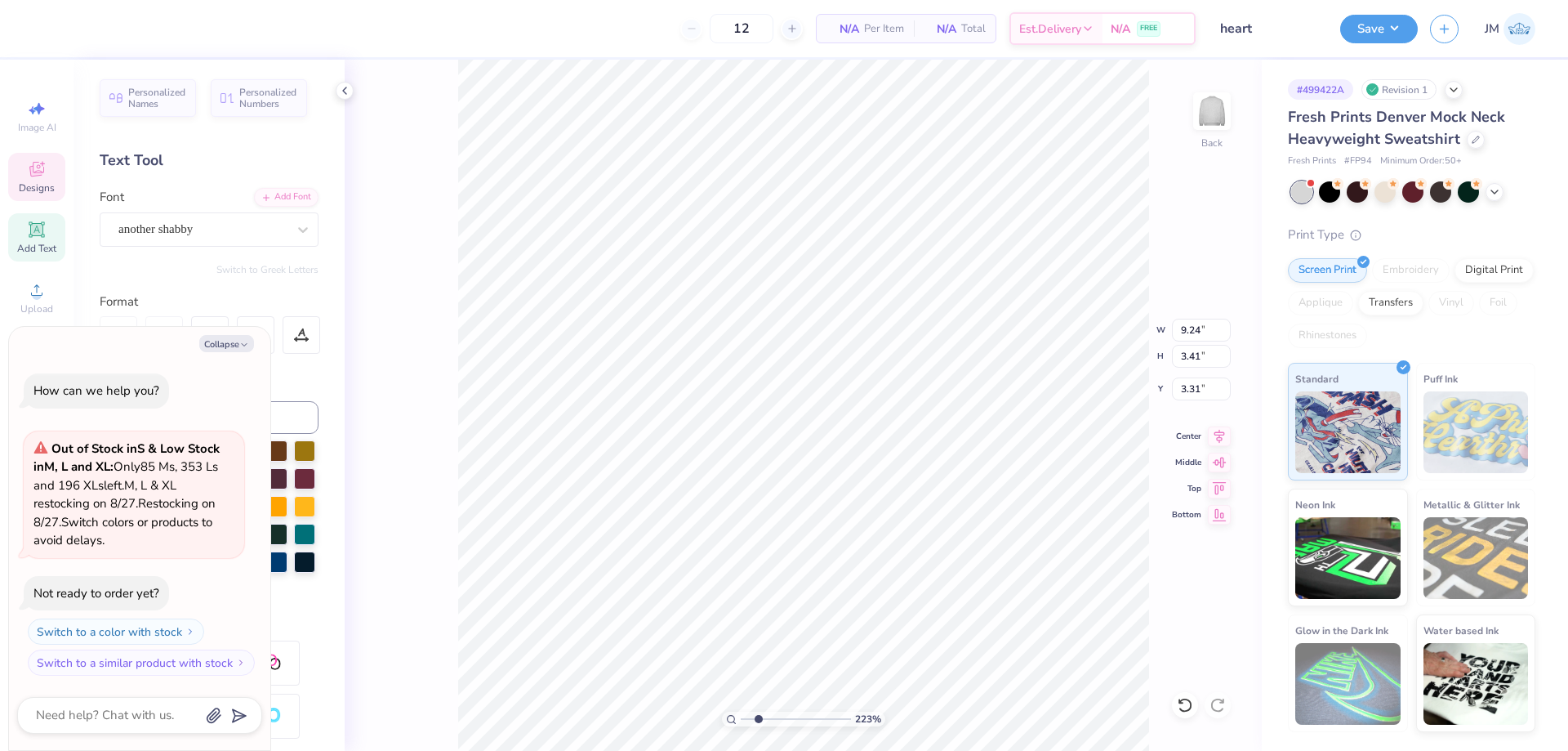
type textarea "tri del"
type input "2.22643184911232"
type textarea "x"
type textarea "tri delta"
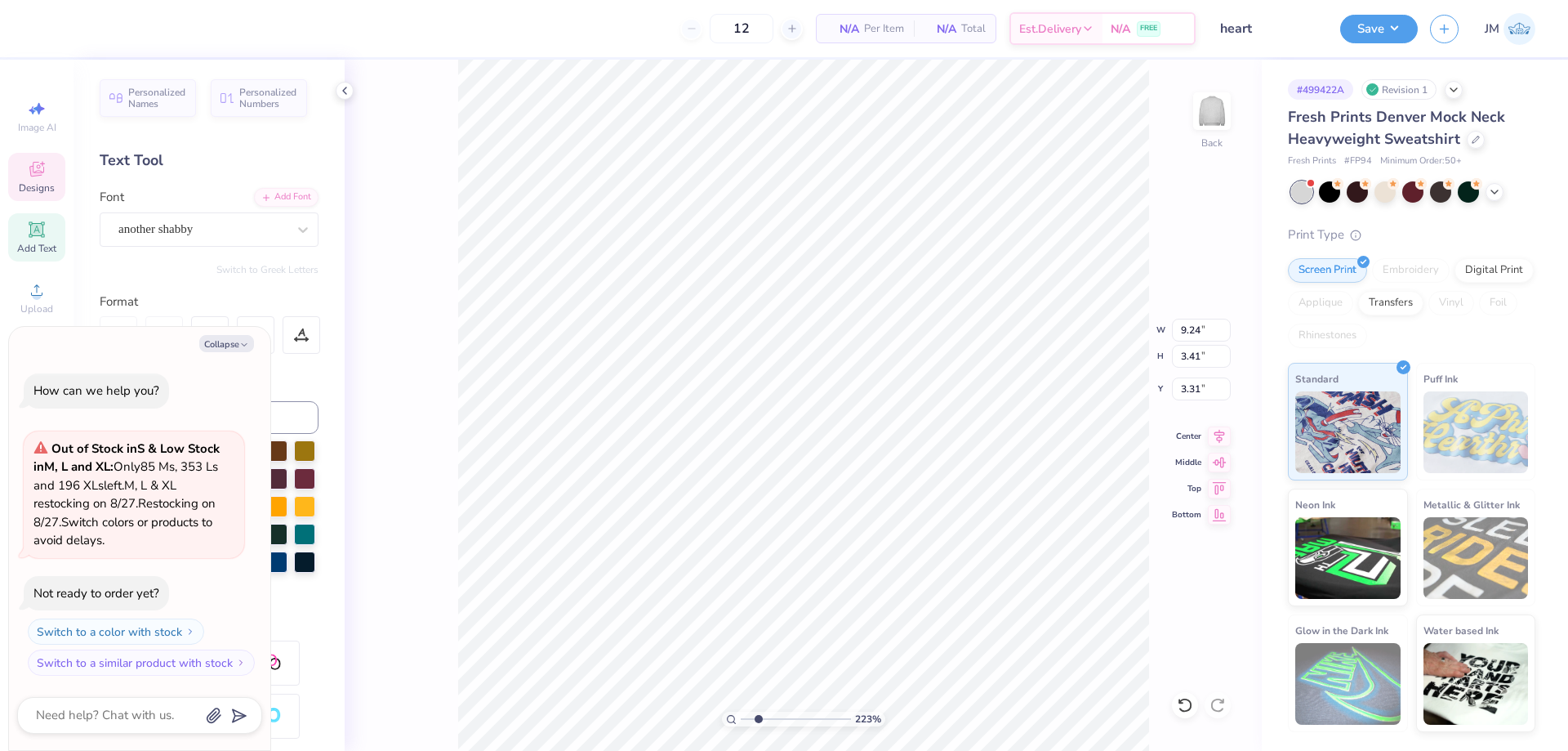
type input "2.22643184911232"
type textarea "x"
type input "2.22643184911232"
type textarea "x"
type input "11.33"
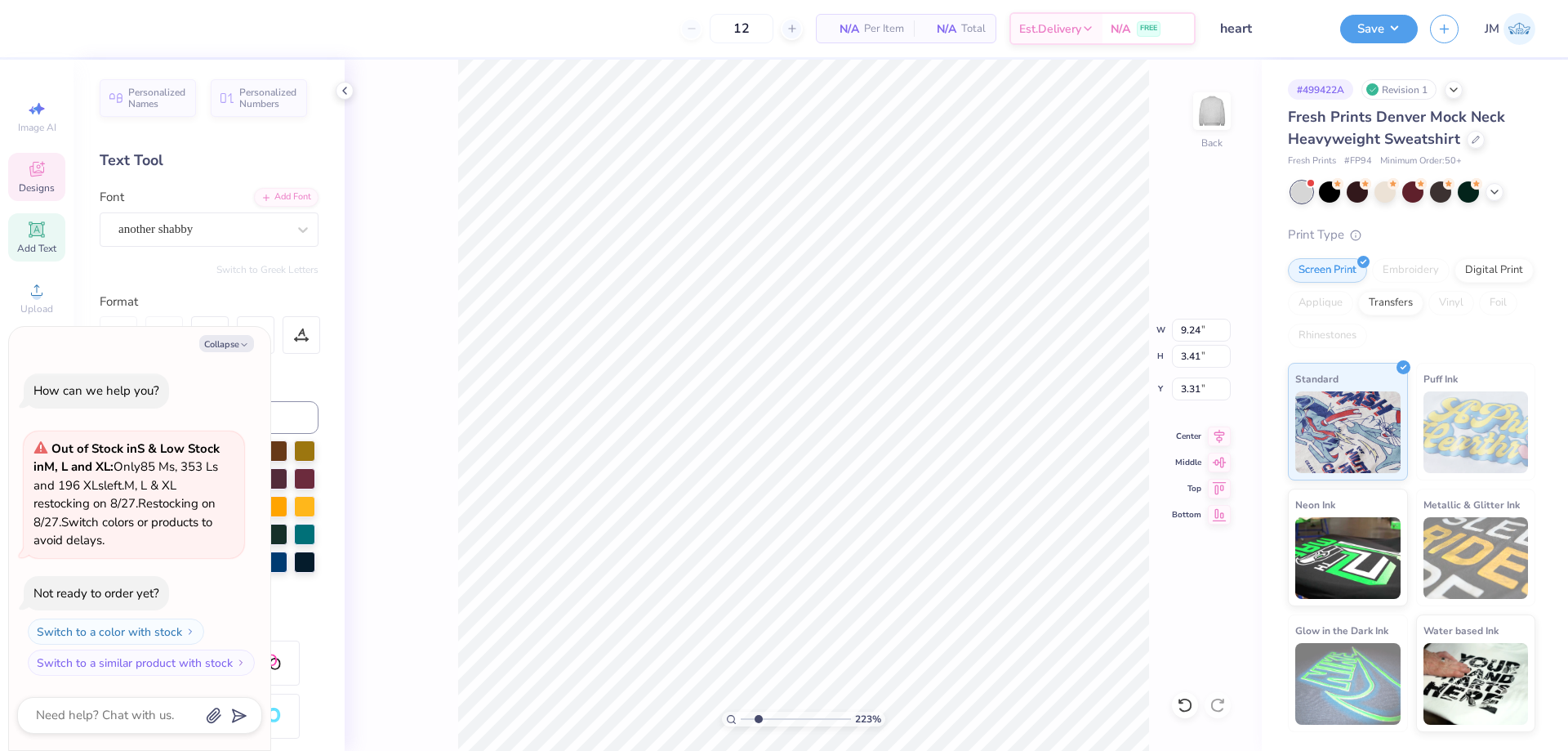
type input "3.50"
type input "3.26"
type input "2.22643184911232"
type textarea "x"
type input "2.22643184911232"
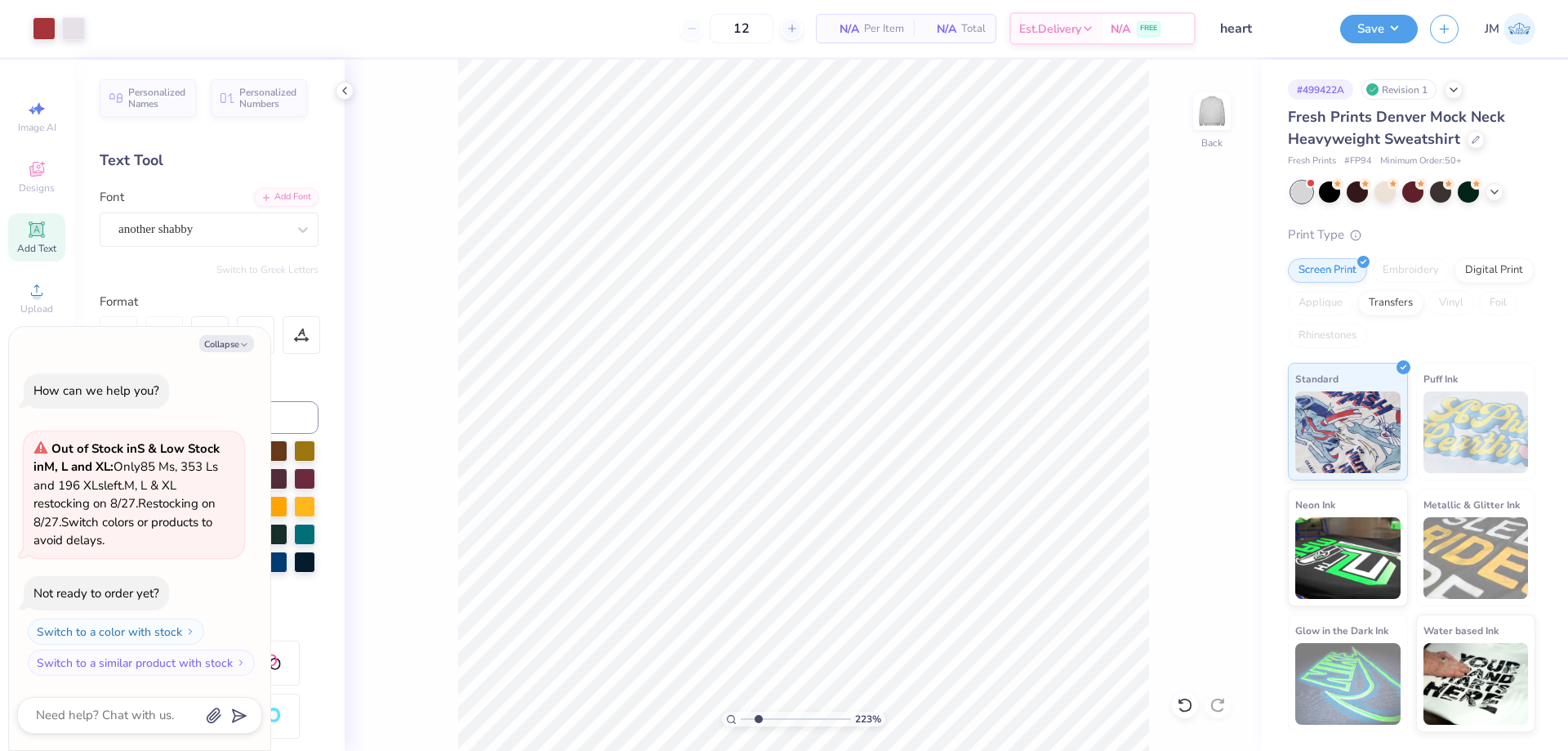
type textarea "x"
click at [1191, 700] on icon at bounding box center [1185, 705] width 17 height 17
type input "2.22643184911232"
type textarea "x"
type input "2.22643184911232"
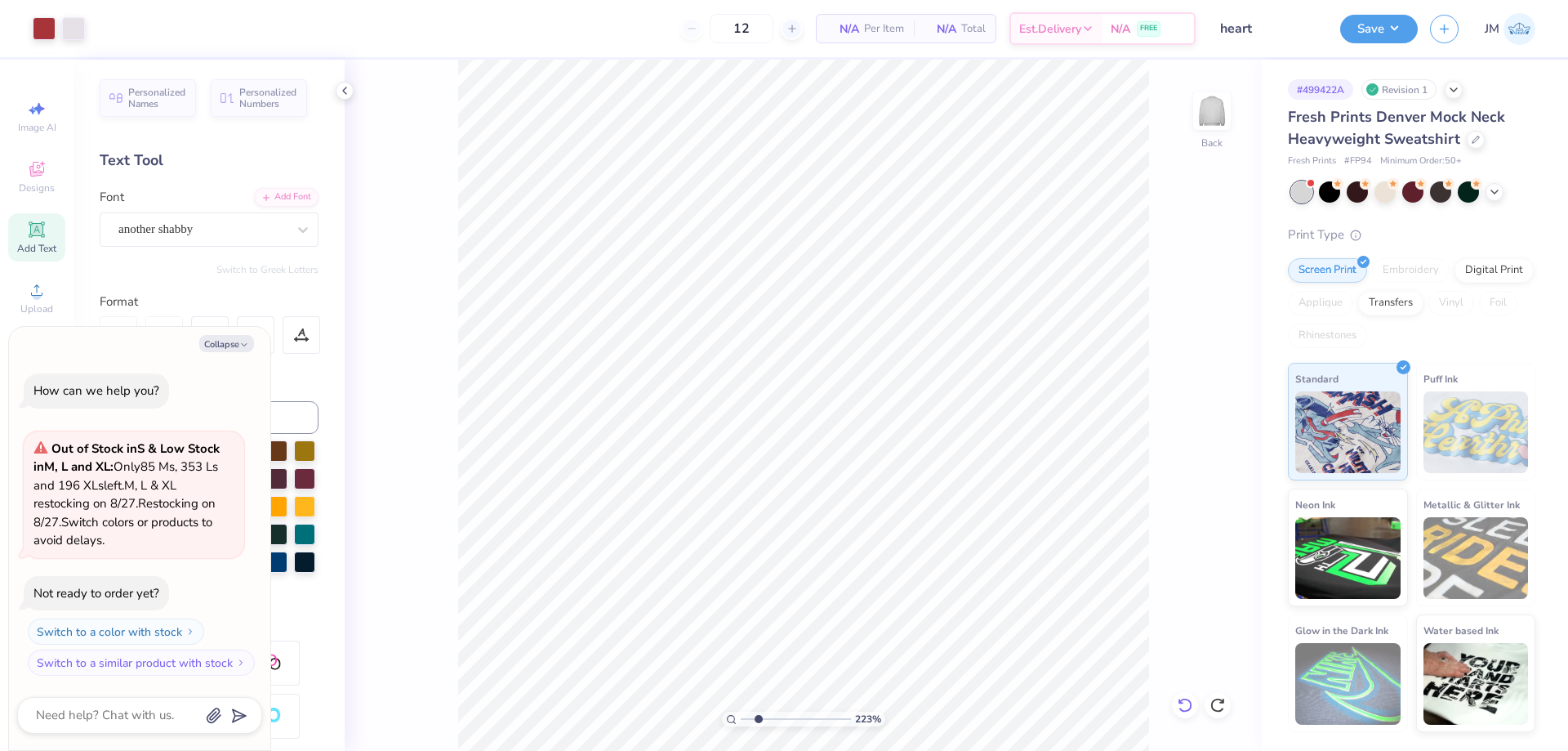
type textarea "x"
click at [1223, 693] on div at bounding box center [1217, 705] width 27 height 27
type input "2.22643184911232"
type textarea "x"
type input "11.33"
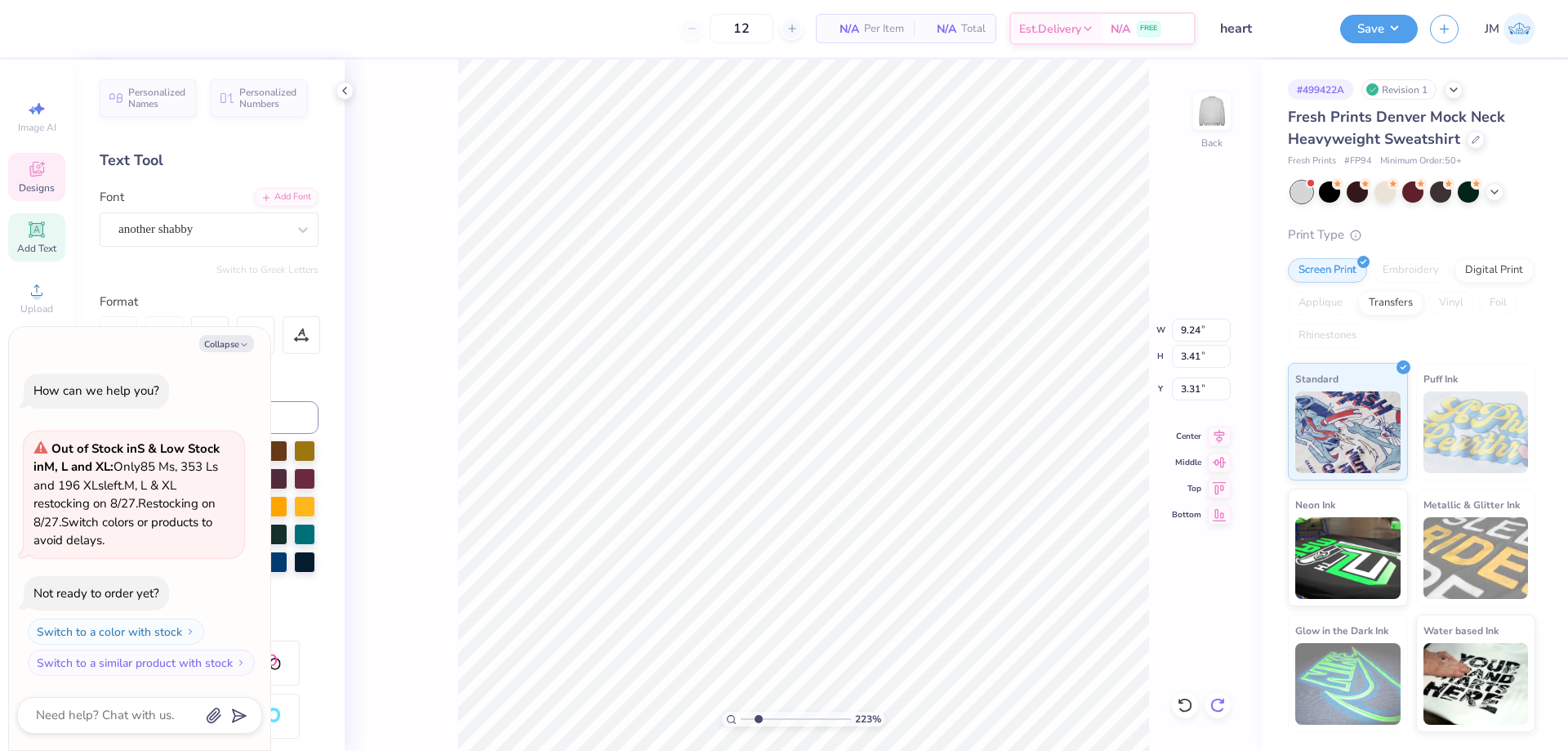
type input "3.50"
click at [1189, 380] on input "3.26" at bounding box center [1201, 388] width 59 height 23
type input "3.31"
type input "2.22643184911232"
type textarea "x"
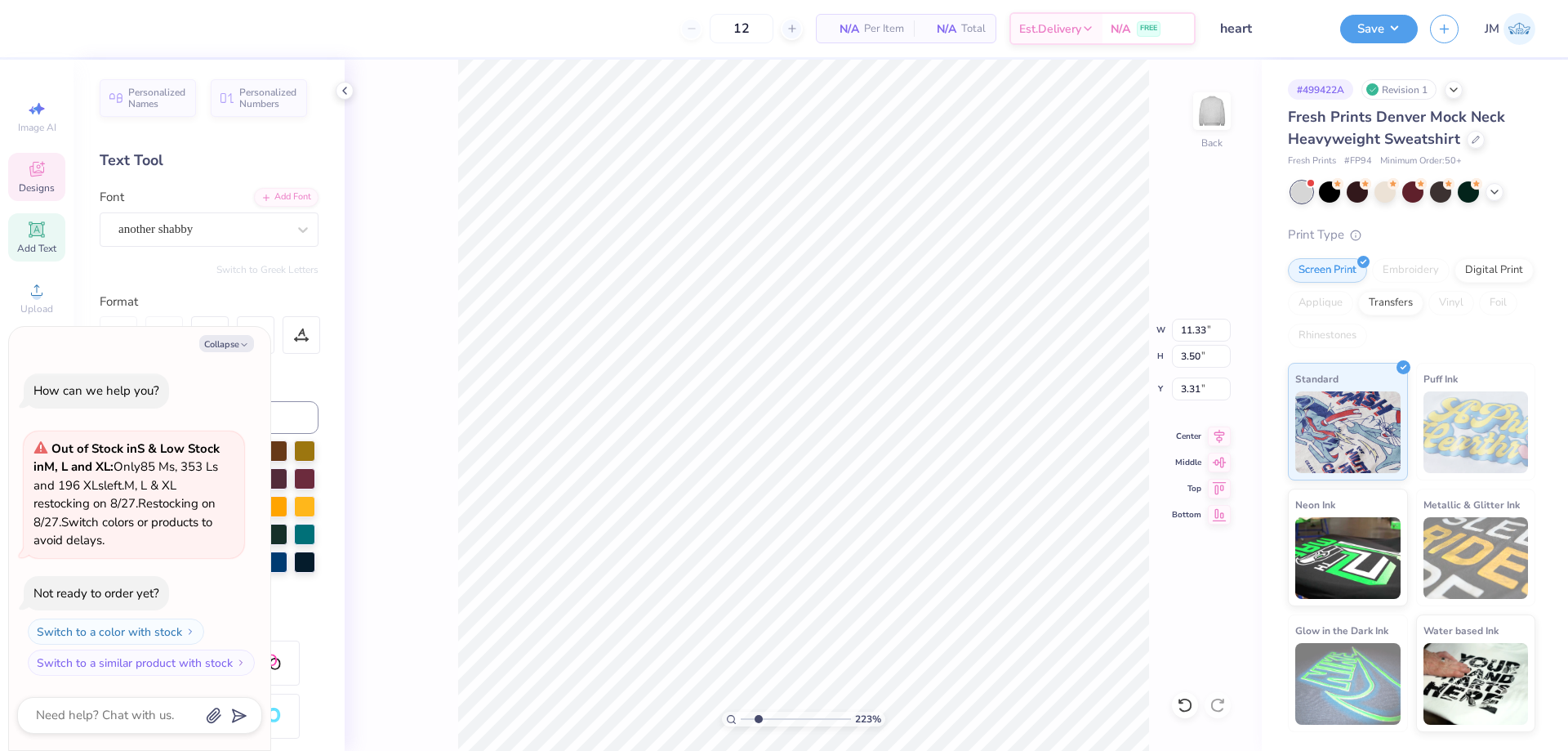
type input "2.22643184911232"
type textarea "x"
type input "2.22643184911232"
type textarea "x"
type input "9.88"
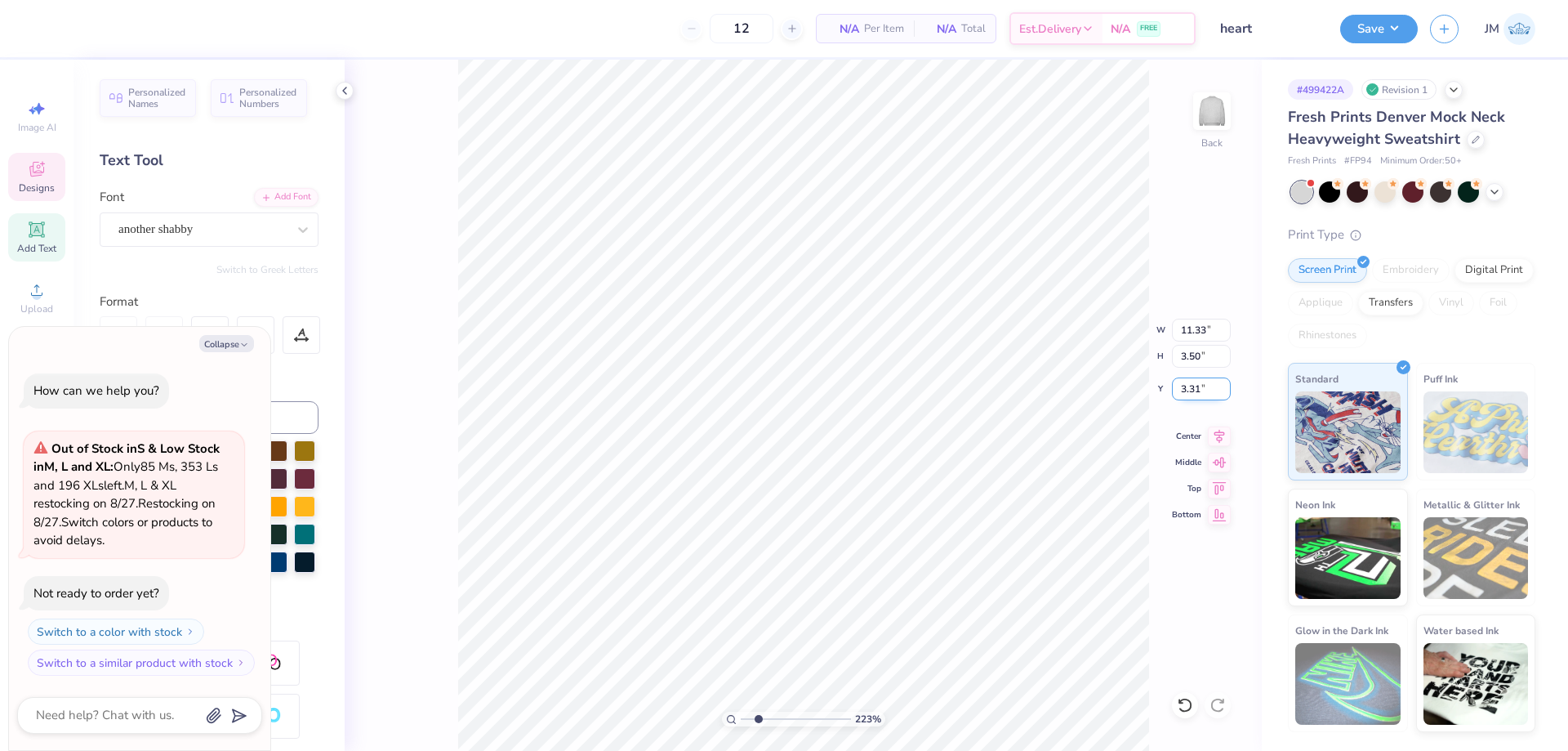
type input "3.05"
type input "3.26"
click at [1222, 433] on icon at bounding box center [1219, 433] width 23 height 20
type input "2.22643184911232"
type textarea "x"
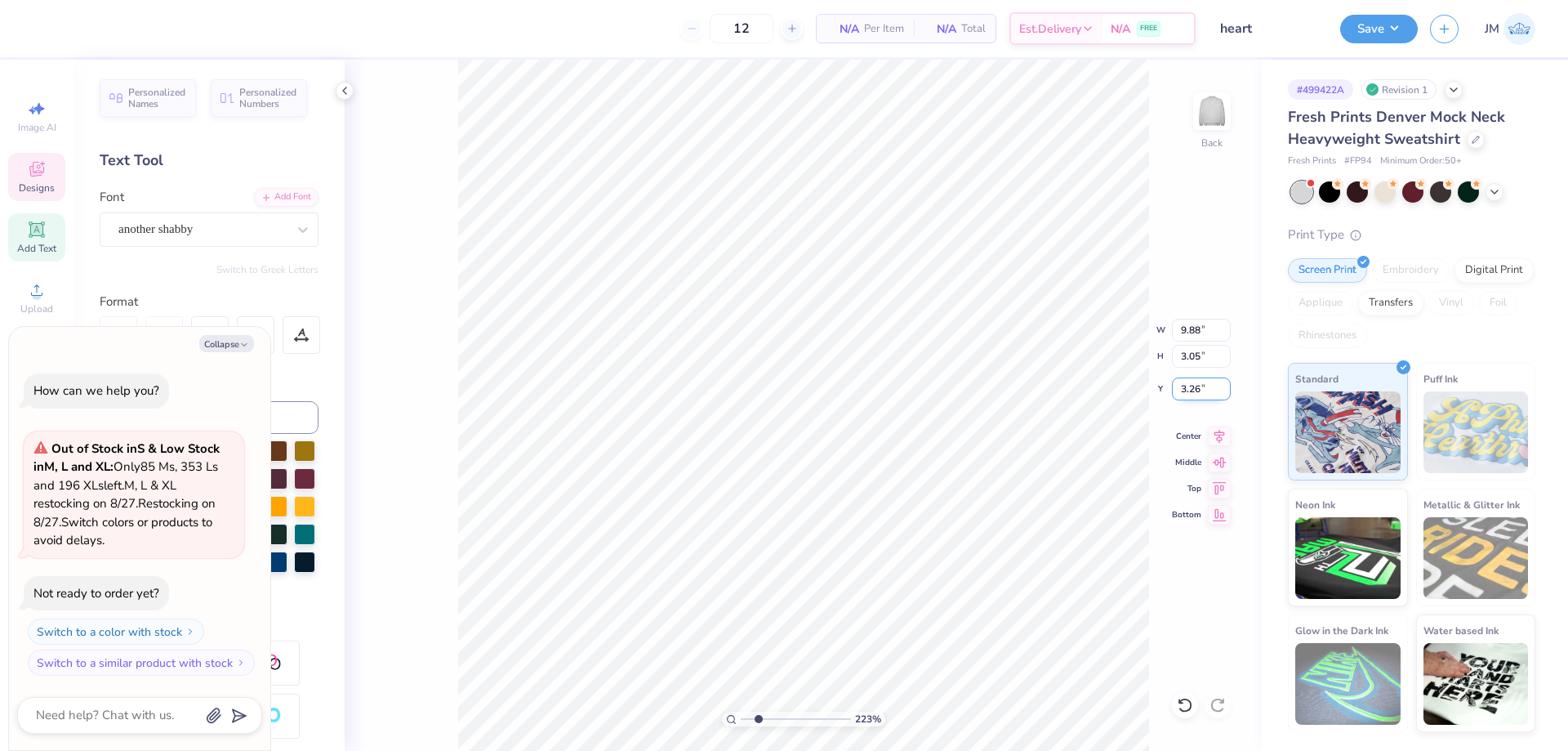
click at [1196, 386] on input "3.26" at bounding box center [1201, 388] width 59 height 23
type input "3.31"
type input "2.22643184911232"
type textarea "x"
type input "2.22643184911232"
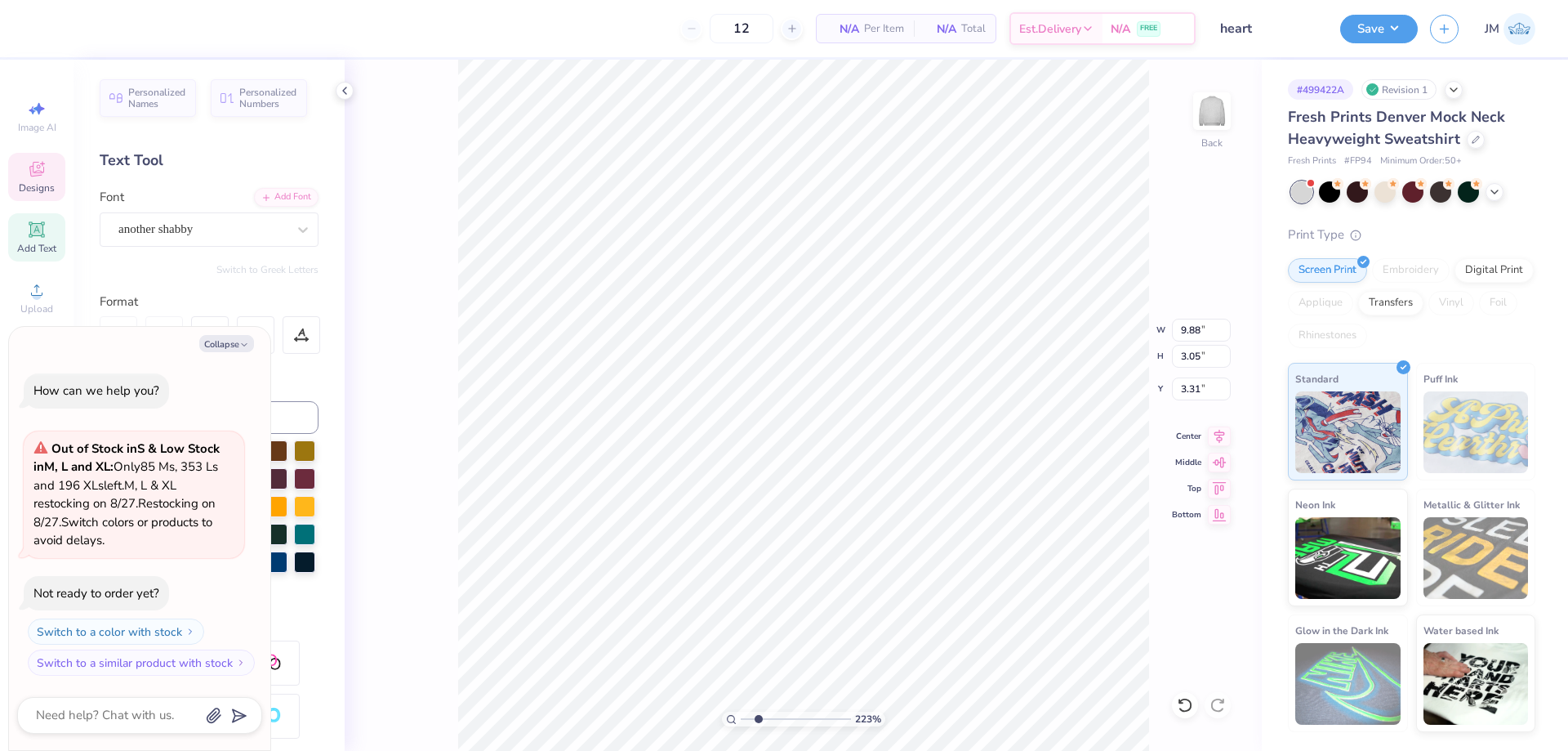
type textarea "x"
type input "2.22643184911232"
type textarea "x"
type input "3.79619934512219"
type textarea "x"
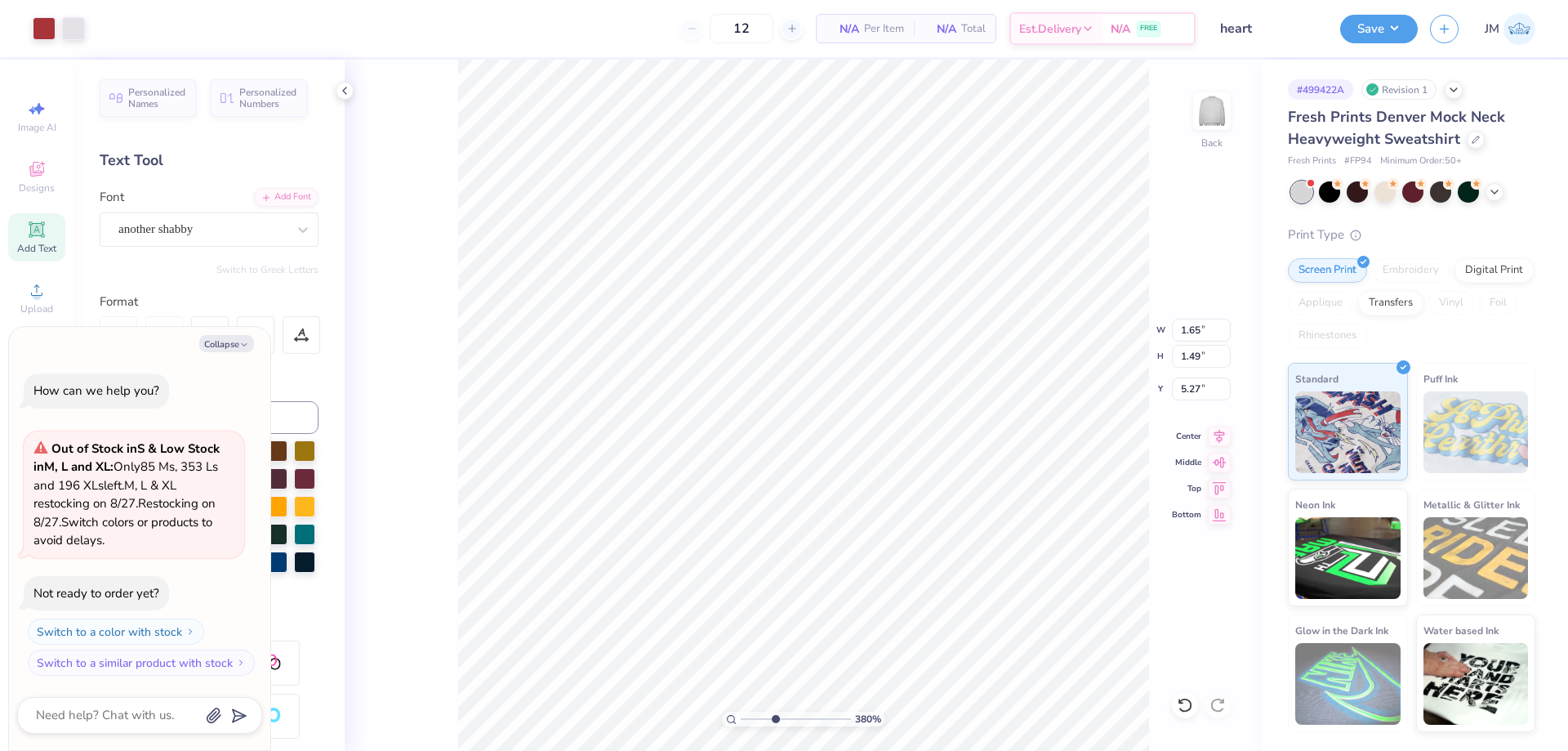
type input "3.79619934512219"
type textarea "x"
type input "3.79619934512219"
type textarea "x"
type input "3.79619934512219"
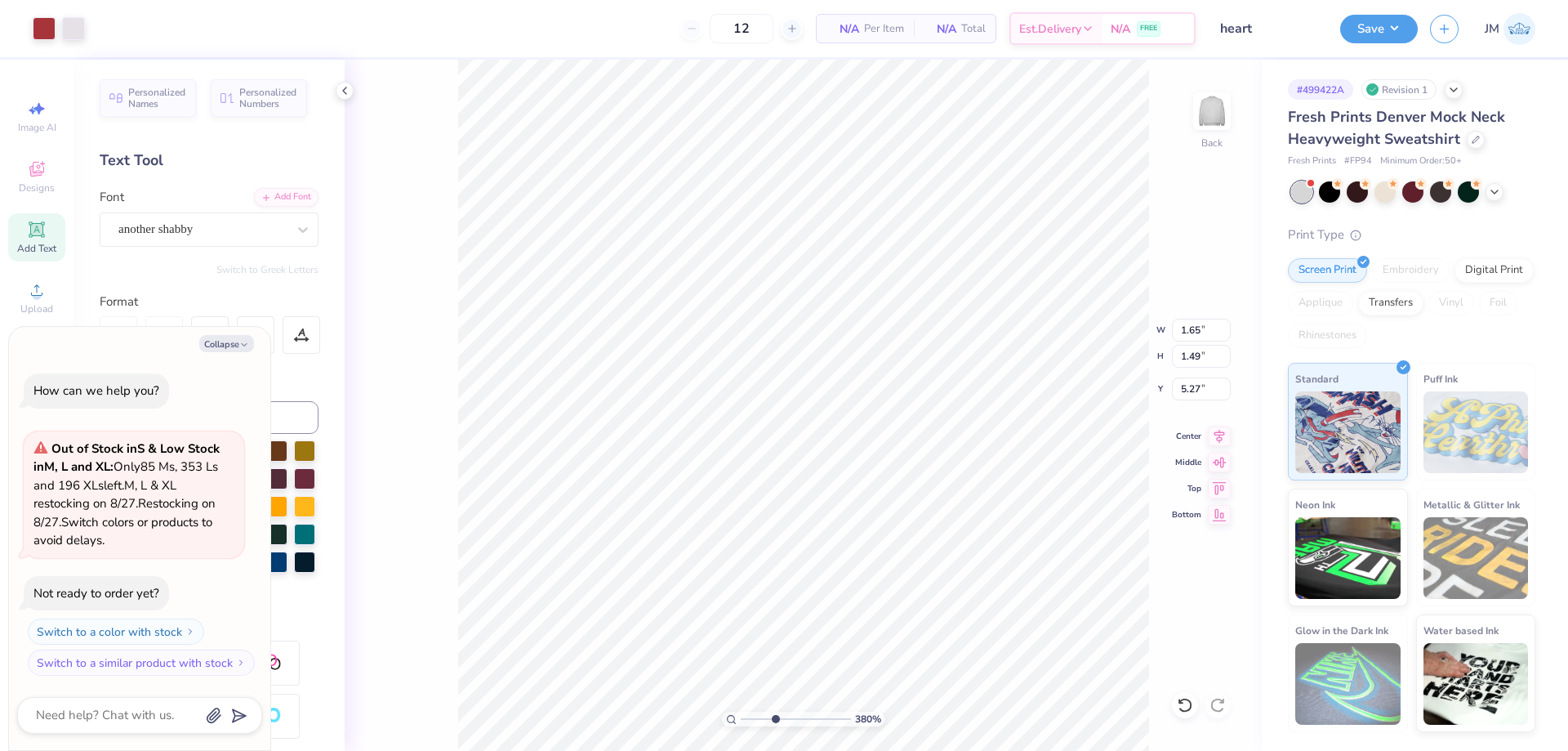
type textarea "x"
type input "5.50"
type input "3.79619934512219"
type textarea "x"
type input "3.79619934512219"
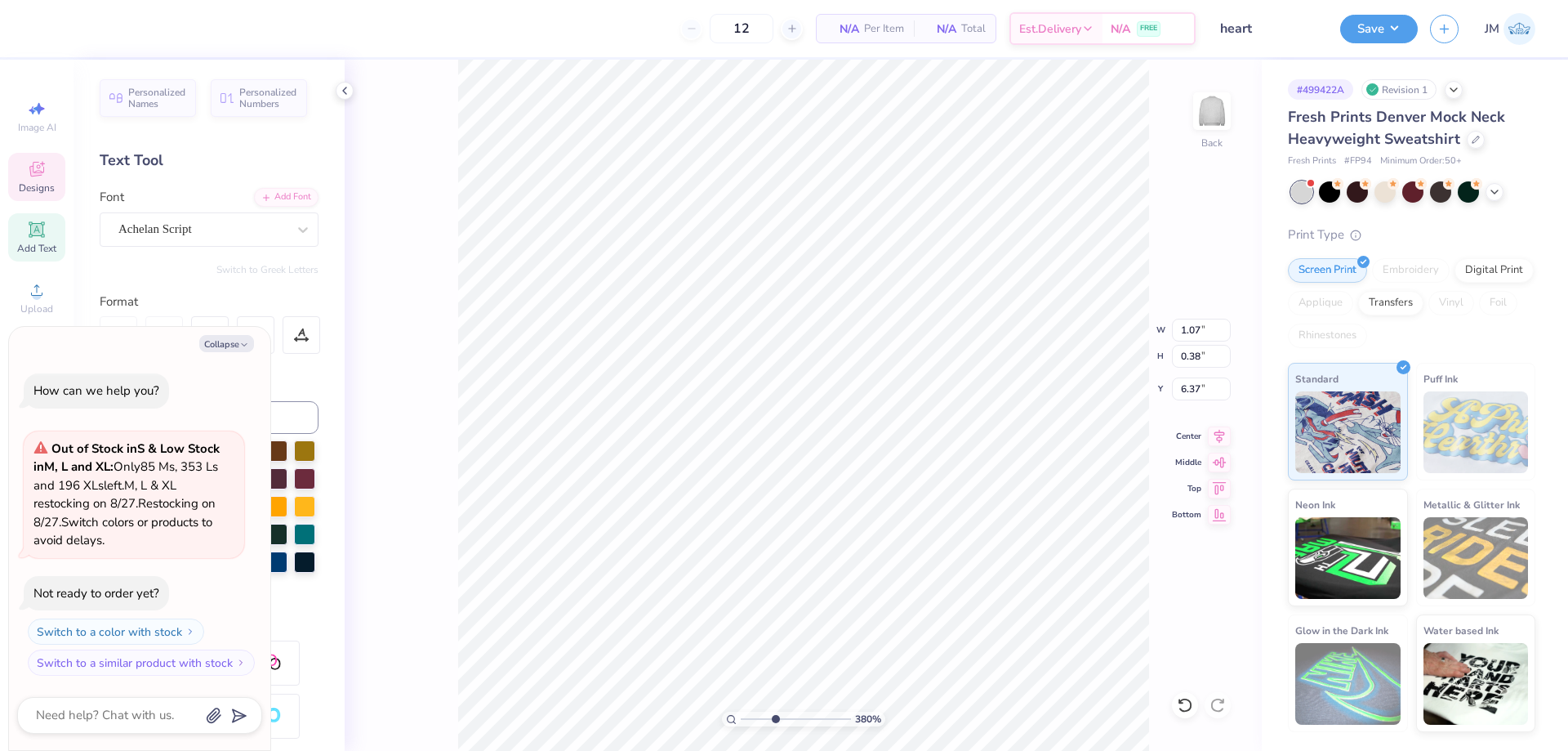
type textarea "x"
type input "3.79619934512219"
type textarea "x"
type input "3.79619934512219"
type textarea "x"
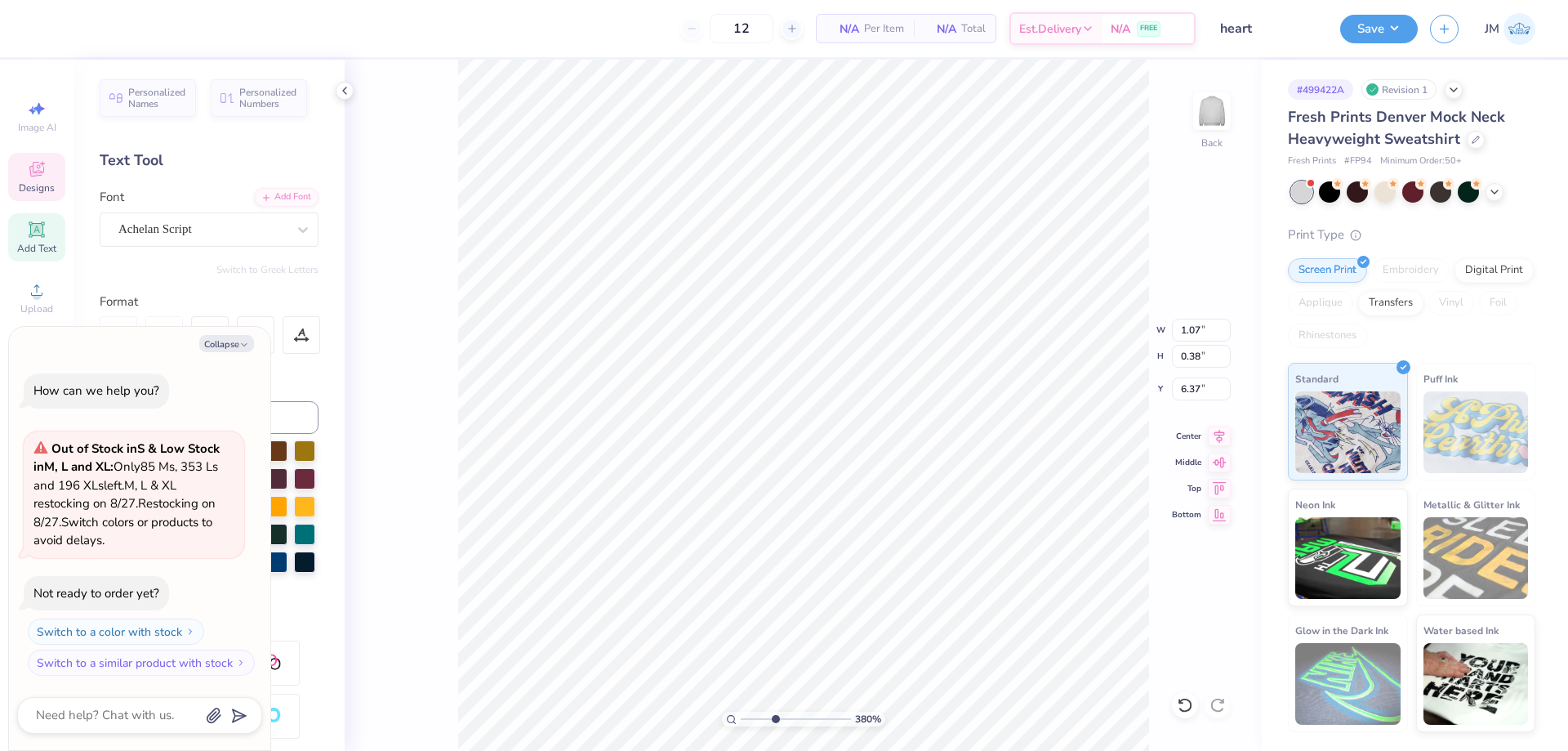
scroll to position [14, 2]
type textarea "1"
type input "3.79619934512219"
type textarea "x"
type textarea "18"
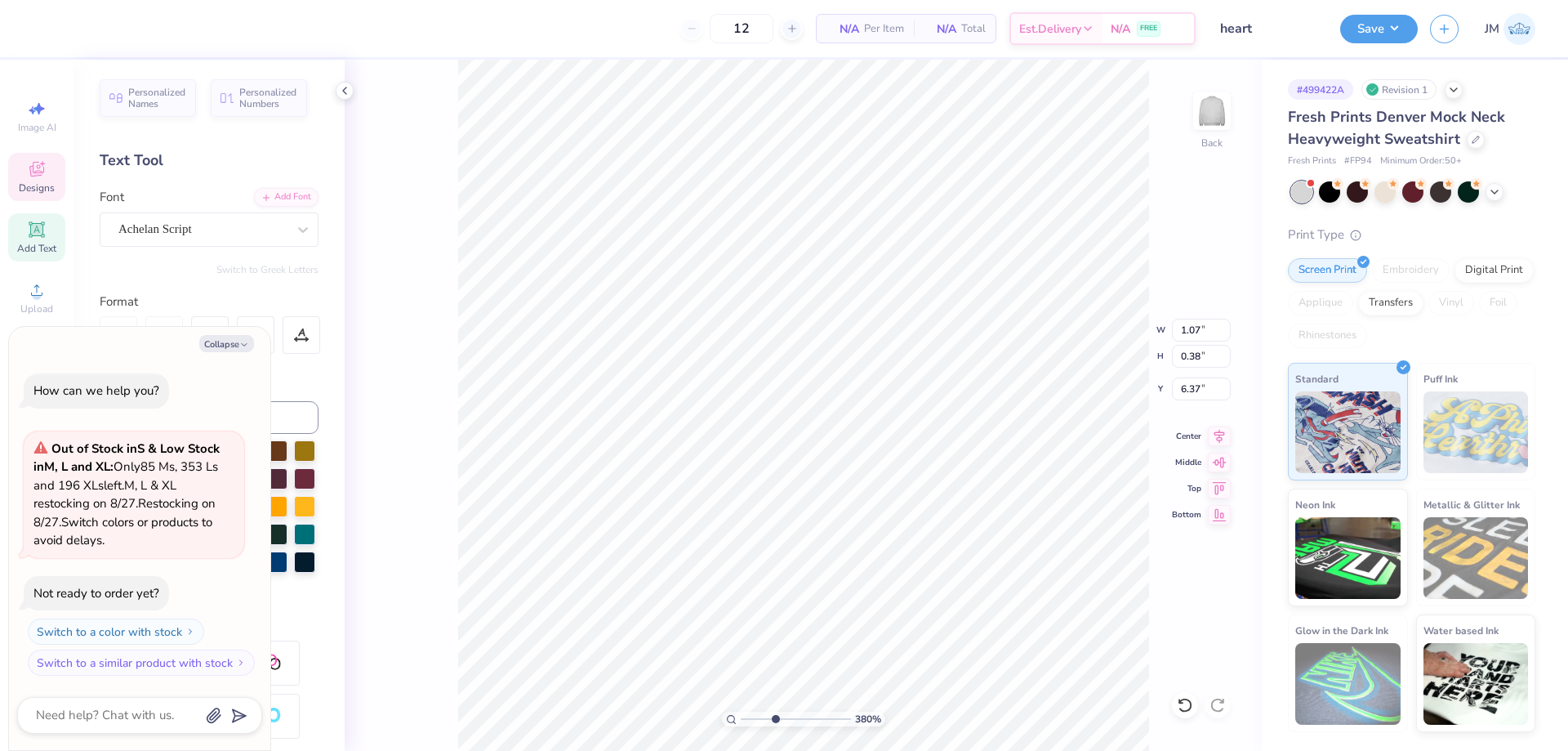
type input "3.79619934512219"
type textarea "x"
type textarea "188"
type input "3.79619934512219"
type textarea "x"
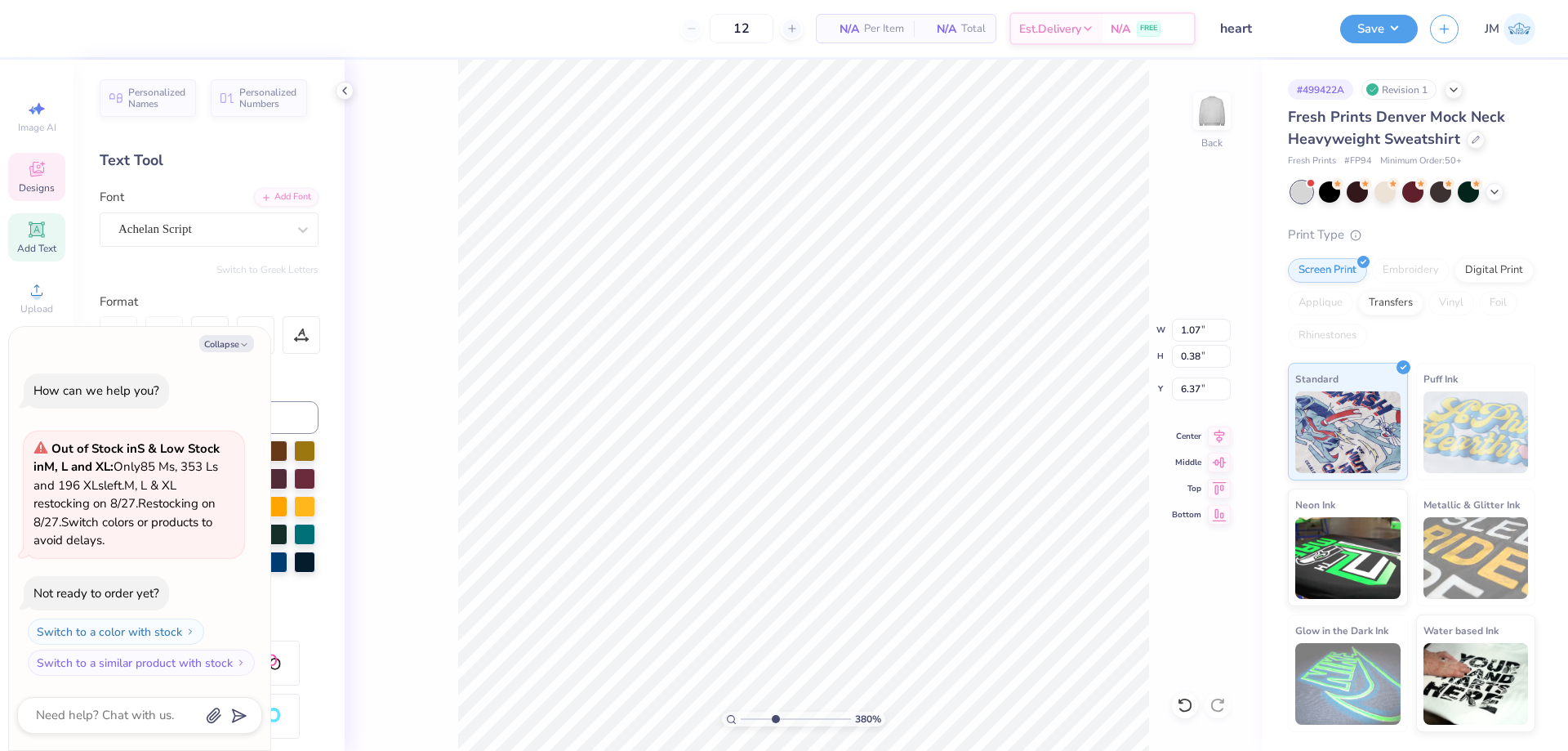
type textarea "1888"
type input "3.79619934512219"
type textarea "x"
type input "1.06"
type input "3.79619934512219"
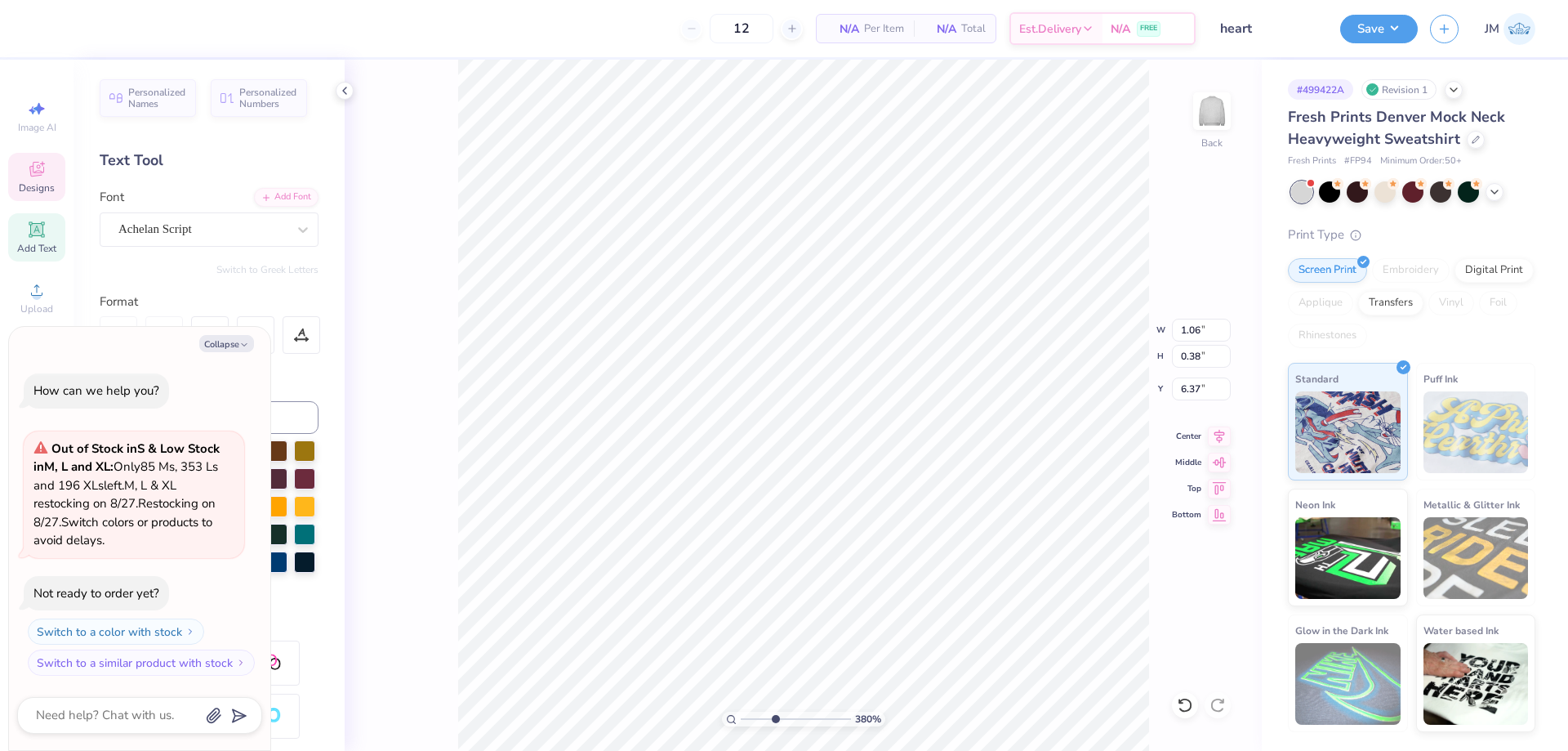
type textarea "x"
type input "3.79619934512219"
type textarea "x"
type input "3.79619934512219"
type textarea "x"
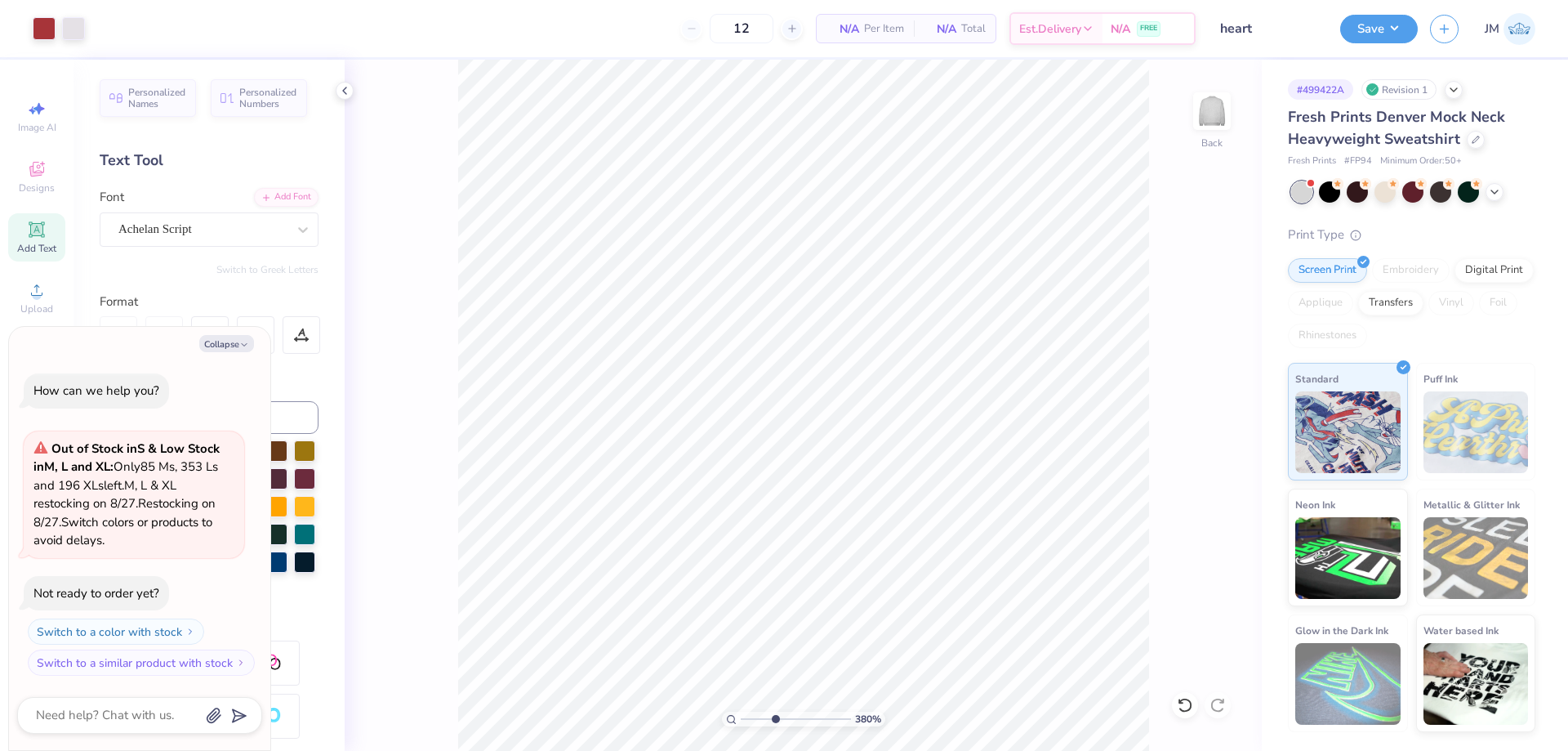
type input "3.79619934512219"
type textarea "x"
type input "10"
type textarea "x"
type input "6.33"
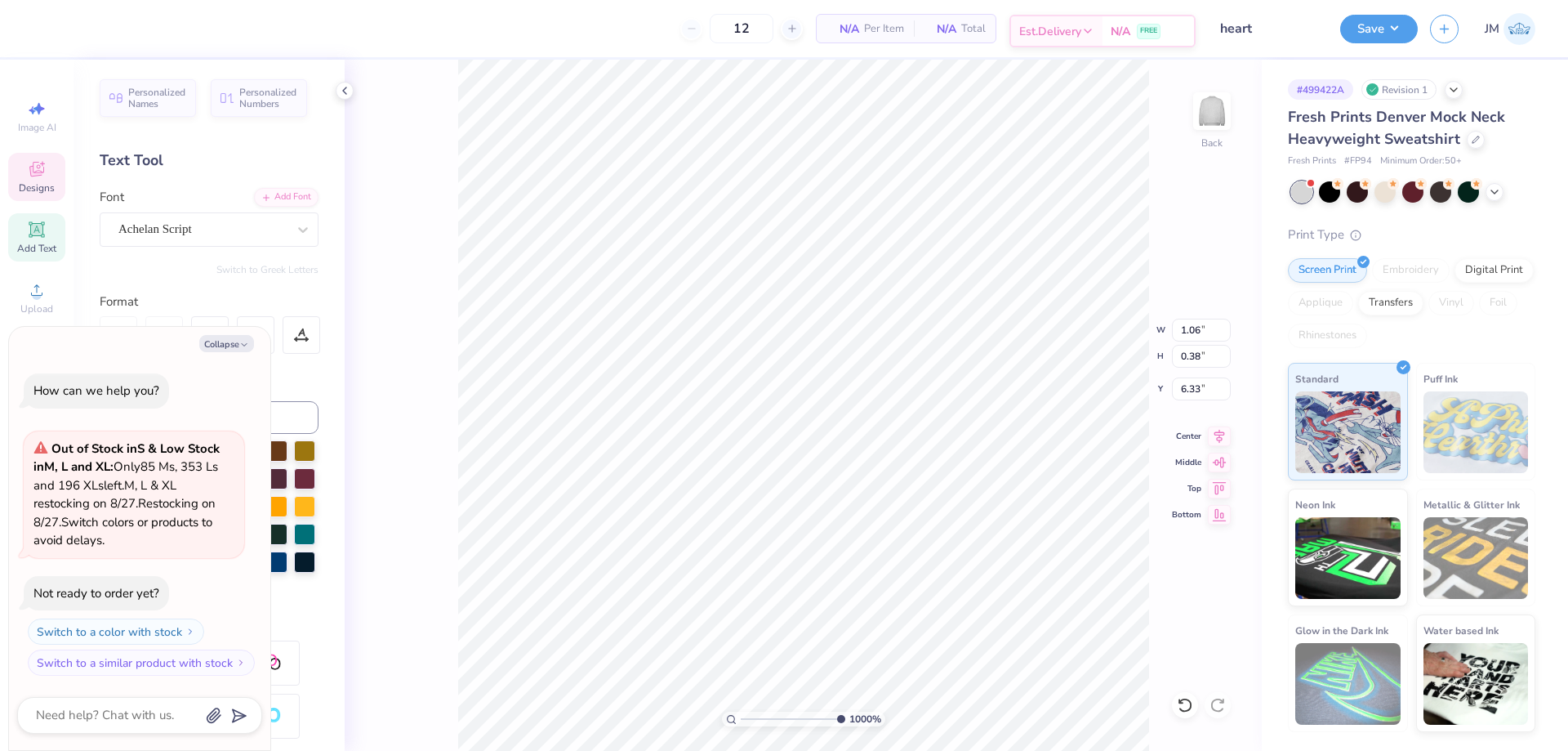
type textarea "x"
type input "1.15"
type input "0.41"
type textarea "x"
type input "1.16"
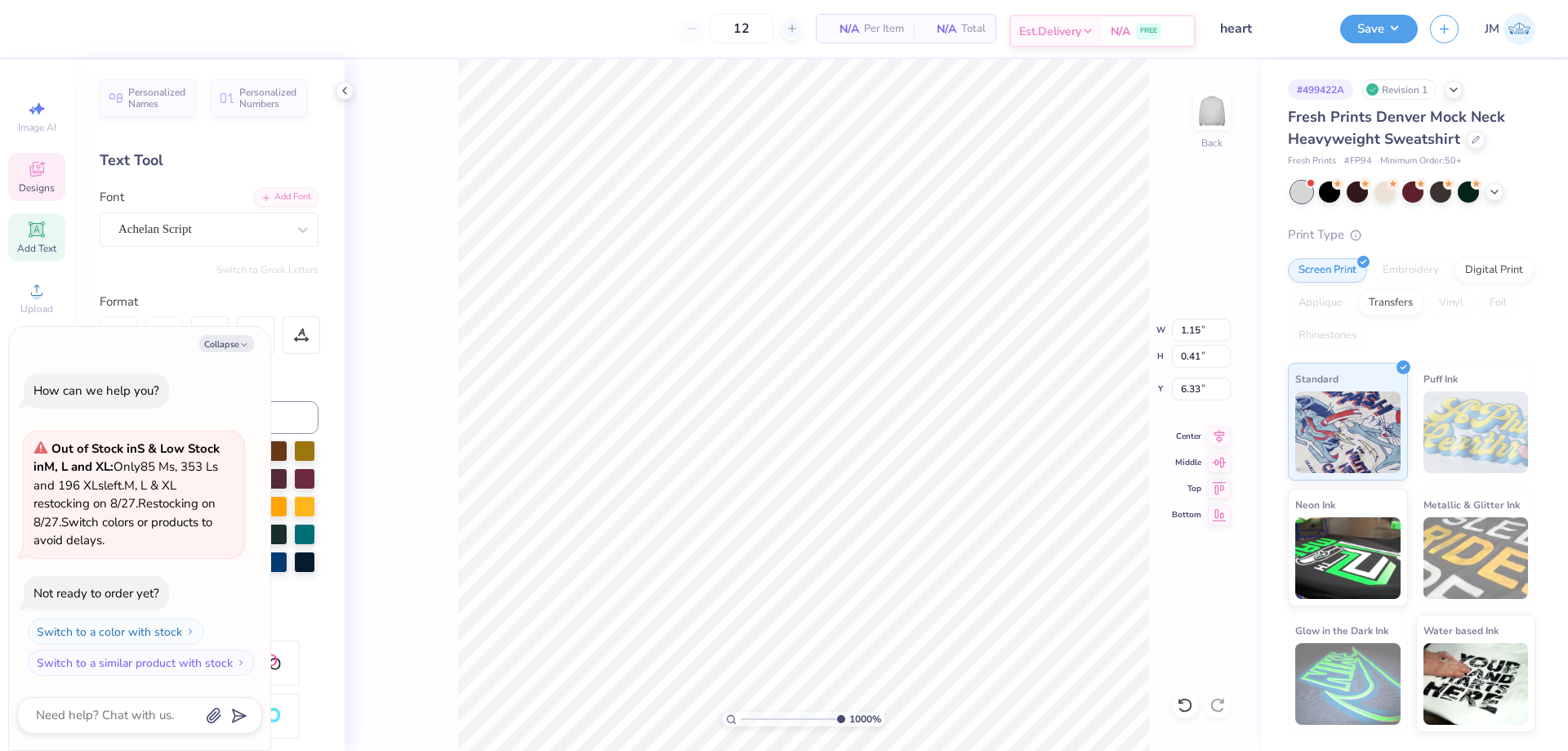
type input "0.42"
click at [917, 475] on li "Download vector" at bounding box center [897, 476] width 128 height 31
type textarea "x"
type input "1"
click at [344, 83] on div at bounding box center [344, 90] width 18 height 18
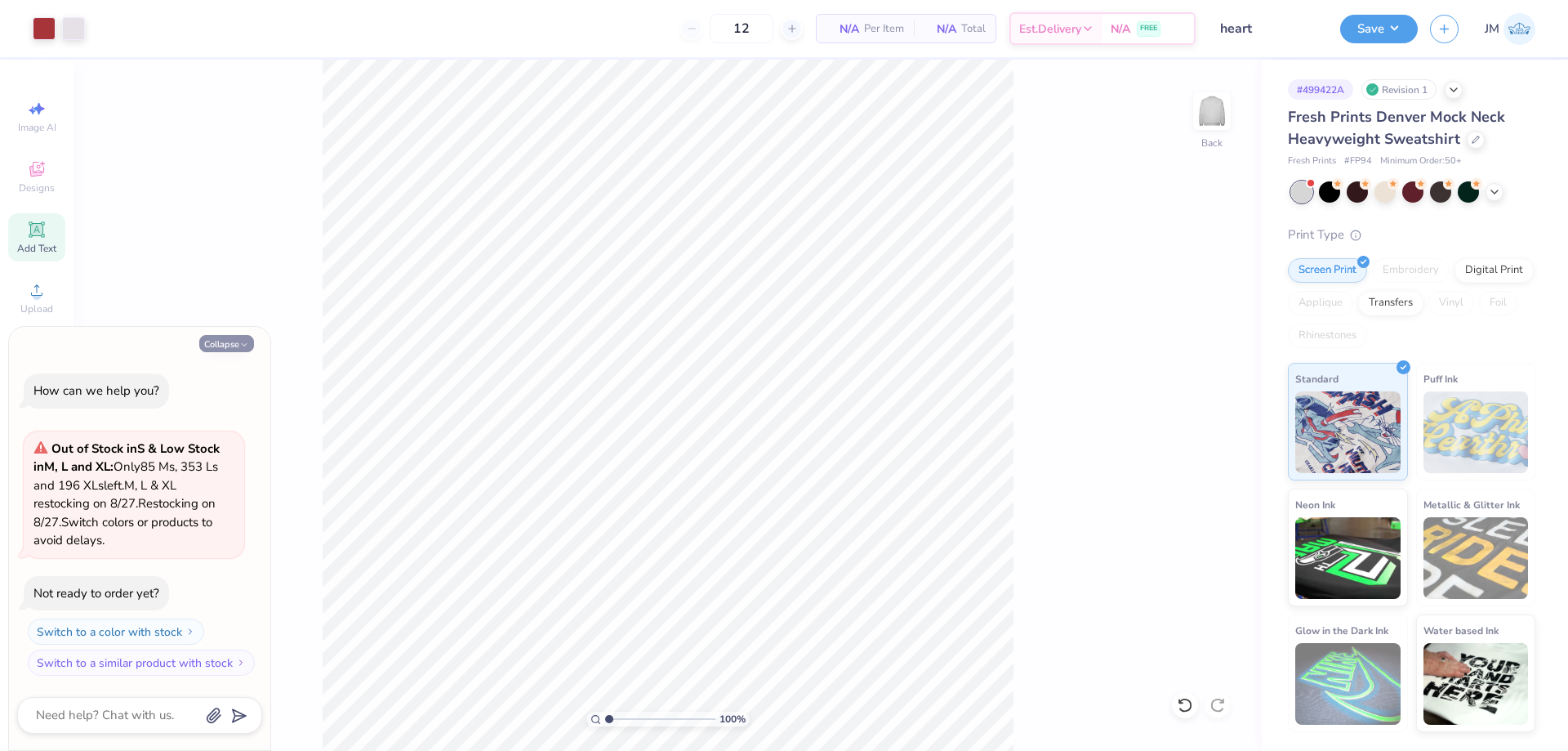
click at [214, 339] on button "Collapse" at bounding box center [227, 343] width 55 height 17
type textarea "x"
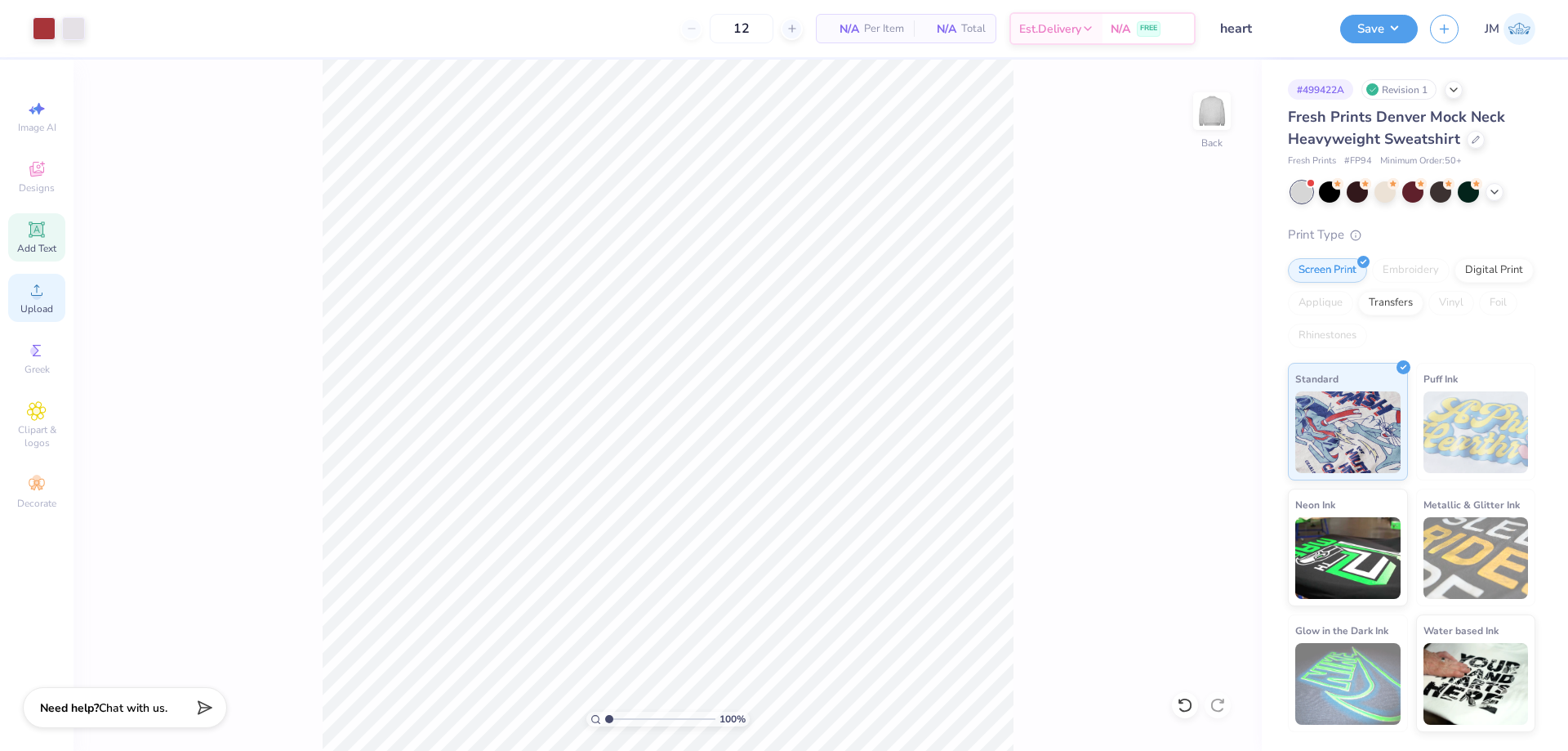
click at [40, 297] on circle at bounding box center [35, 295] width 9 height 9
click at [1201, 334] on input "15.00" at bounding box center [1201, 329] width 59 height 23
type input "1.62"
type input "1.48"
type input "9.26"
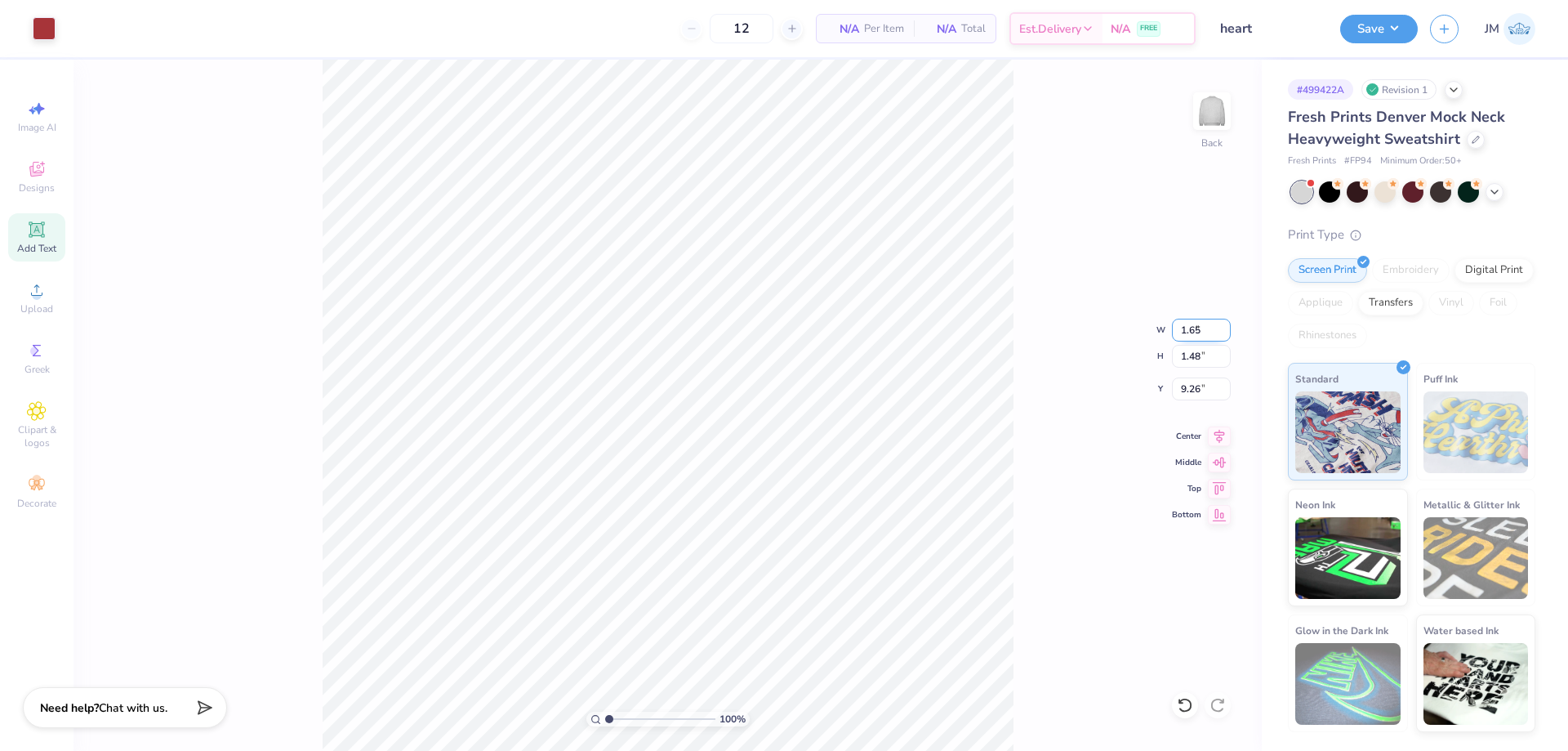
type input "1.65"
type input "1.51"
type input "9.24"
type input "3.32211076832206"
type input "5.48"
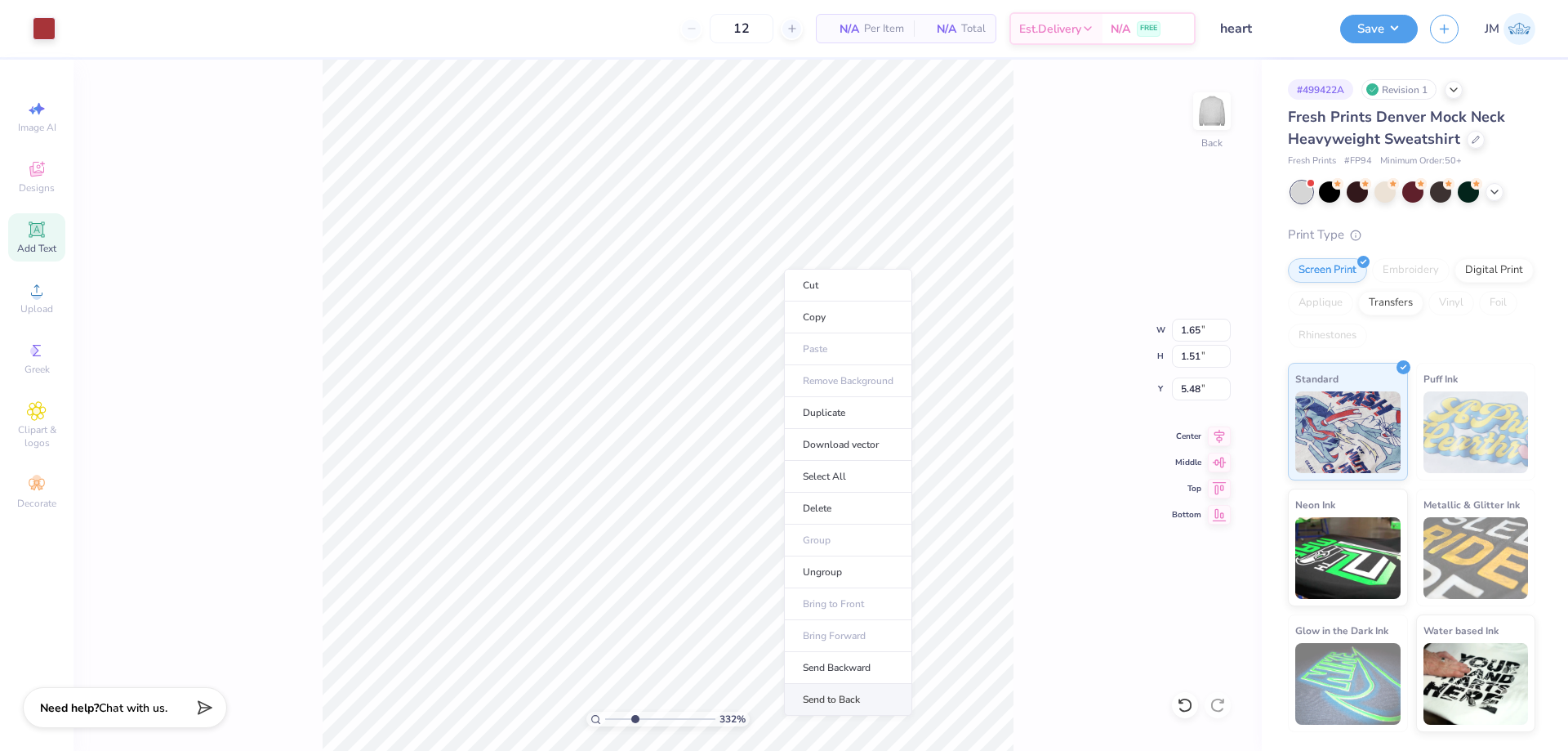
click at [876, 693] on li "Send to Back" at bounding box center [848, 699] width 128 height 31
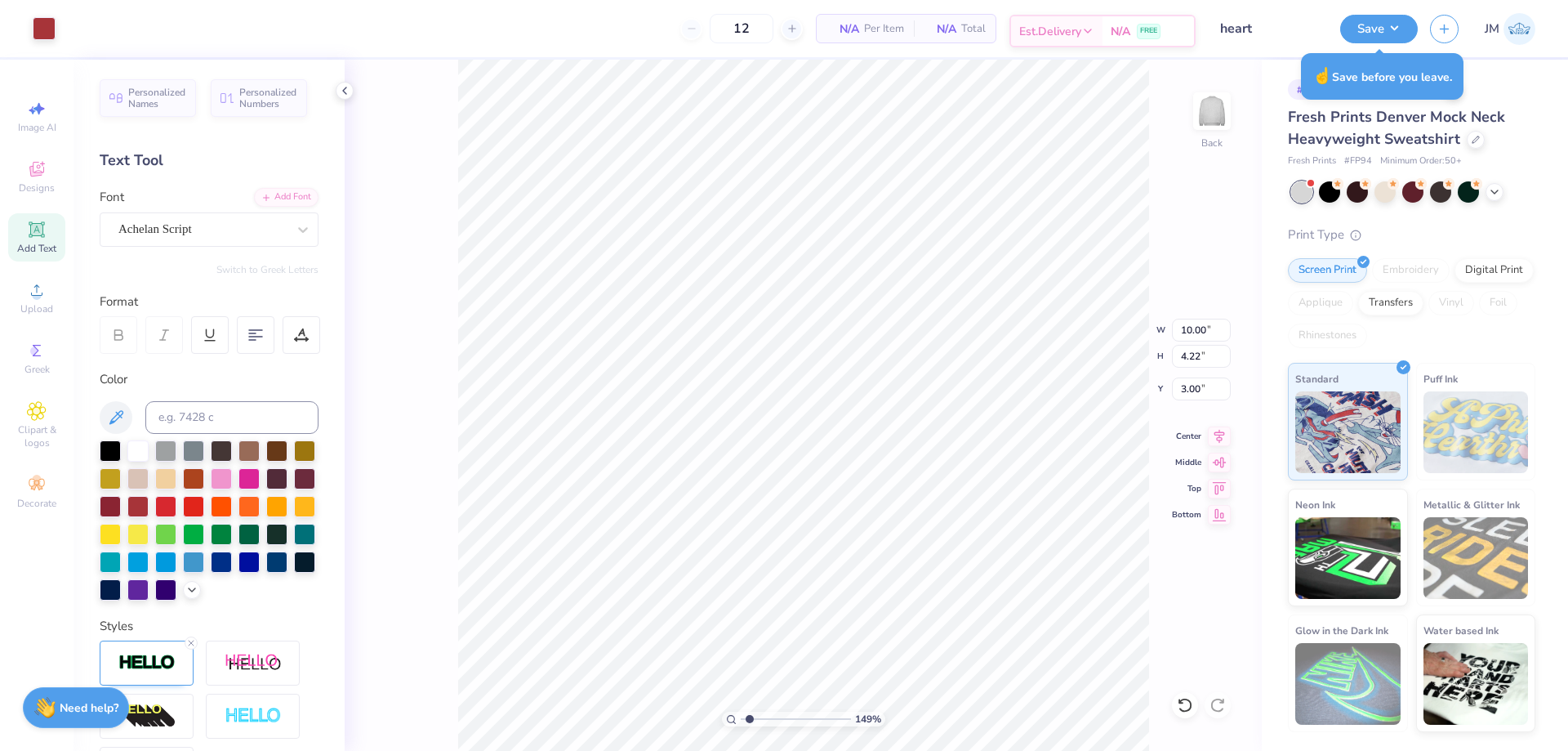
type input "1"
click at [1395, 27] on button "Save" at bounding box center [1378, 26] width 78 height 29
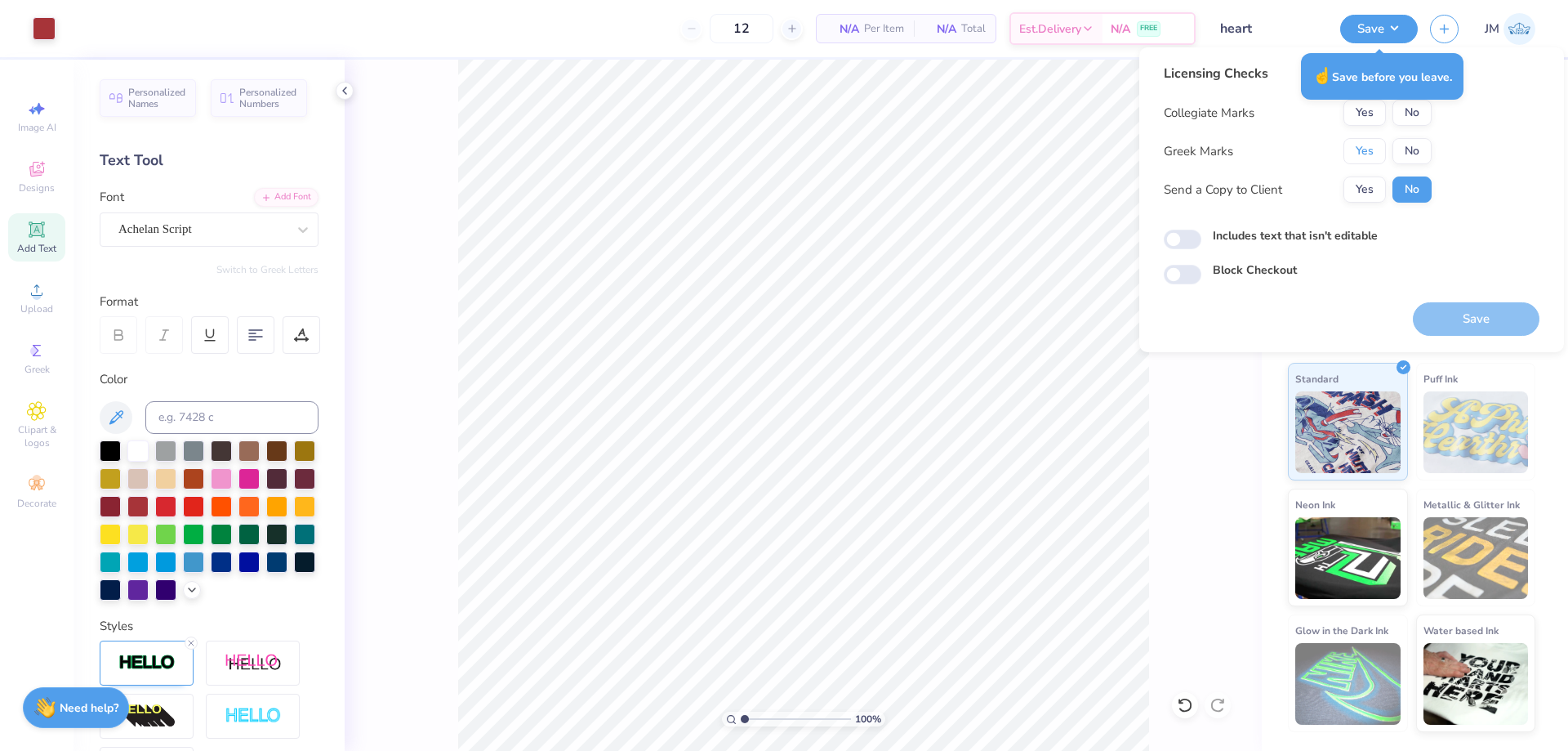
drag, startPoint x: 1356, startPoint y: 152, endPoint x: 1399, endPoint y: 130, distance: 48.3
click at [1357, 152] on button "Yes" at bounding box center [1365, 150] width 42 height 27
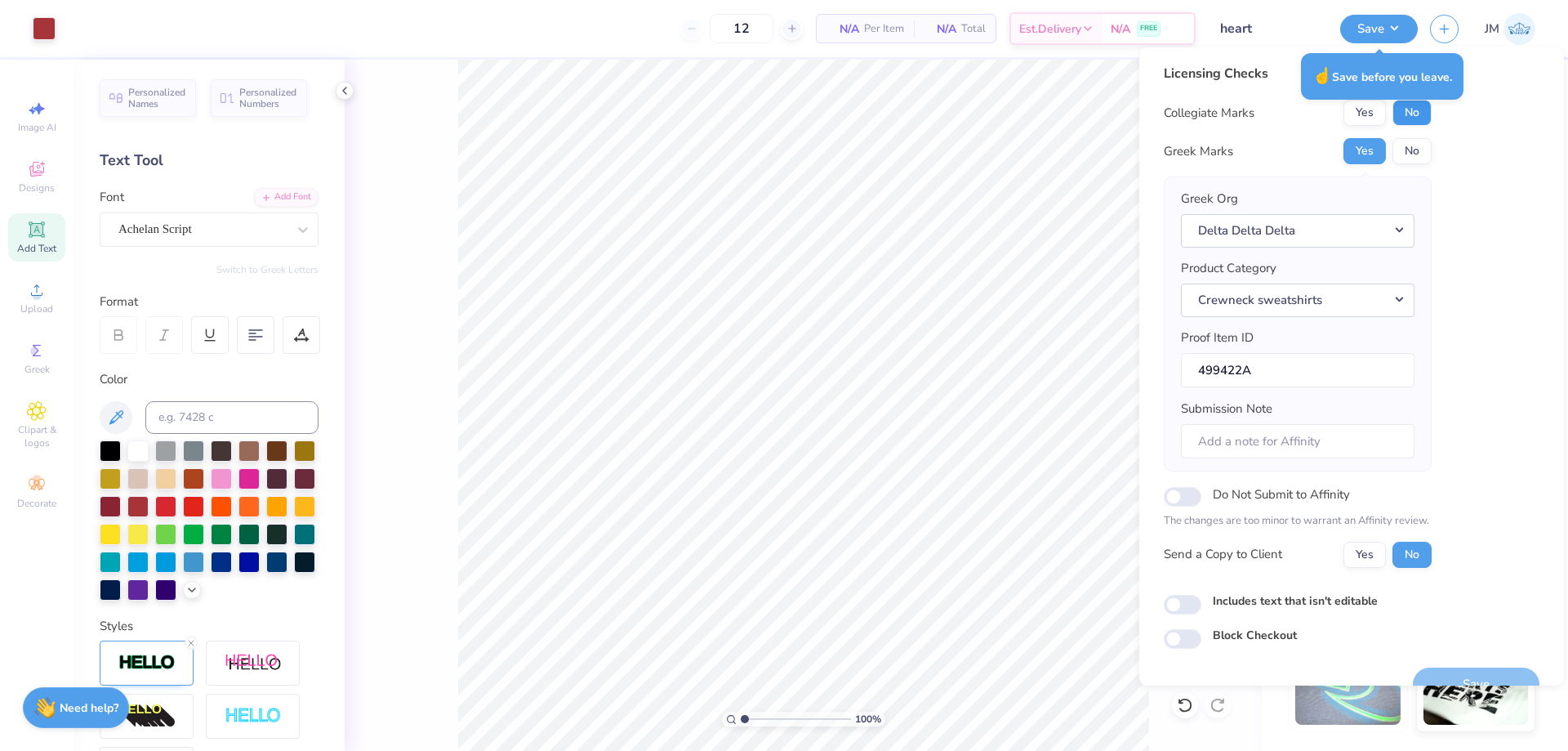
click at [1403, 120] on button "No" at bounding box center [1413, 112] width 39 height 27
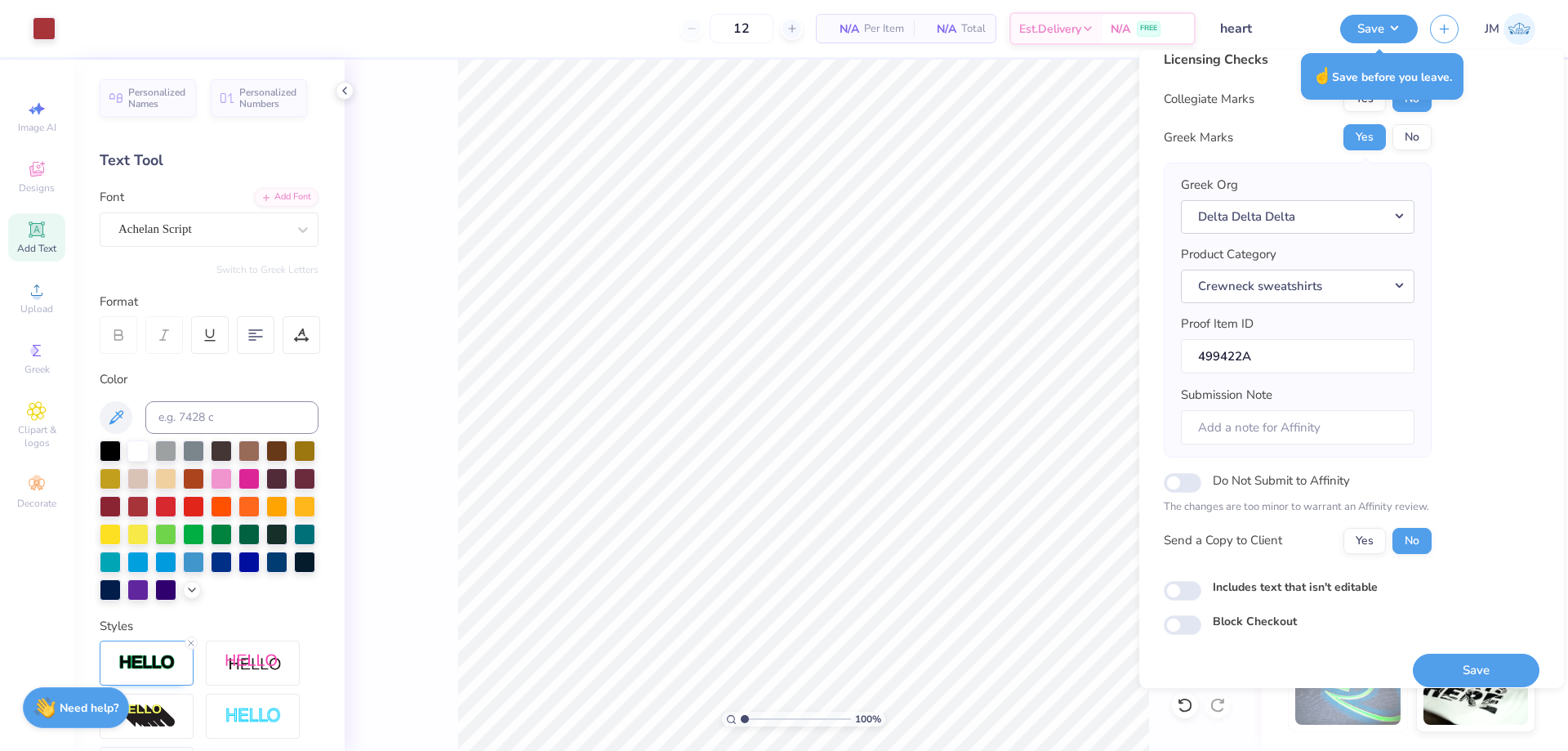
scroll to position [31, 0]
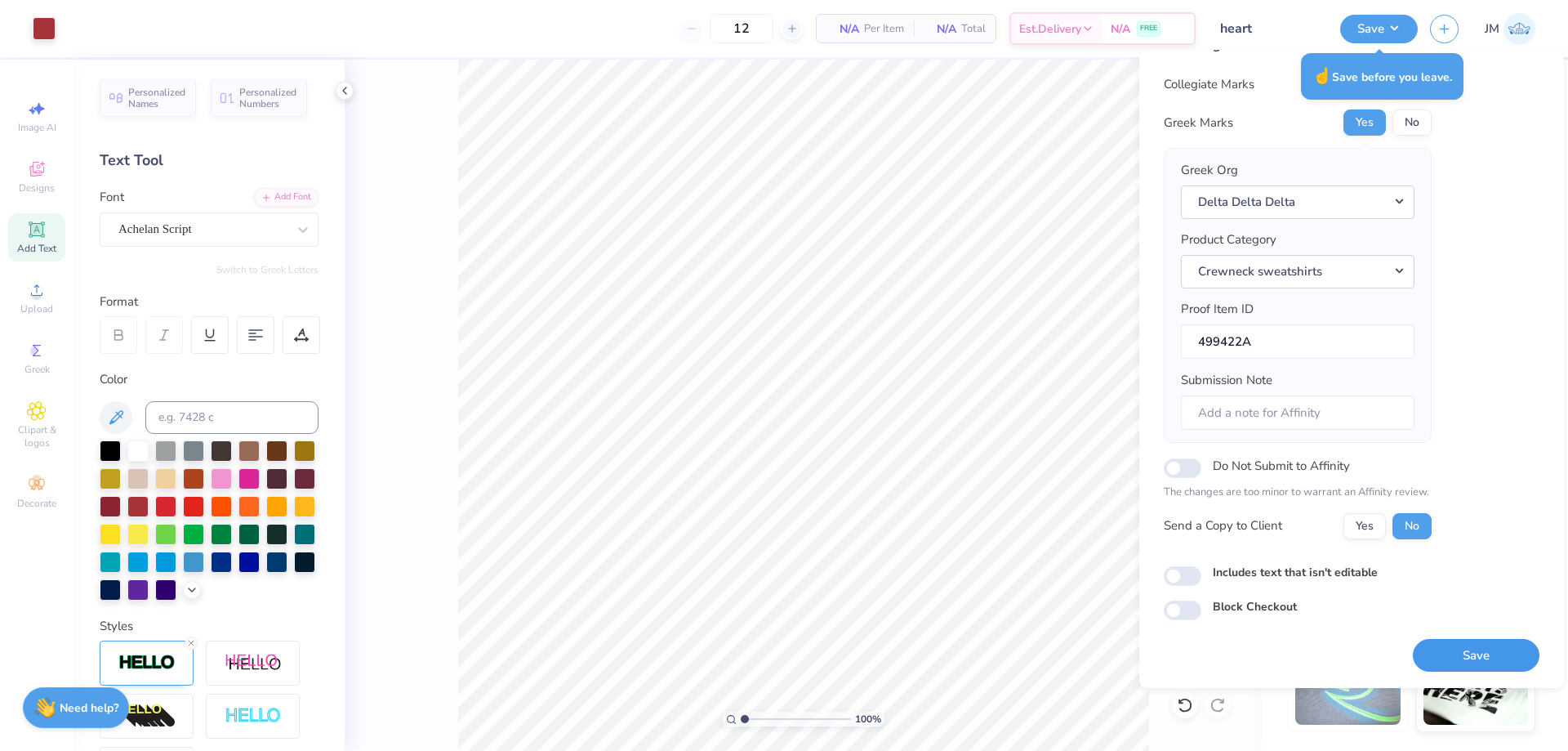
click at [1486, 654] on button "Save" at bounding box center [1476, 656] width 127 height 33
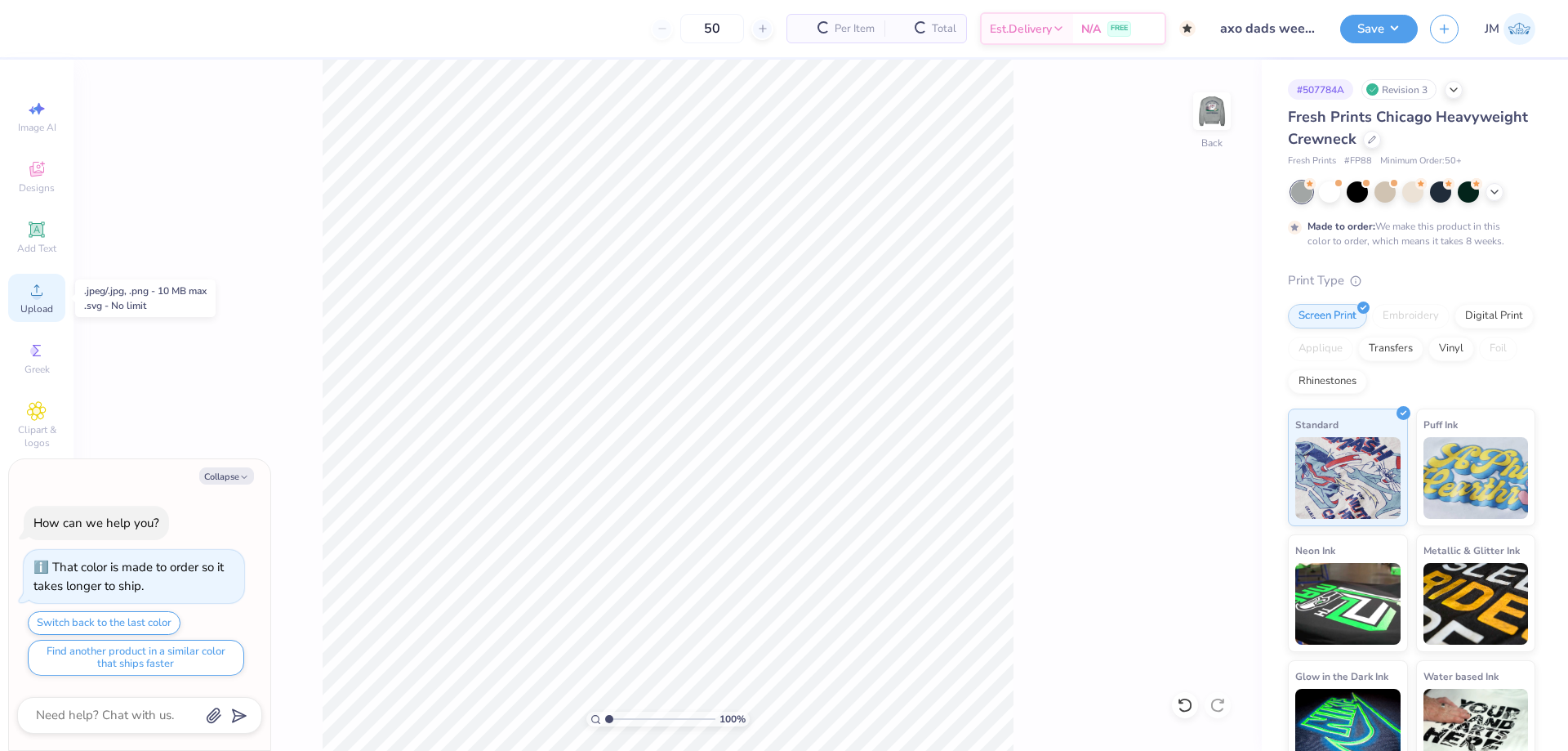
click at [44, 305] on span "Upload" at bounding box center [36, 308] width 32 height 13
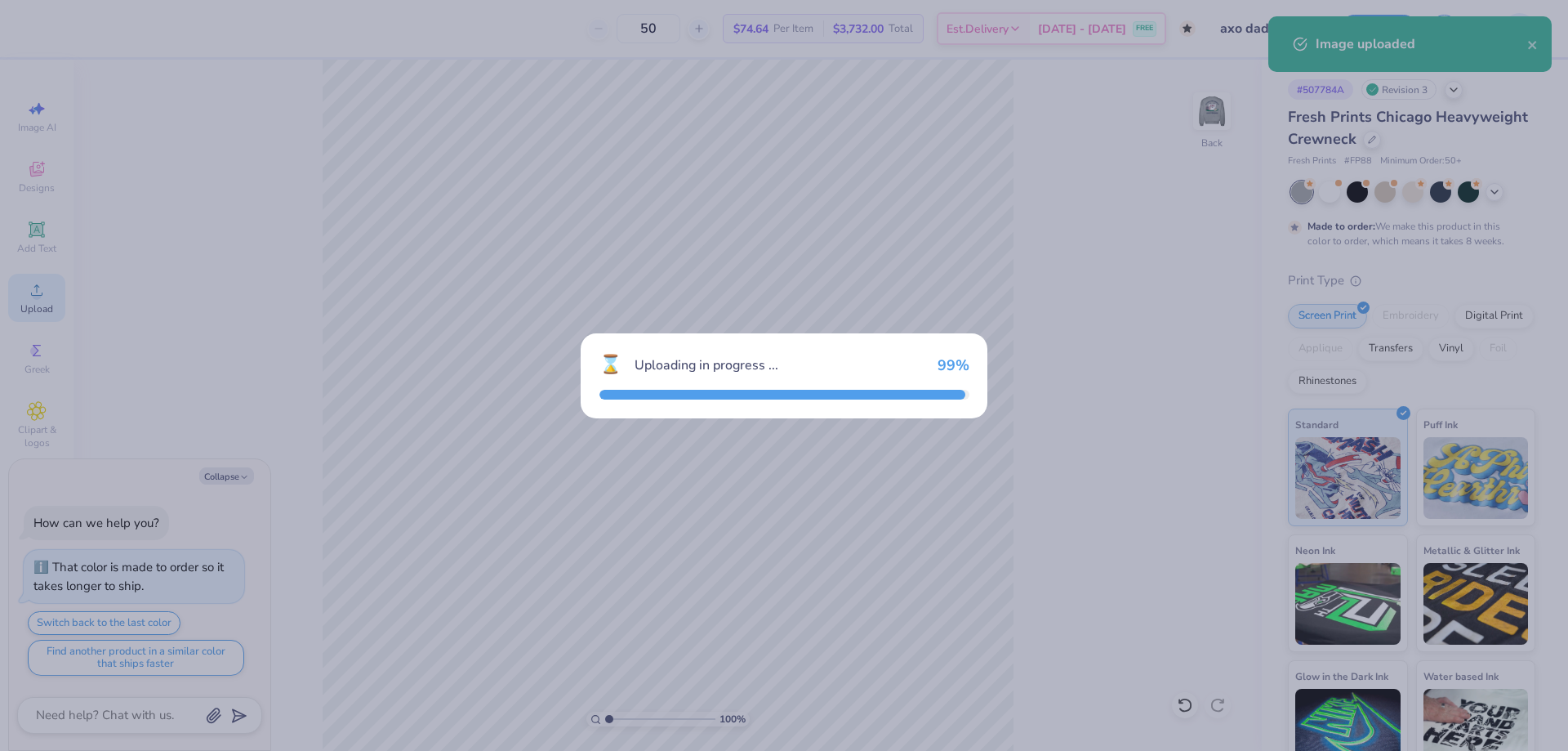
type textarea "x"
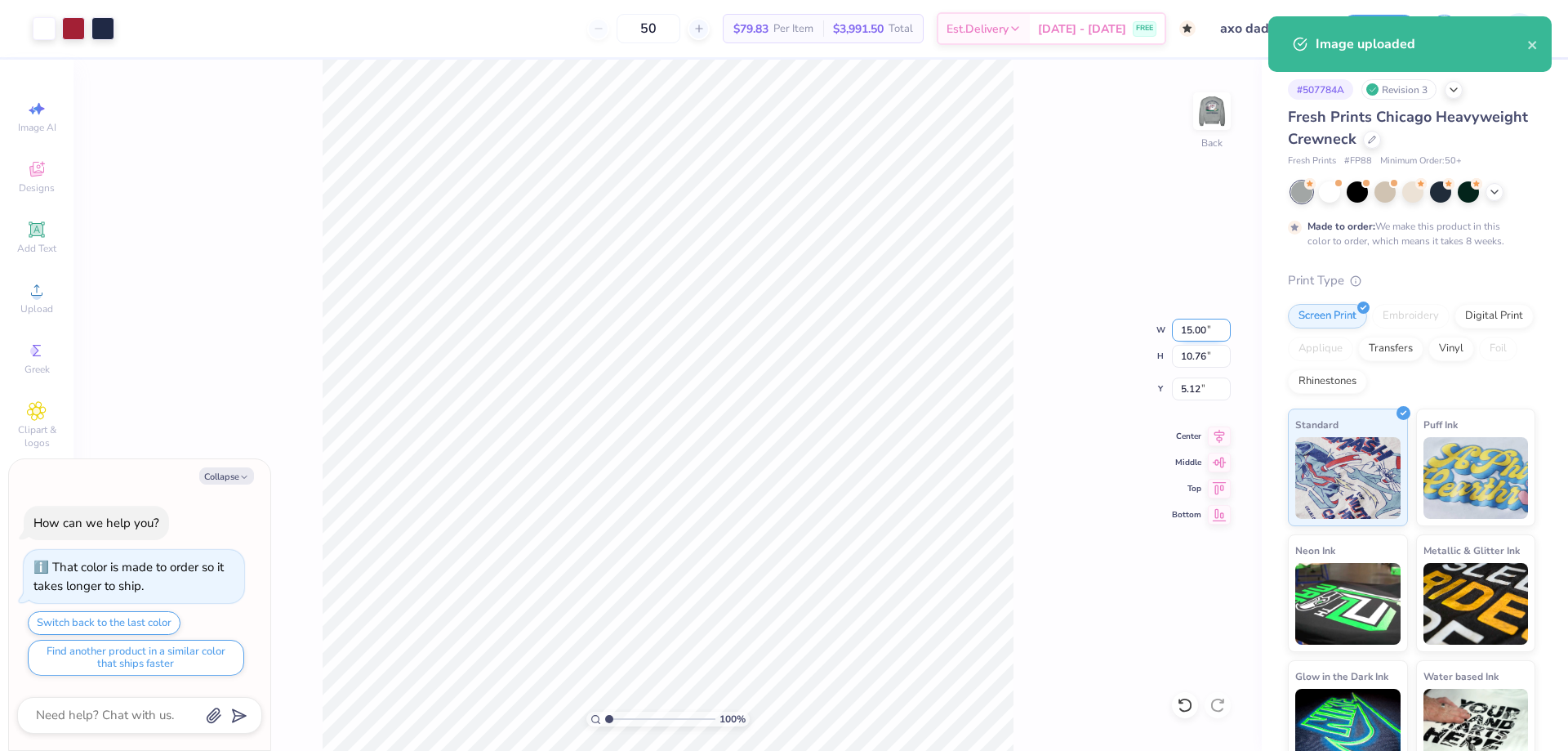
click at [1200, 321] on input "15.00" at bounding box center [1201, 329] width 59 height 23
type input "12"
type textarea "x"
type input "12.00"
type input "8.61"
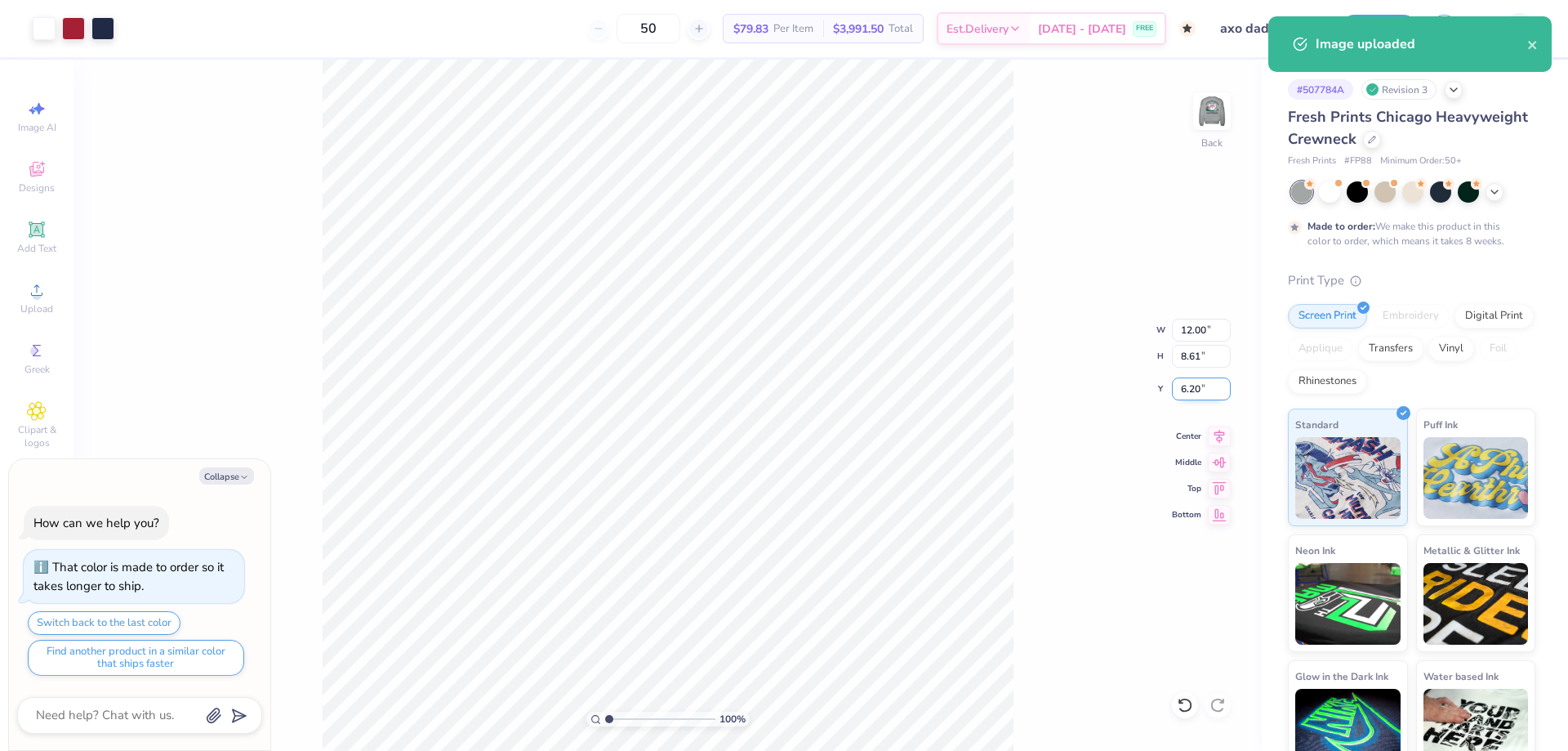
click at [1195, 381] on input "6.20" at bounding box center [1201, 388] width 59 height 23
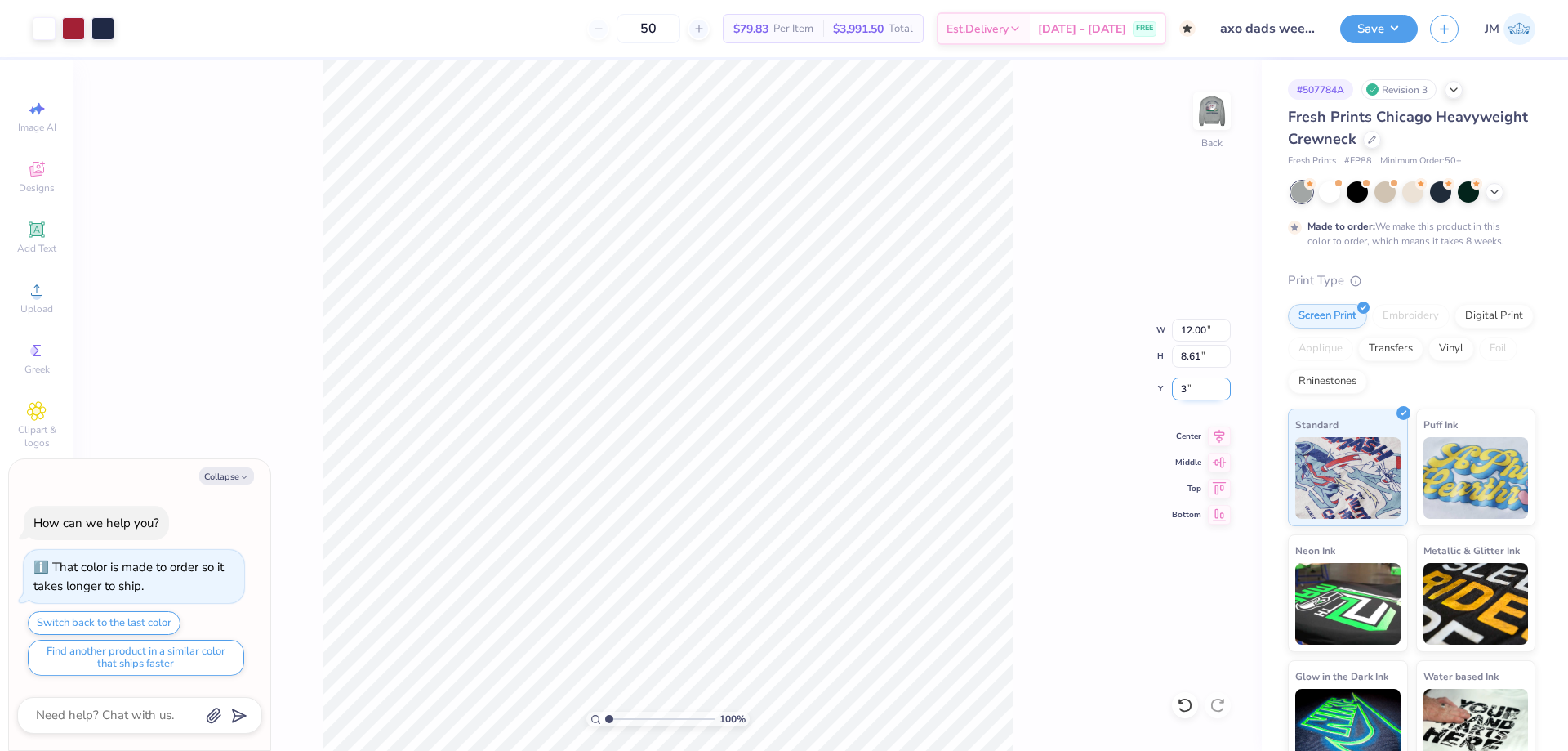
type input "3"
type textarea "x"
type input "3.00"
click at [1219, 432] on icon at bounding box center [1219, 433] width 23 height 20
click at [1215, 109] on img at bounding box center [1212, 111] width 65 height 65
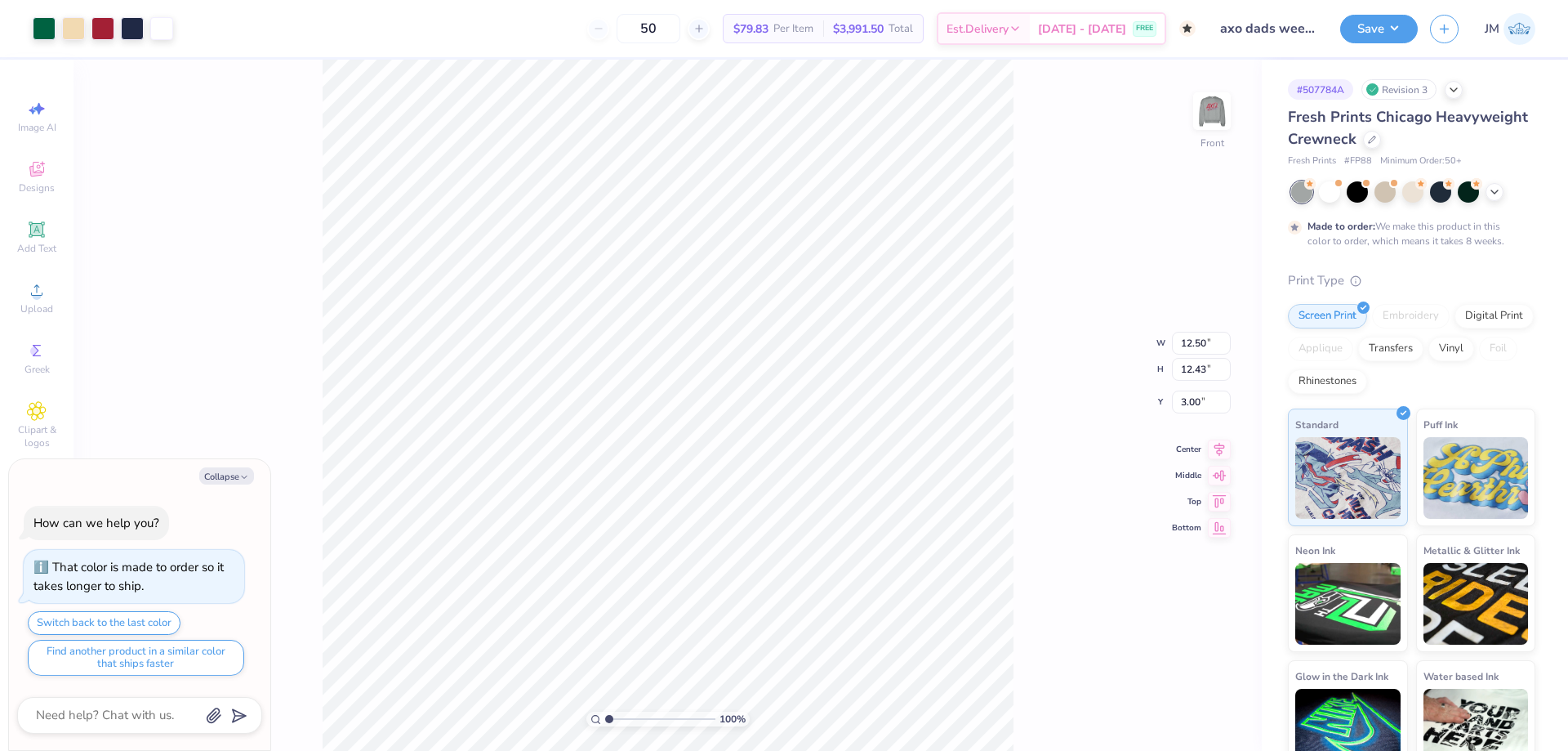
click at [1104, 329] on div "100 % Front W 12.50 12.50 " H 12.43 12.43 " Y 3.00 3.00 " Center Middle Top Bot…" at bounding box center [668, 405] width 1189 height 691
click at [1223, 104] on img at bounding box center [1212, 111] width 65 height 65
click at [1390, 21] on button "Save" at bounding box center [1378, 26] width 78 height 29
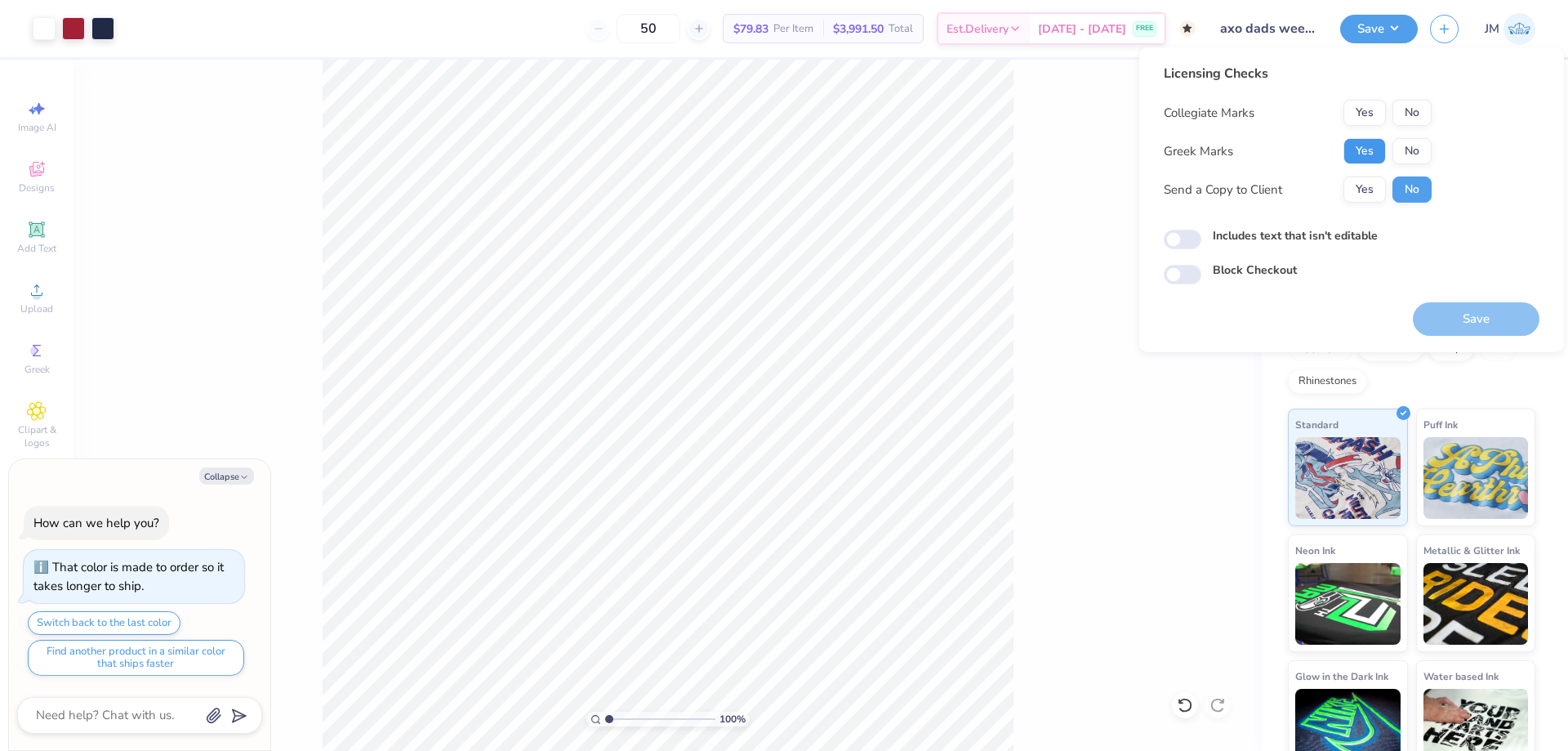
click at [1365, 152] on button "Yes" at bounding box center [1365, 150] width 42 height 27
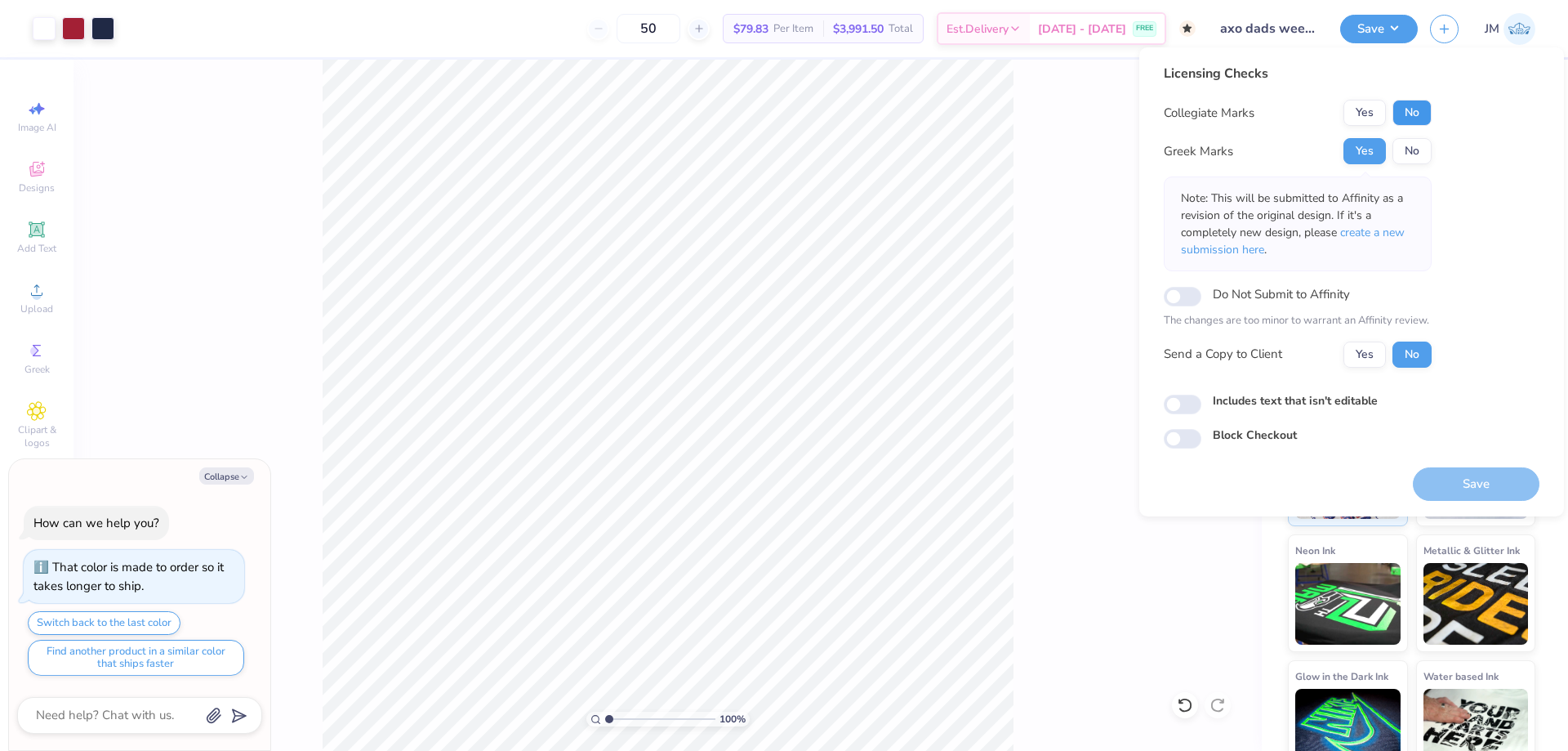
click at [1410, 108] on button "No" at bounding box center [1413, 112] width 39 height 27
click at [1383, 246] on p "Note: This will be submitted to Affinity as a revision of the original design. …" at bounding box center [1298, 224] width 234 height 69
click at [1387, 229] on span "create a new submission here" at bounding box center [1293, 240] width 224 height 32
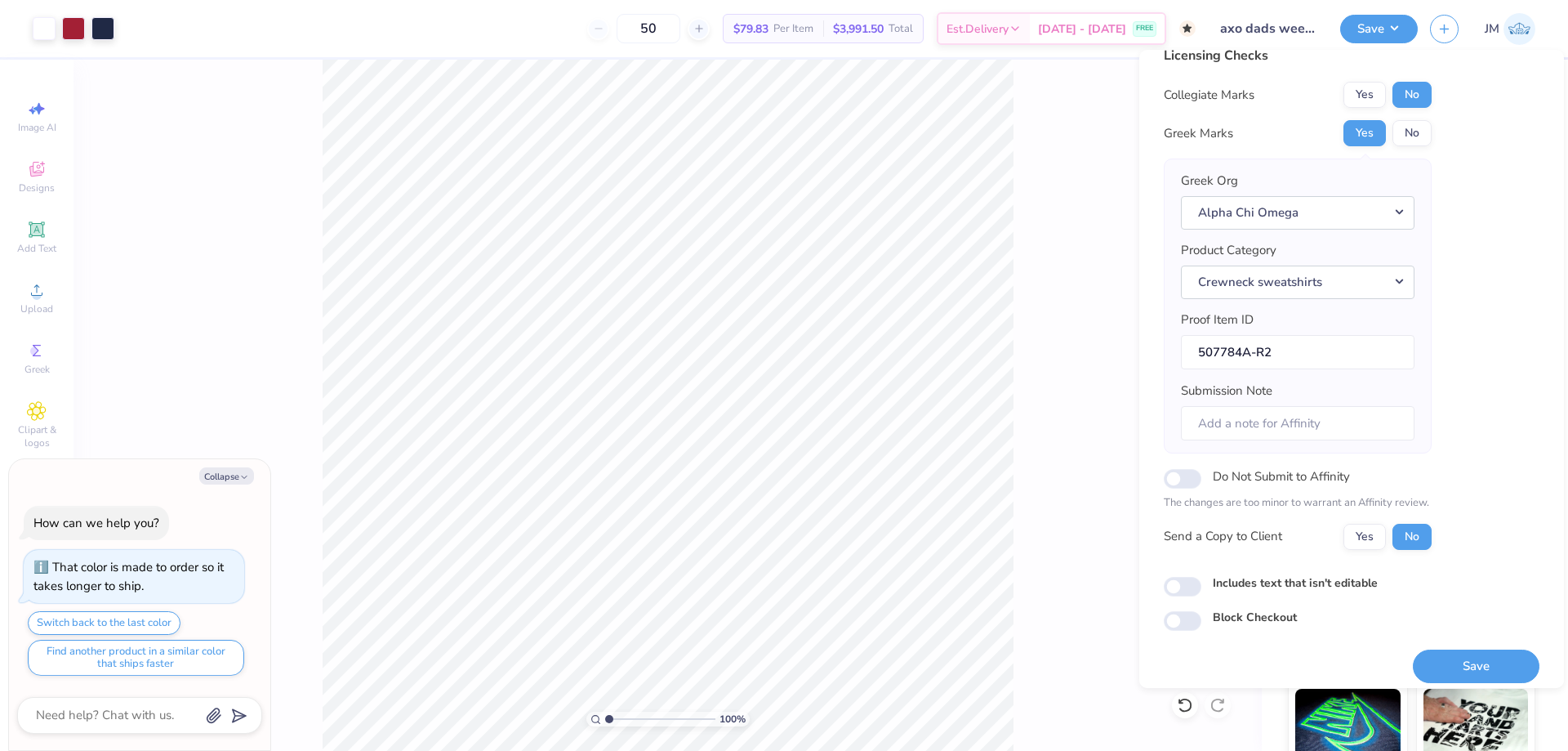
scroll to position [31, 0]
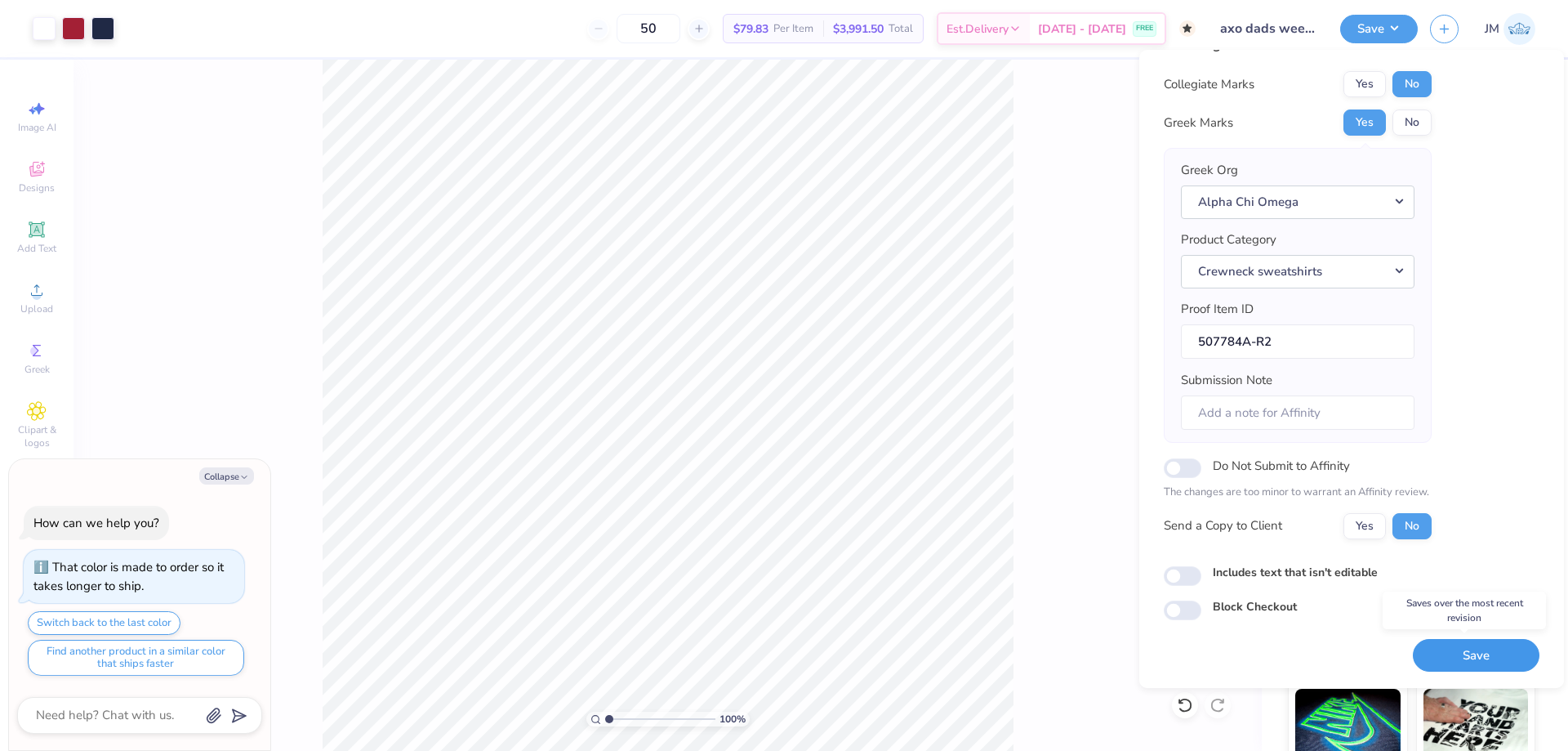
click at [1457, 659] on button "Save" at bounding box center [1476, 656] width 127 height 33
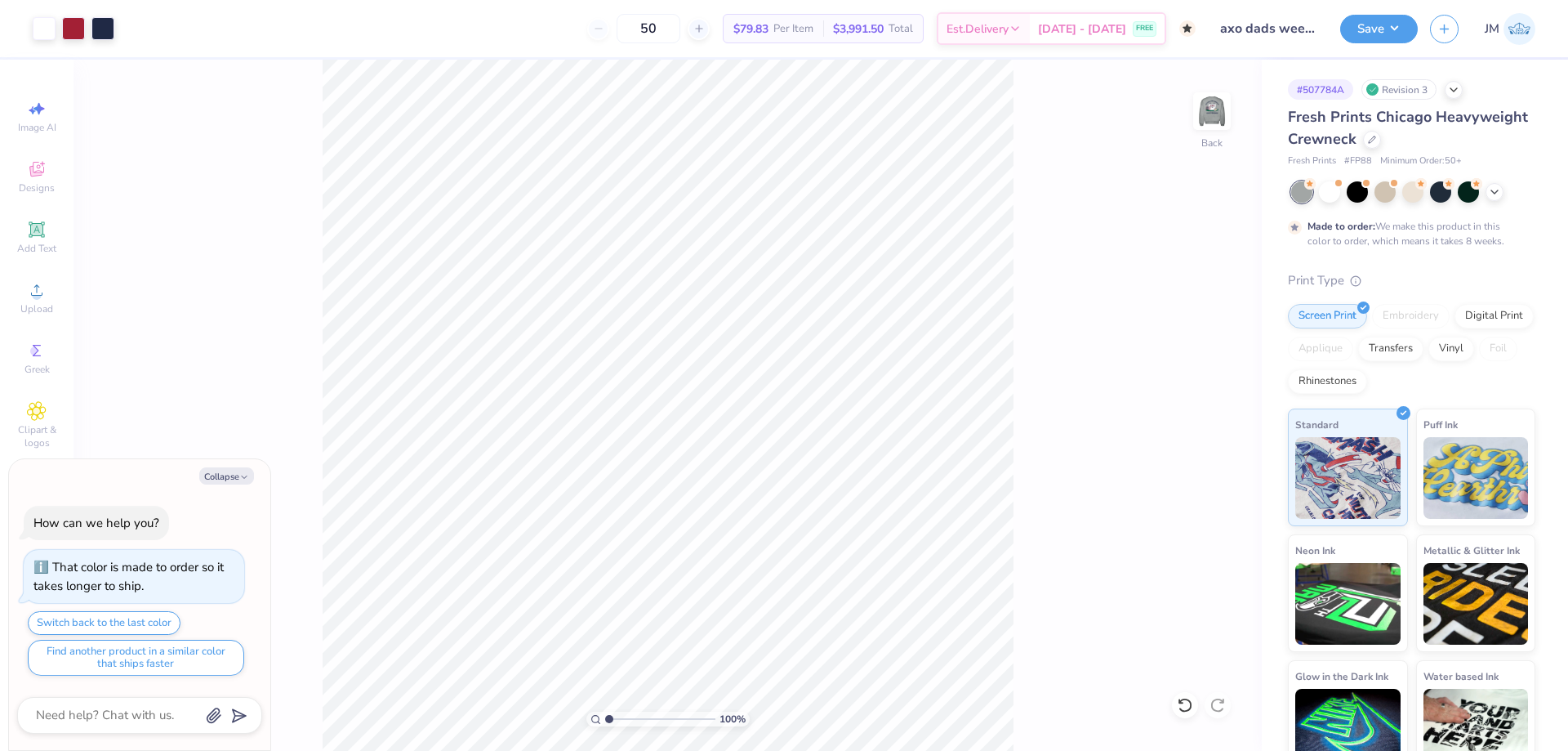
type textarea "x"
